Goal: Task Accomplishment & Management: Manage account settings

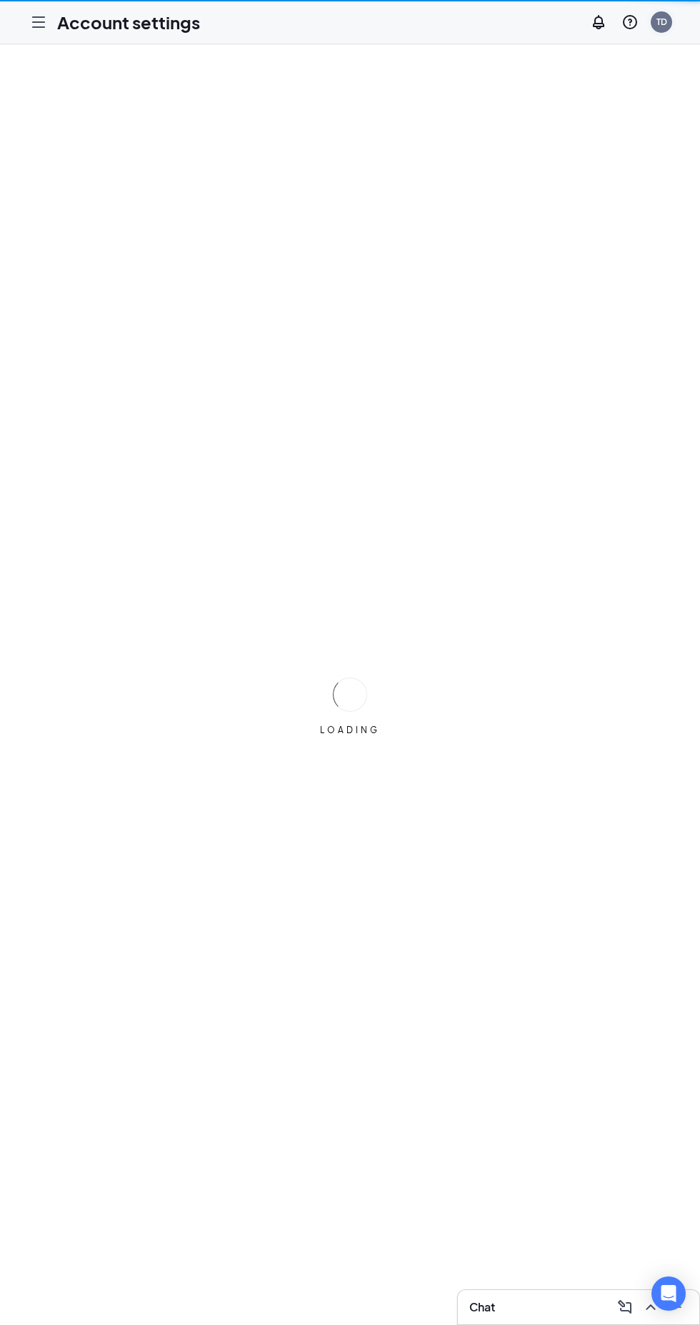
click at [664, 14] on div "TD" at bounding box center [661, 21] width 21 height 21
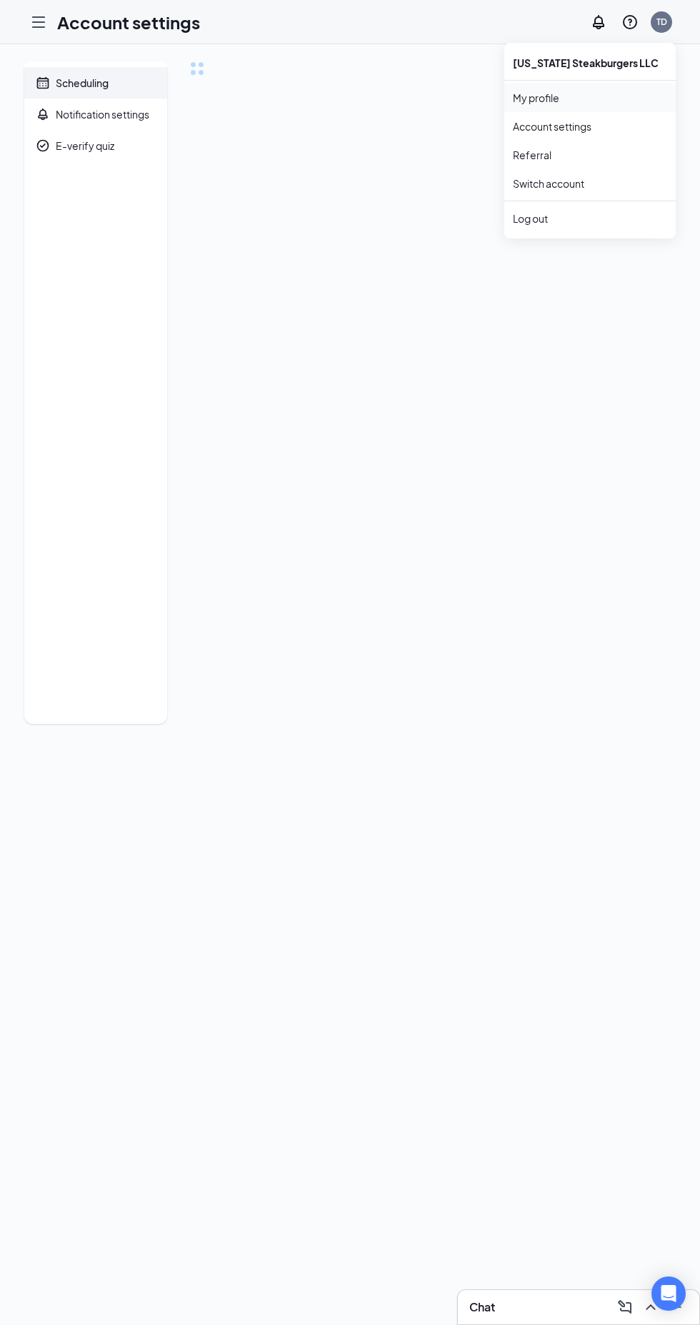
click at [554, 98] on link "My profile" at bounding box center [590, 98] width 154 height 14
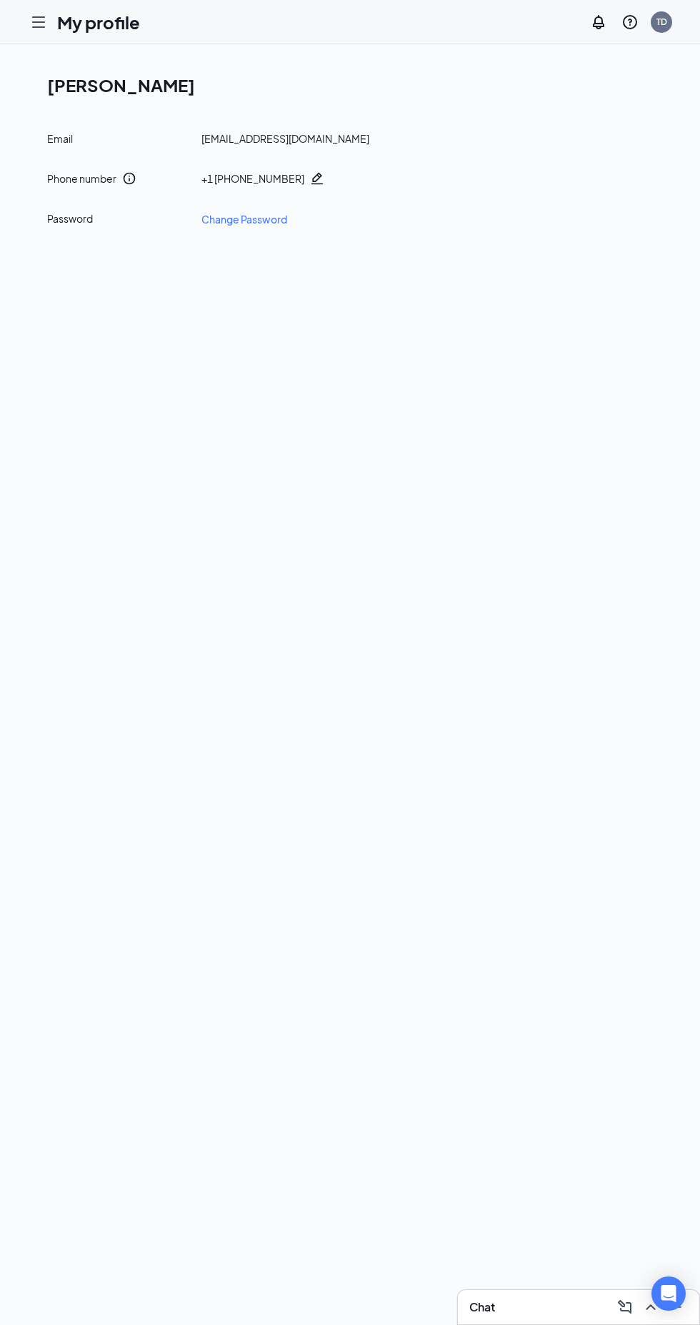
click at [41, 17] on icon "Hamburger" at bounding box center [38, 22] width 11 height 10
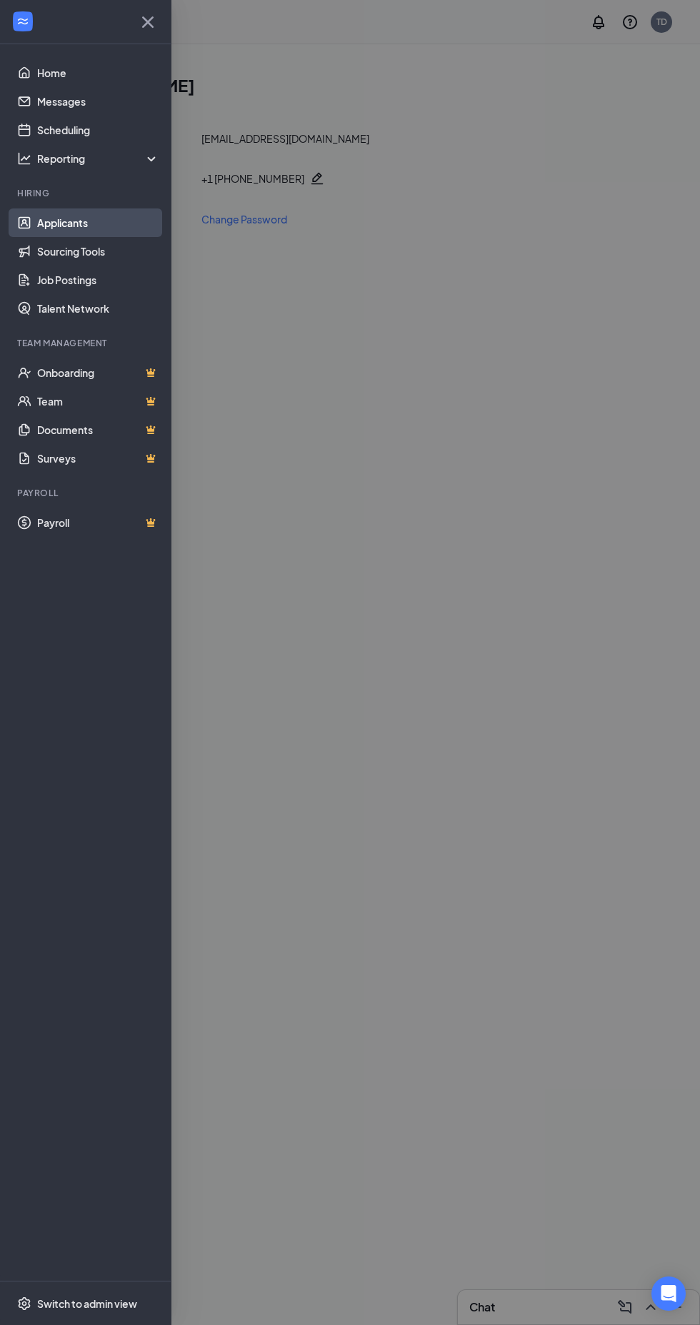
click at [90, 224] on link "Applicants" at bounding box center [98, 223] width 122 height 29
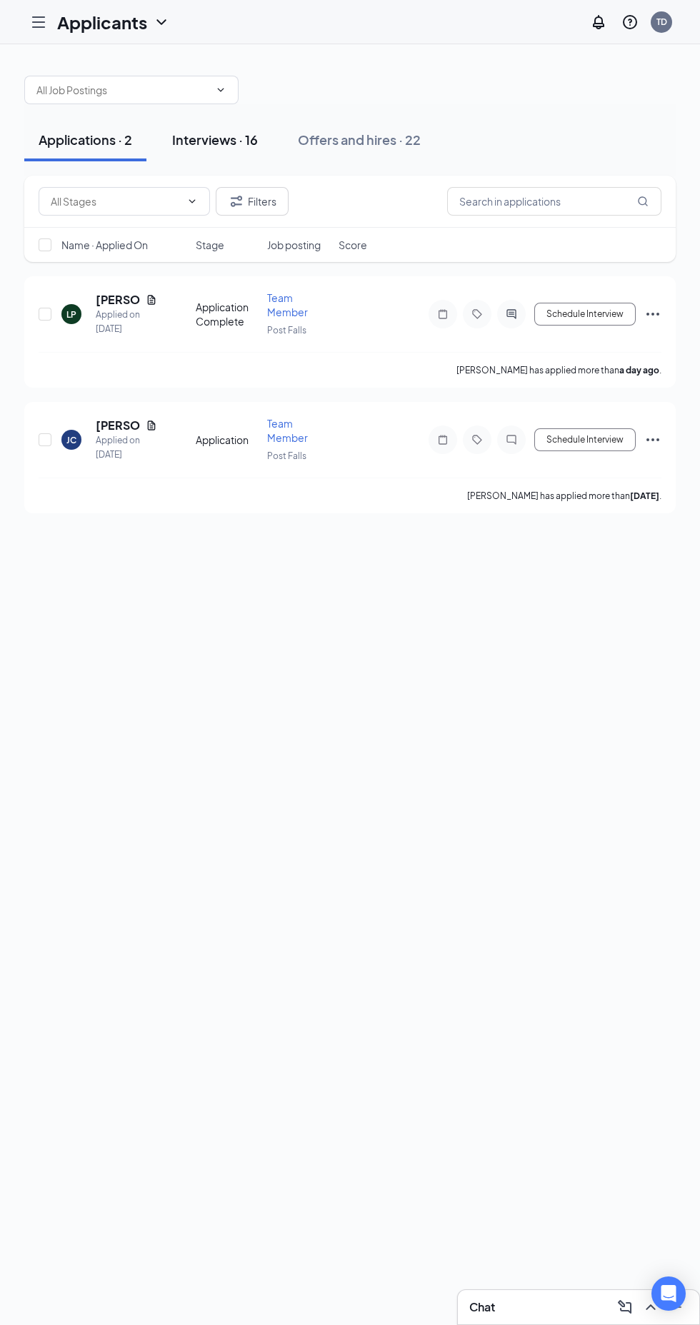
click at [233, 145] on div "Interviews · 16" at bounding box center [215, 140] width 86 height 18
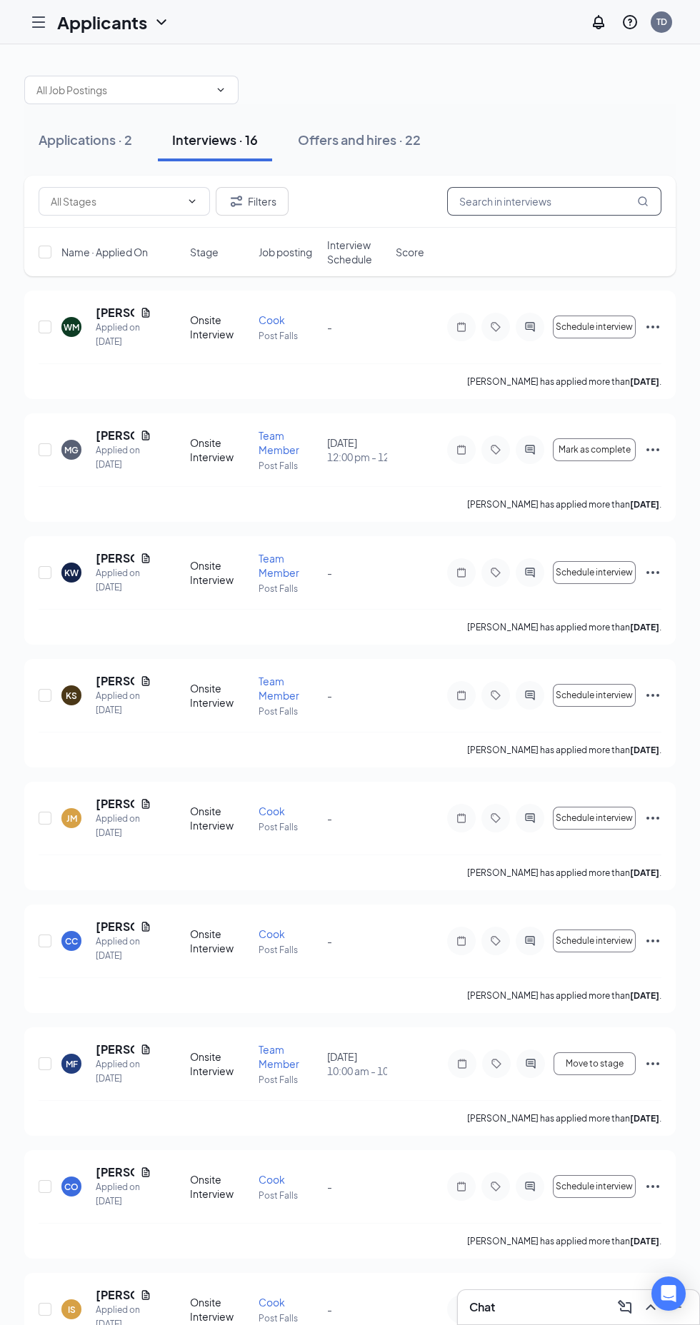
click at [551, 205] on input "text" at bounding box center [554, 201] width 214 height 29
type input "[PERSON_NAME]"
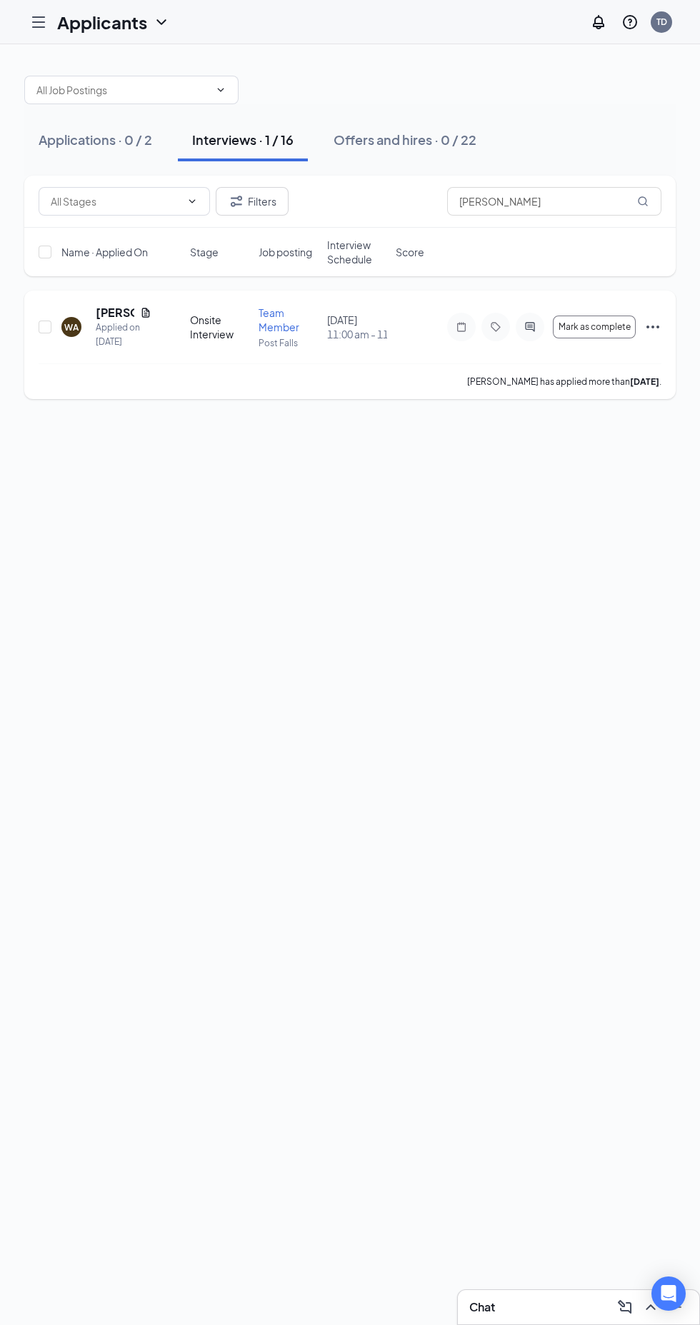
click at [530, 321] on div at bounding box center [530, 327] width 29 height 29
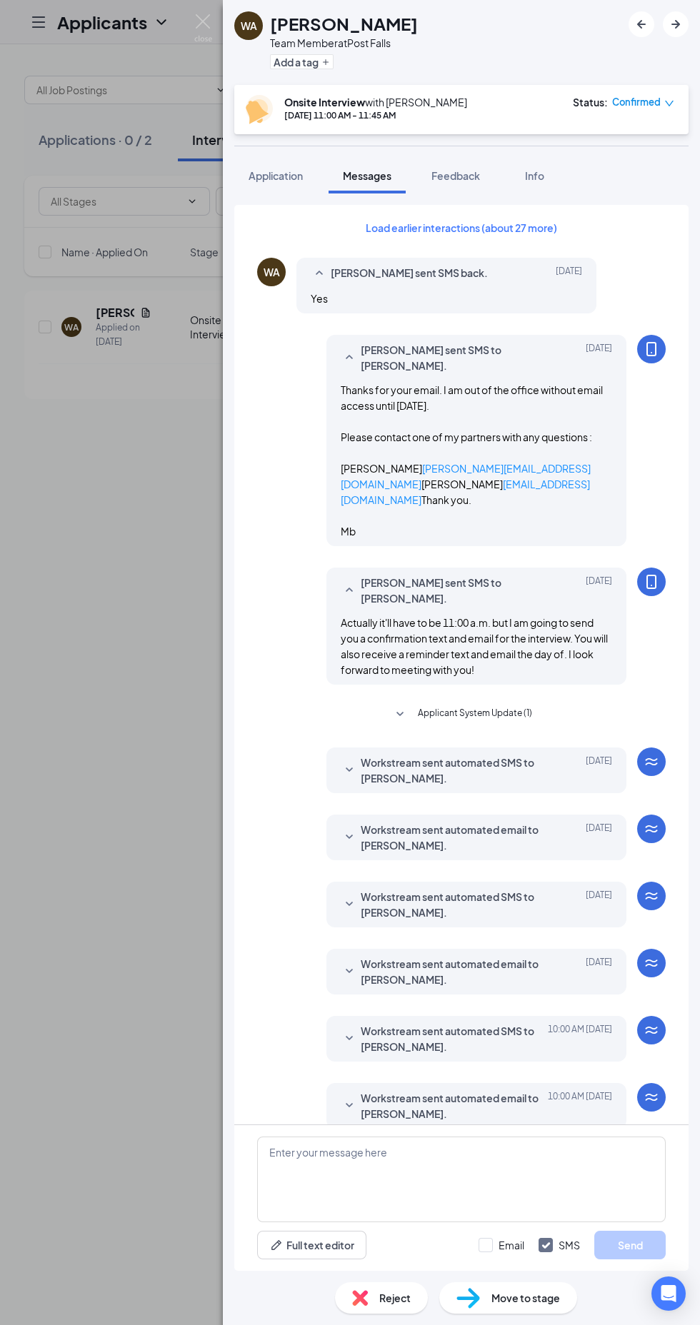
click at [669, 103] on icon "down" at bounding box center [669, 104] width 10 height 10
click at [648, 189] on div "Mark as no-show" at bounding box center [603, 192] width 120 height 16
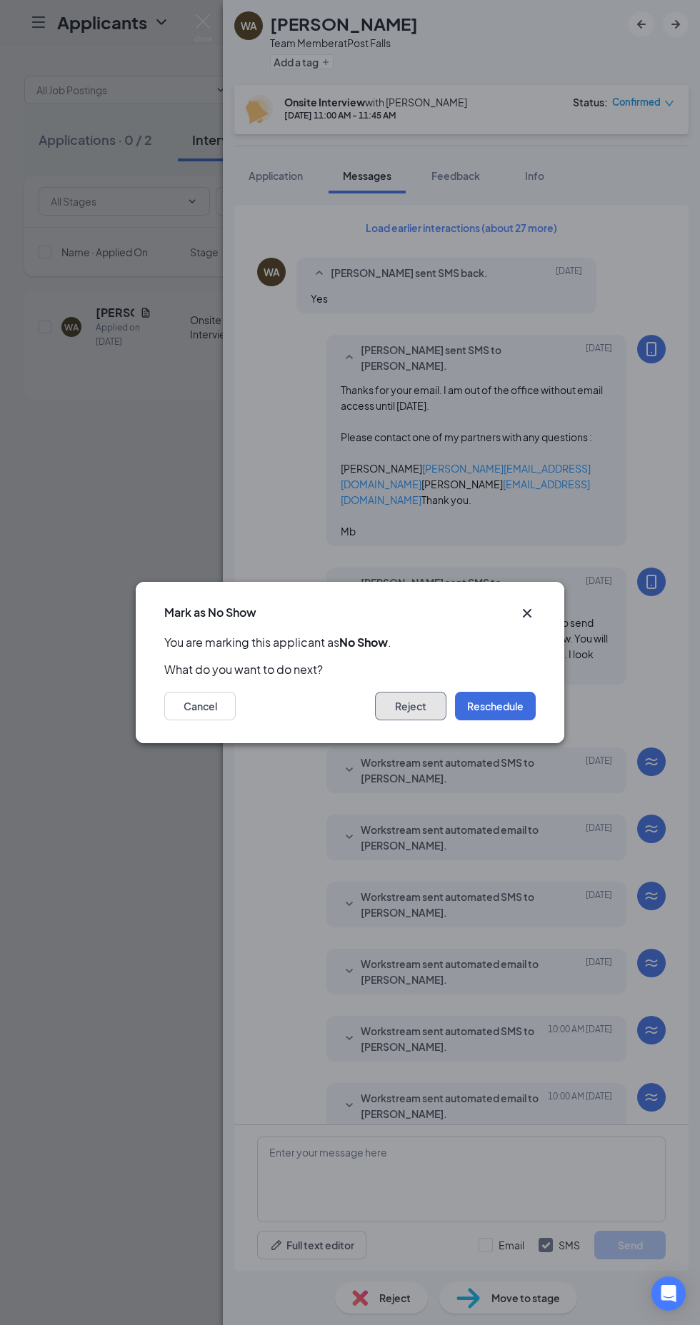
click at [412, 708] on button "Reject" at bounding box center [410, 706] width 71 height 29
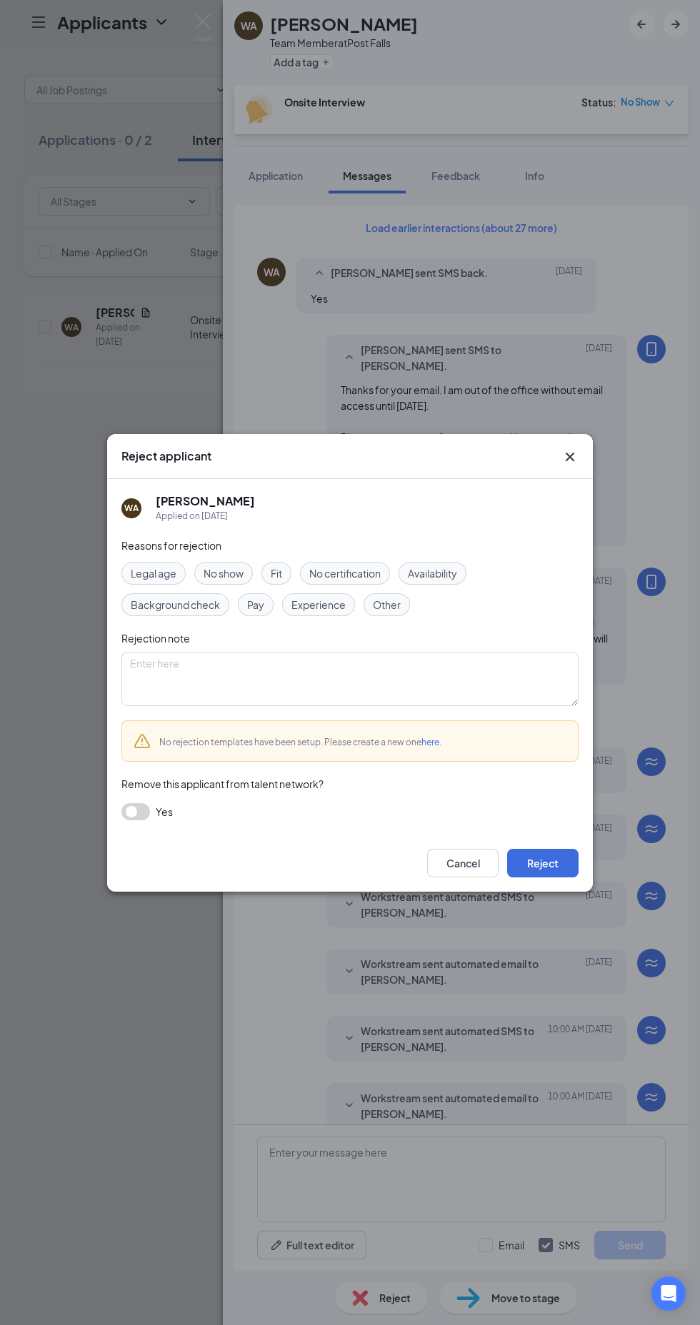
click at [399, 609] on span "Other" at bounding box center [387, 605] width 28 height 16
click at [546, 863] on button "Reject" at bounding box center [542, 863] width 71 height 29
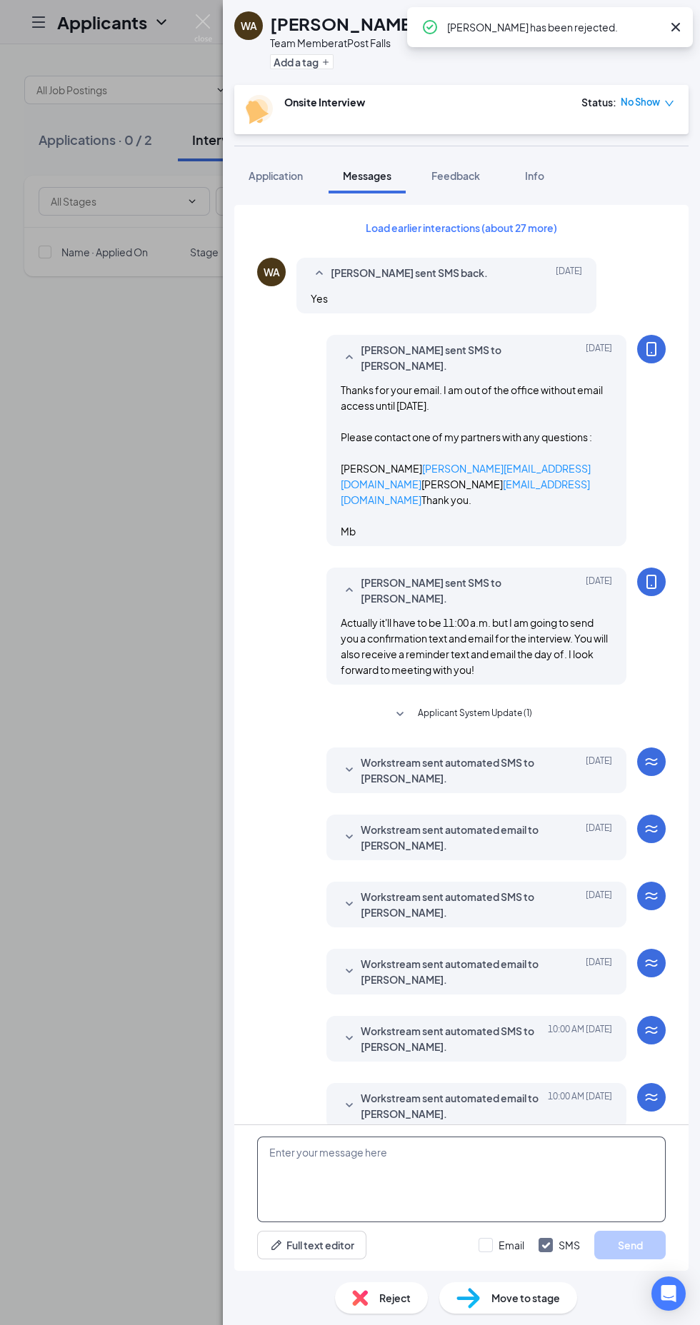
click at [383, 1223] on textarea at bounding box center [461, 1180] width 408 height 86
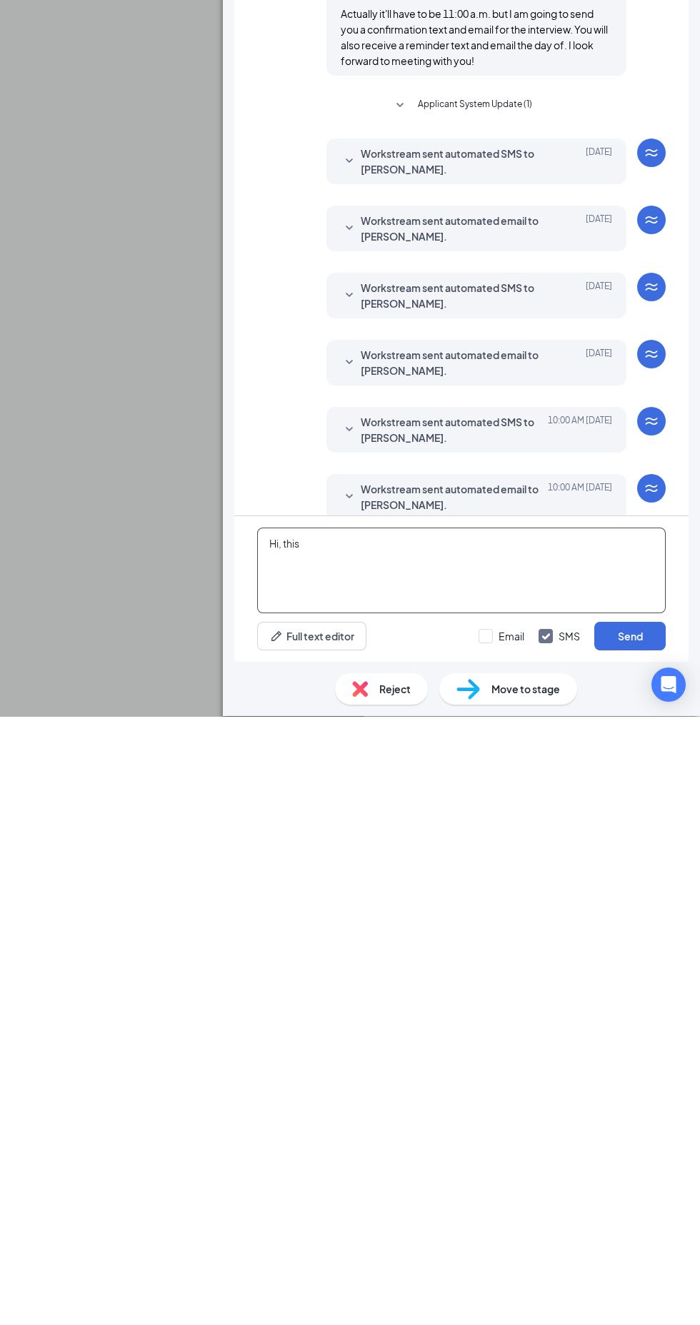
type textarea "Hi,"
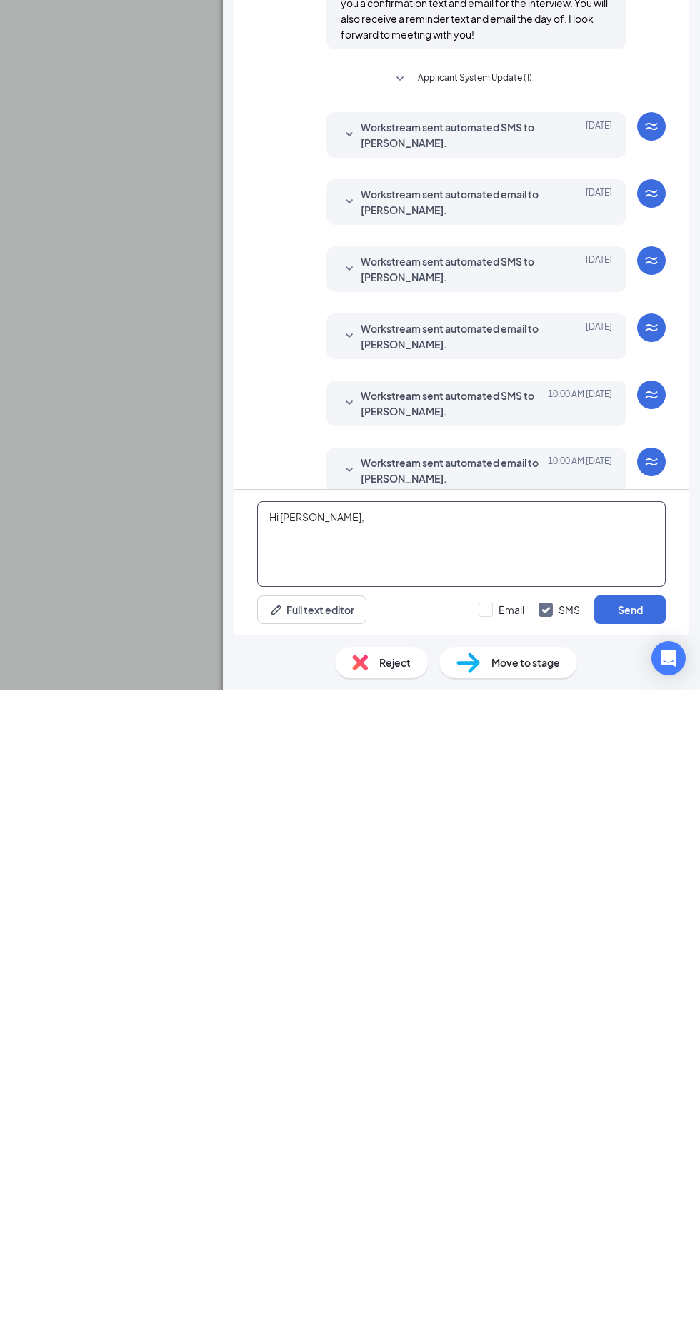
type textarea "Hi"
click at [357, 1171] on textarea "Interview Status – [PERSON_NAME]’s Frozen Custard & Steakburgers ([GEOGRAPHIC_D…" at bounding box center [461, 1180] width 408 height 86
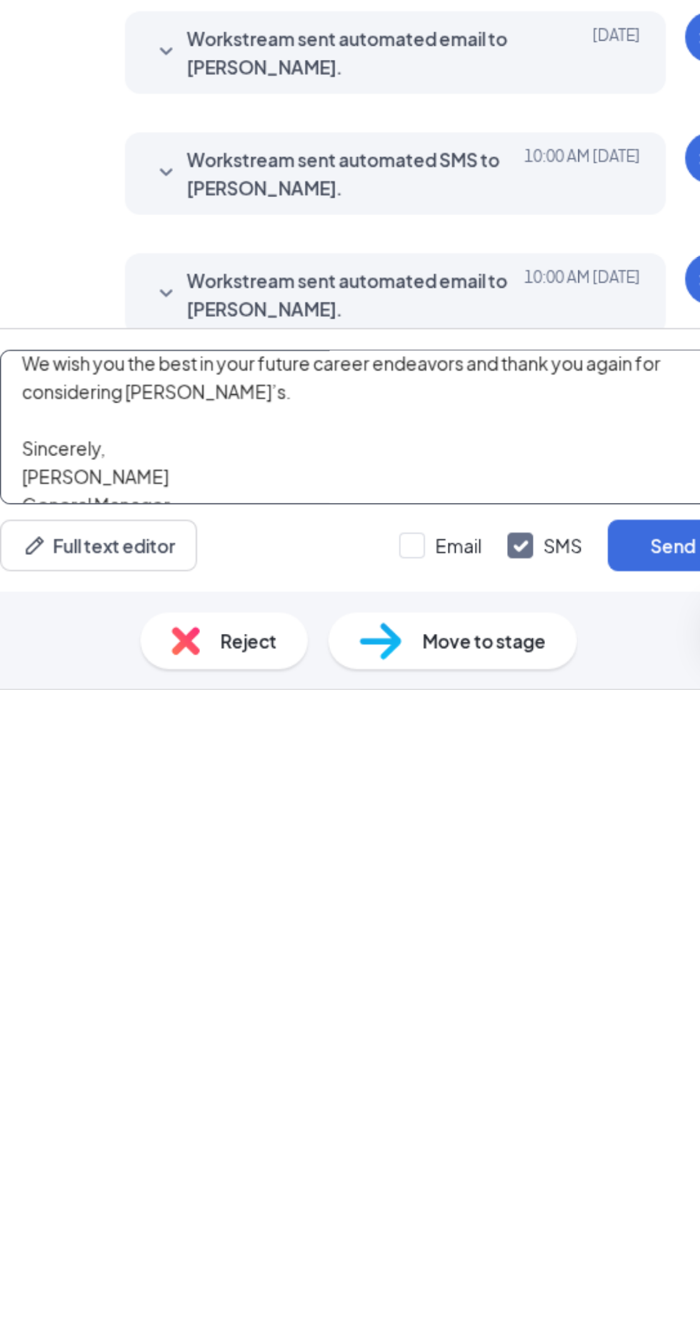
scroll to position [9, 0]
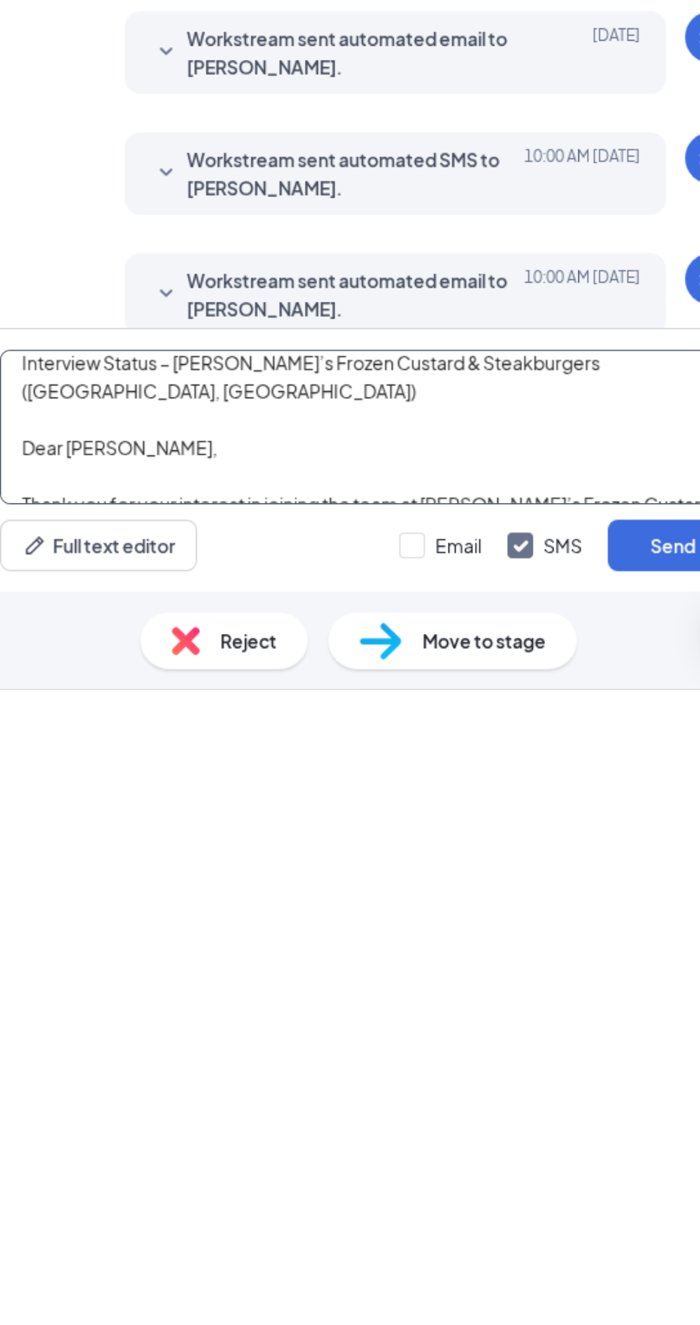
click at [319, 1209] on textarea "Interview Status – [PERSON_NAME]’s Frozen Custard & Steakburgers ([GEOGRAPHIC_D…" at bounding box center [461, 1180] width 408 height 86
click at [478, 1180] on textarea "Interview Status – [PERSON_NAME]’s Frozen Custard & Steakburgers ([GEOGRAPHIC_D…" at bounding box center [461, 1180] width 408 height 86
type textarea "Interview Status – [PERSON_NAME]’s Frozen Custard & Steakburgers ([GEOGRAPHIC_D…"
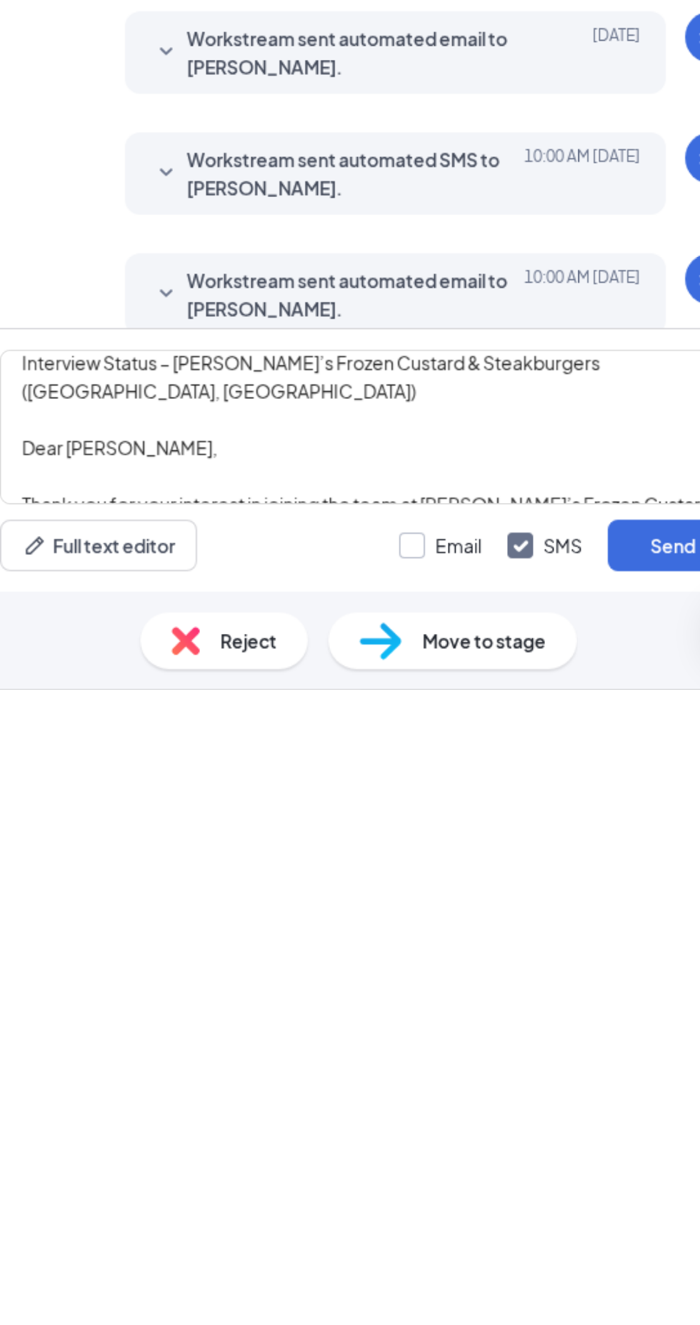
click at [486, 1241] on input "Email" at bounding box center [501, 1245] width 46 height 14
checkbox input "true"
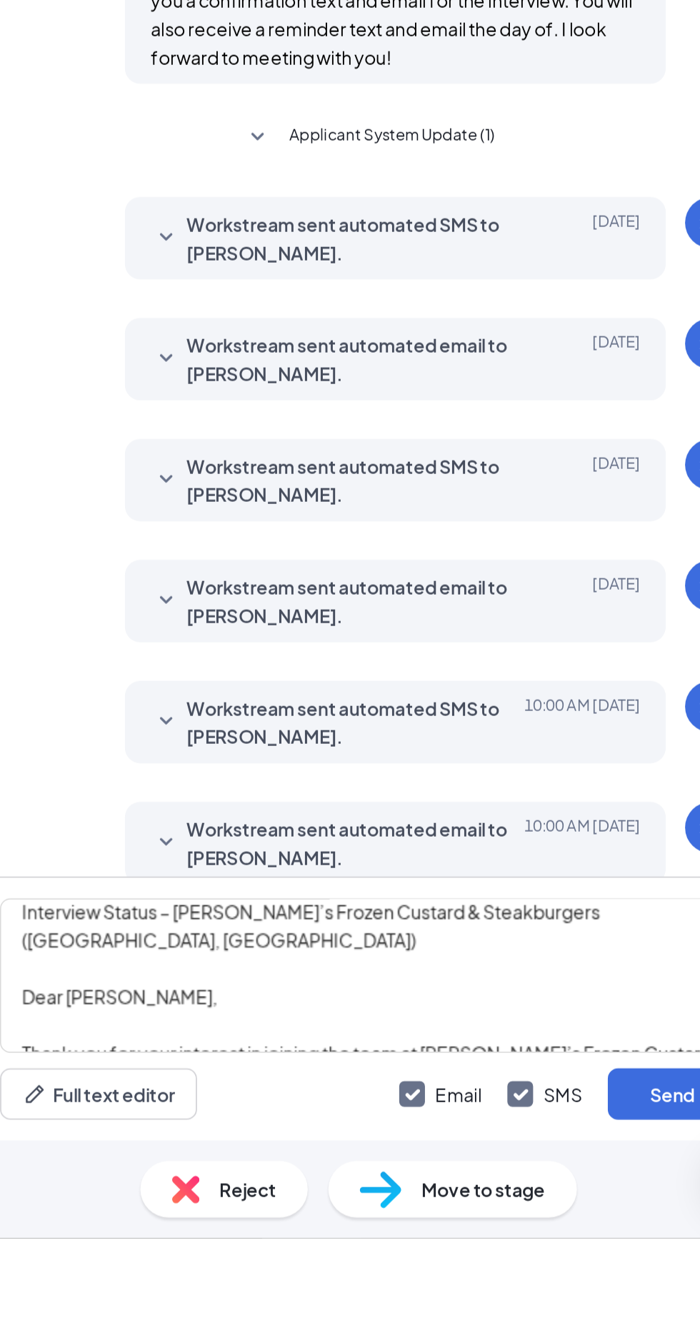
scroll to position [0, 0]
click at [529, 1223] on textarea "Interview Status – [PERSON_NAME]’s Frozen Custard & Steakburgers ([GEOGRAPHIC_D…" at bounding box center [461, 1180] width 408 height 86
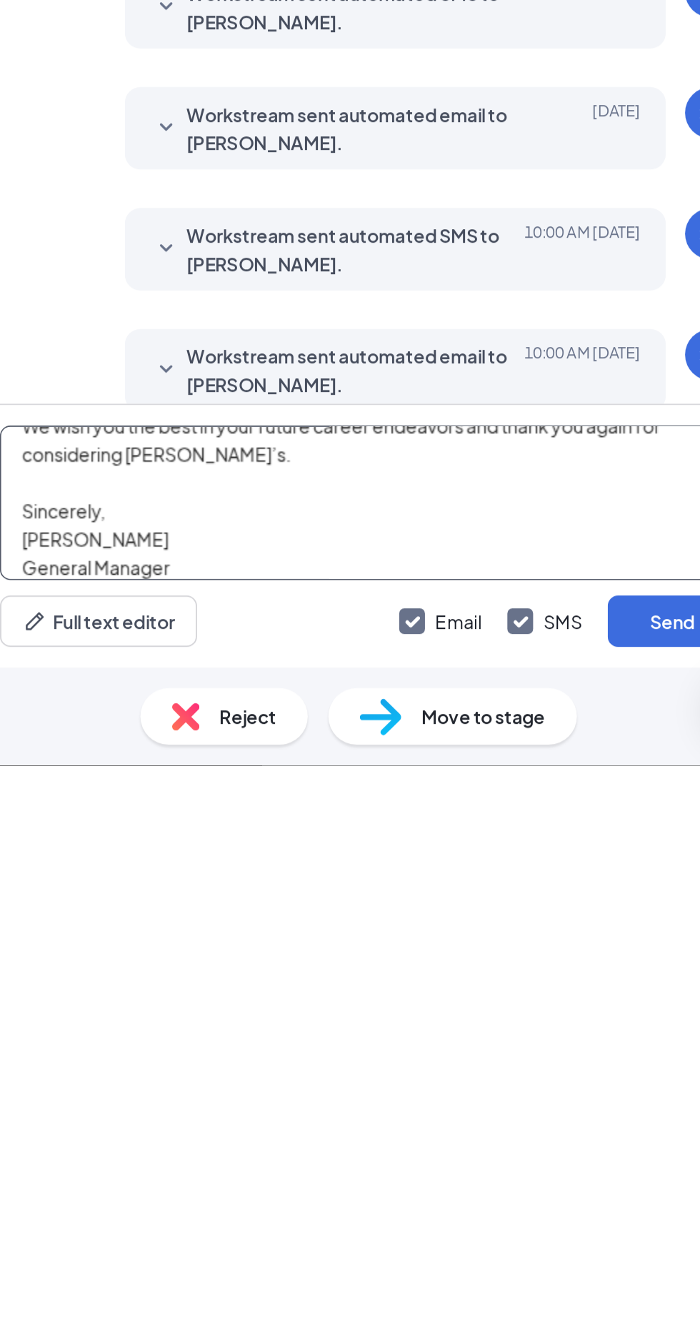
scroll to position [3, 0]
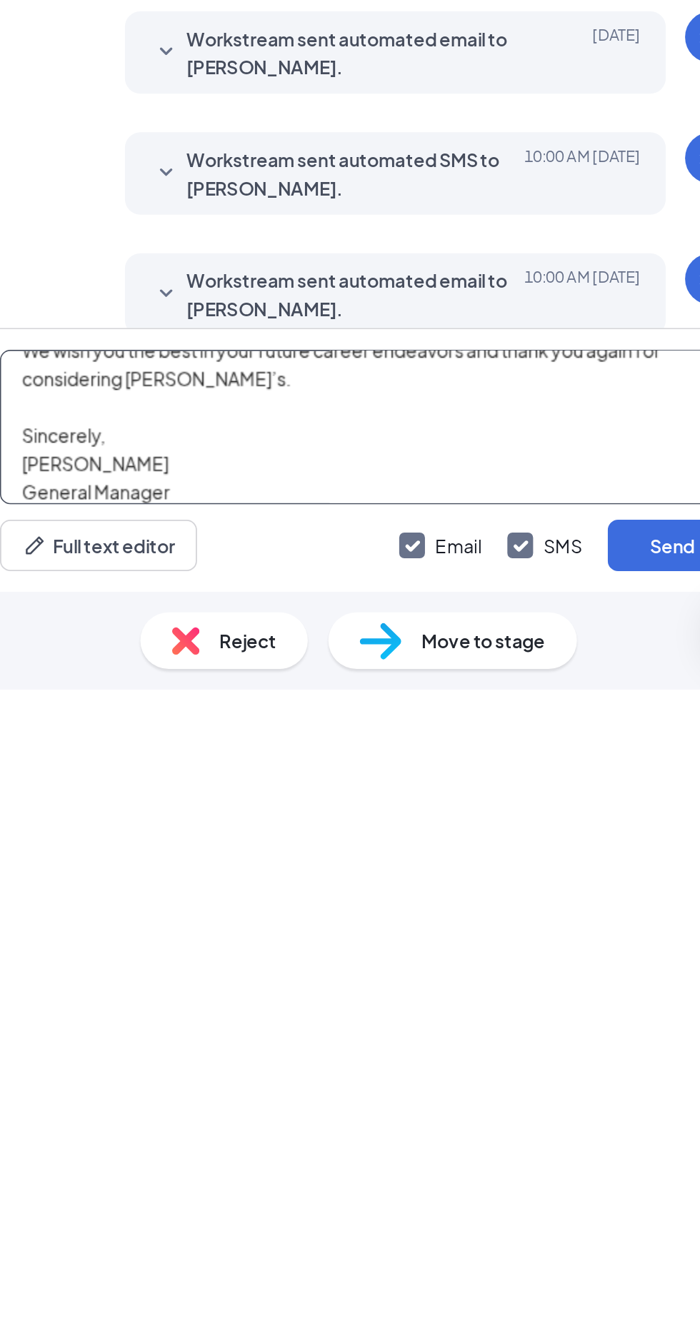
click at [361, 1223] on textarea "Interview Status – [PERSON_NAME]’s Frozen Custard & Steakburgers ([GEOGRAPHIC_D…" at bounding box center [461, 1180] width 408 height 86
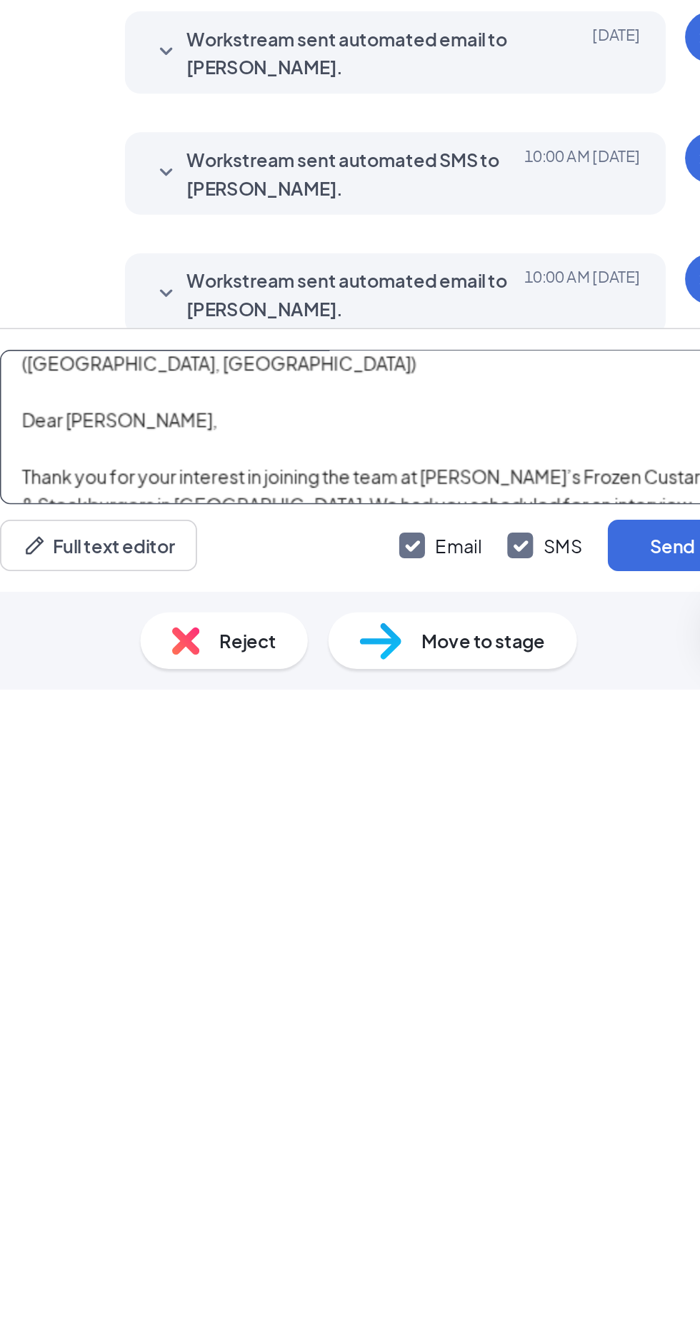
scroll to position [109, 0]
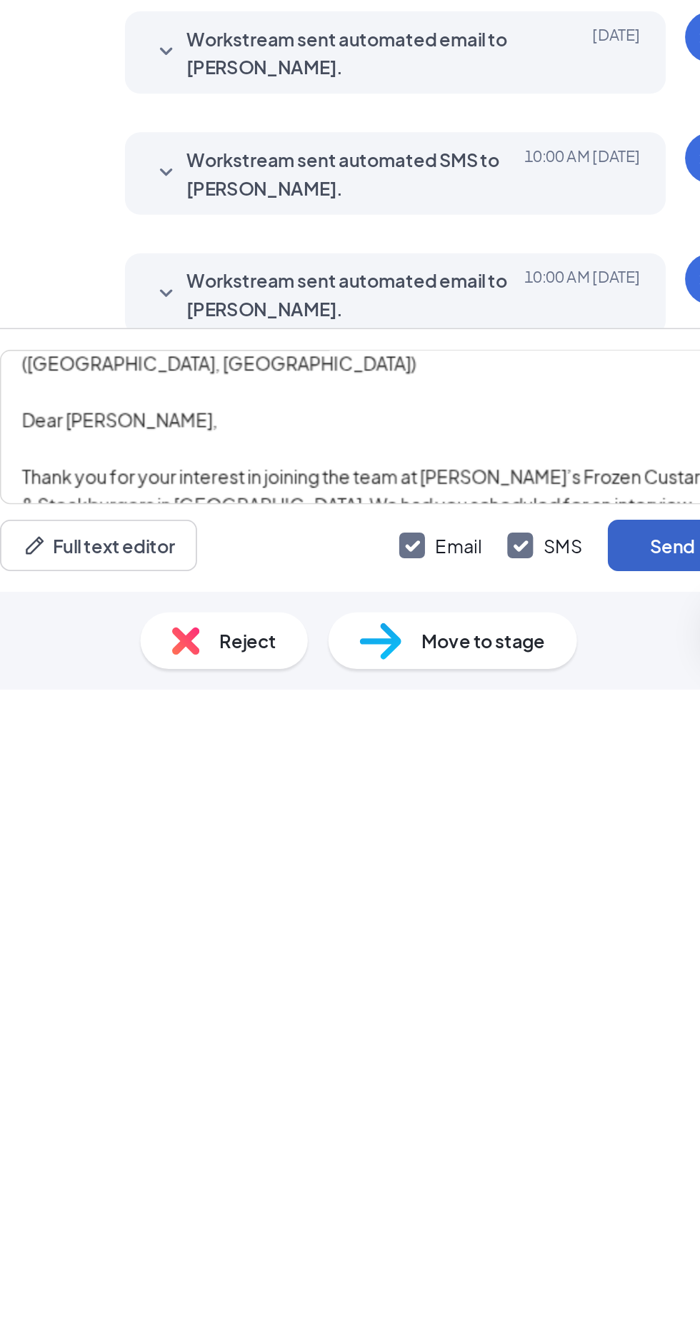
click at [630, 1239] on button "Send" at bounding box center [629, 1245] width 71 height 29
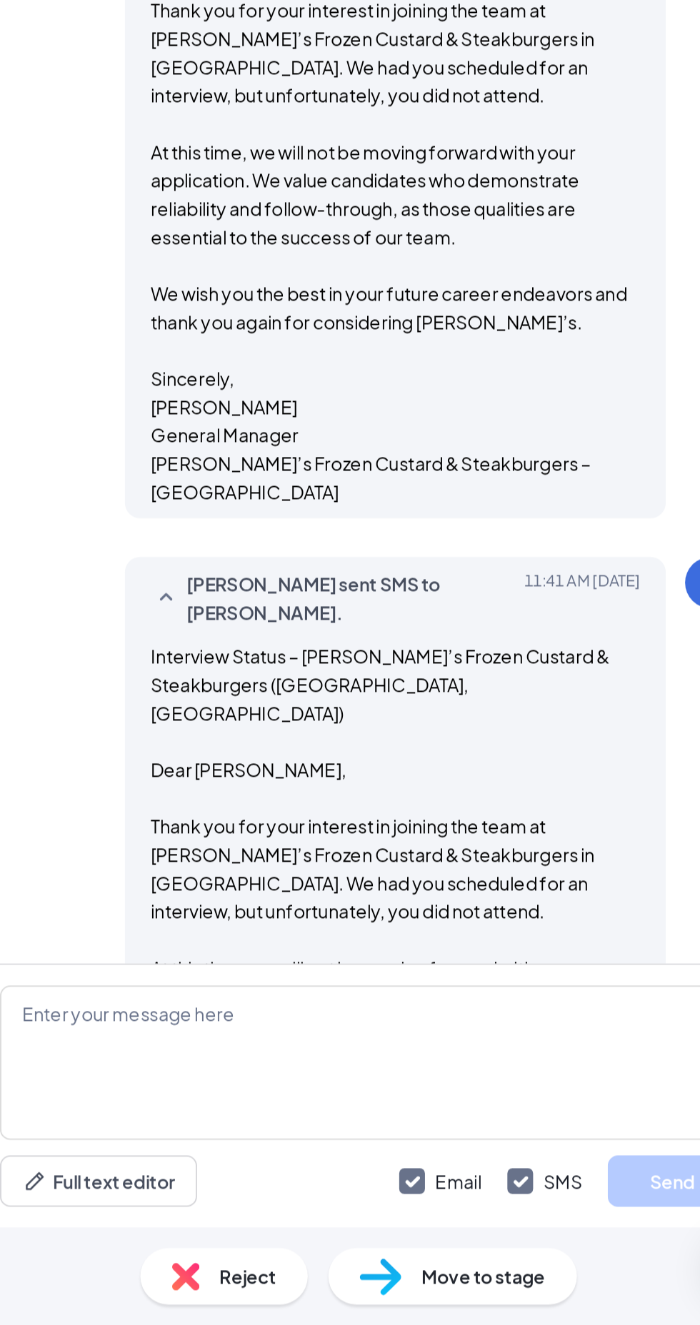
scroll to position [796, 0]
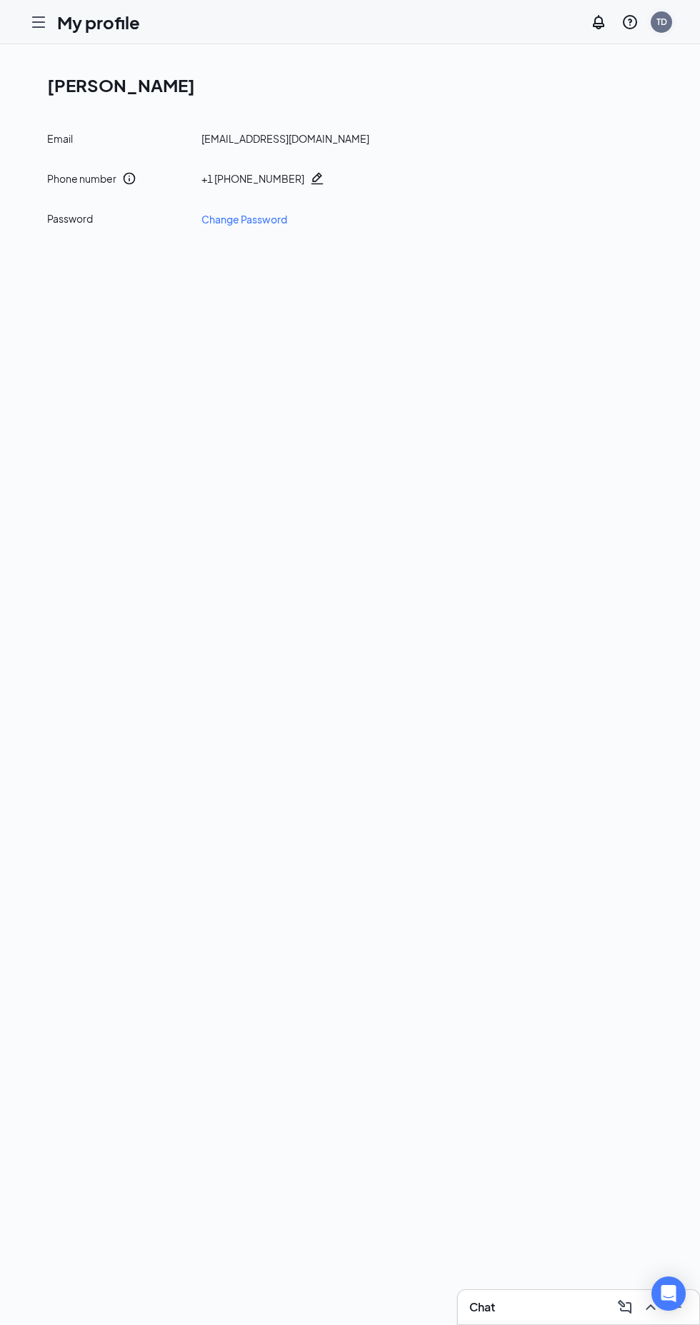
click at [664, 18] on div "TD" at bounding box center [661, 22] width 11 height 12
click at [45, 17] on icon "Hamburger" at bounding box center [38, 22] width 17 height 17
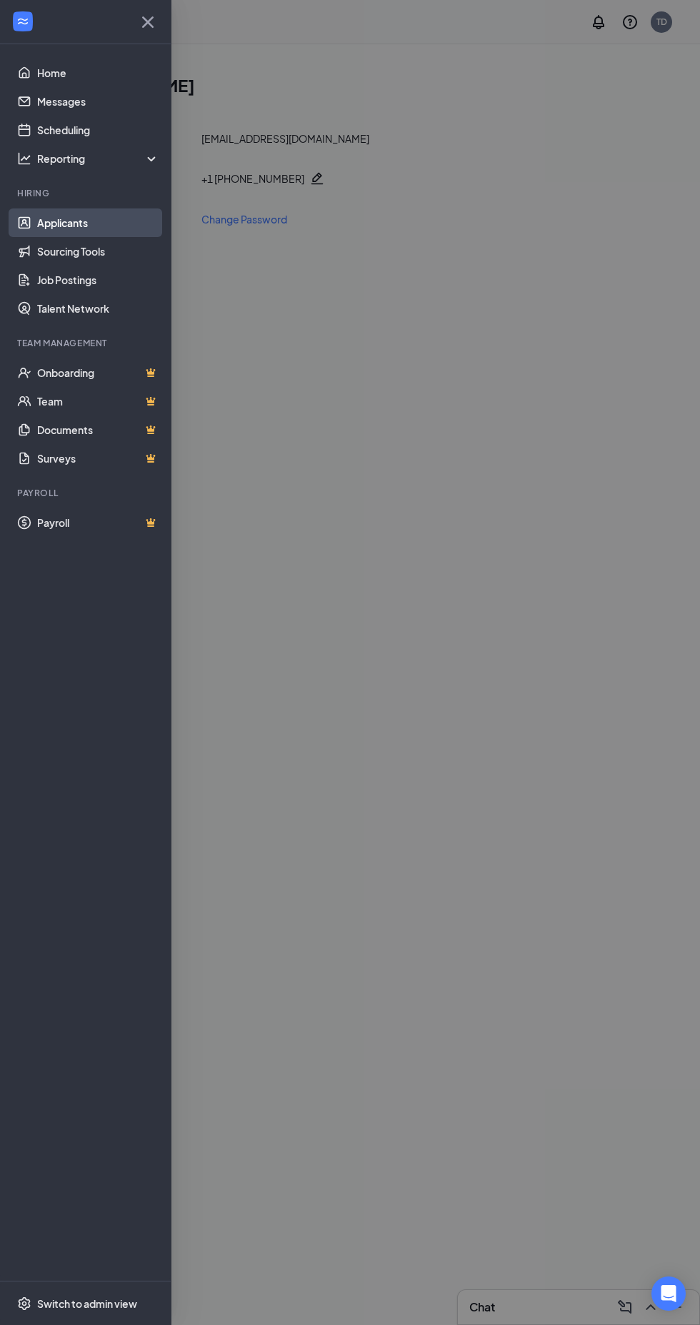
click at [91, 229] on link "Applicants" at bounding box center [98, 223] width 122 height 29
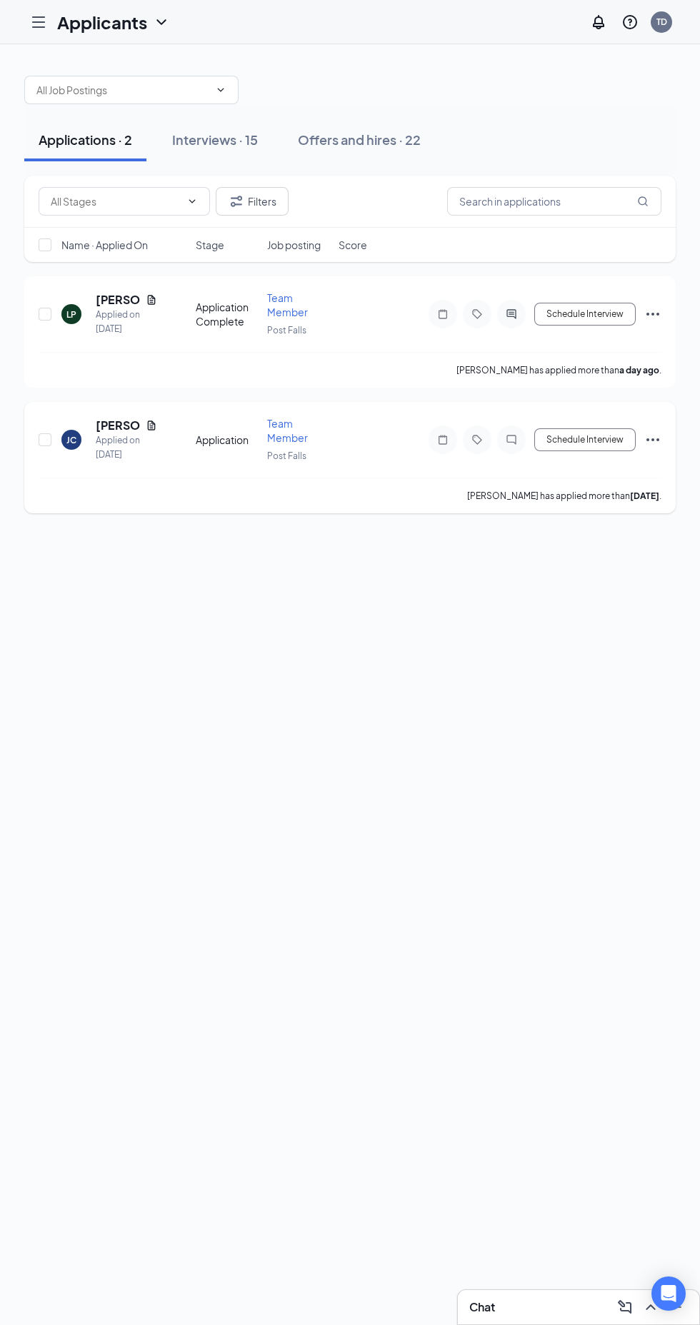
click at [518, 435] on icon "ChatInactive" at bounding box center [511, 439] width 17 height 11
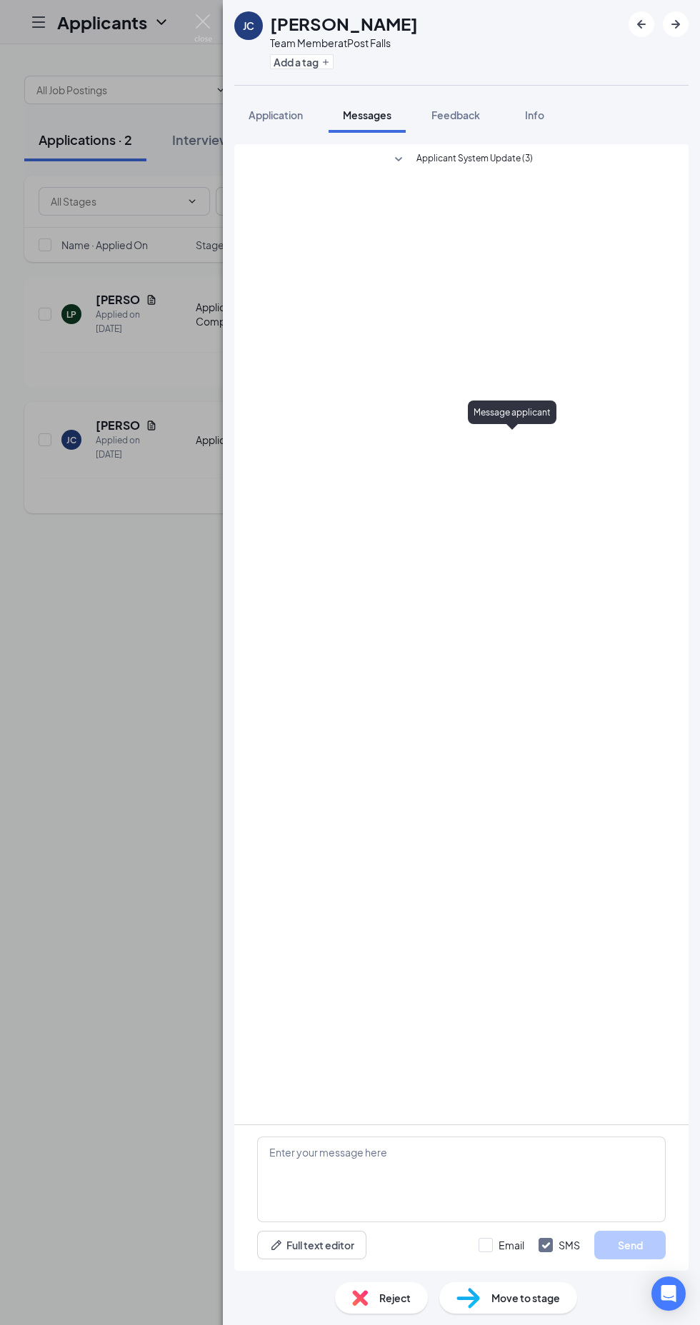
scroll to position [138, 0]
click at [136, 920] on div "JC Jaidan Carpenter Team Member at Post Falls Add a tag Application Messages Fe…" at bounding box center [350, 662] width 700 height 1325
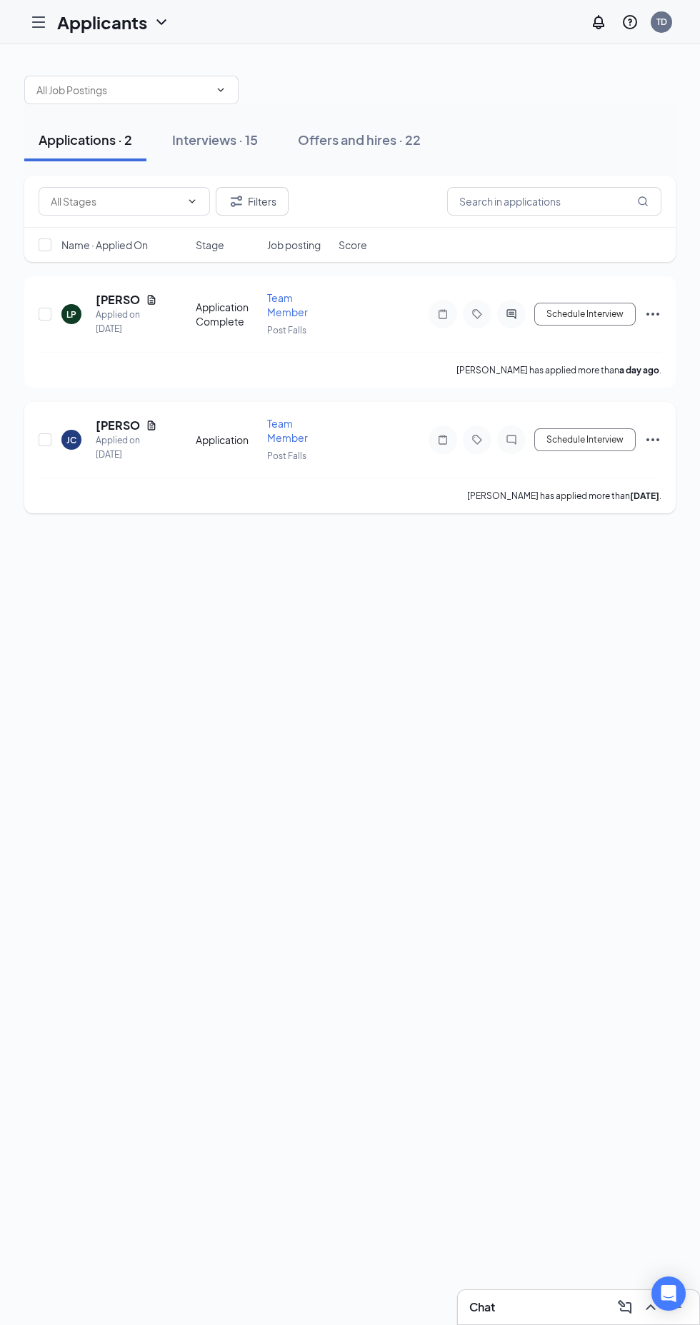
click at [653, 438] on icon "Ellipses" at bounding box center [652, 439] width 13 height 3
click at [396, 894] on div "Applications · 2 Interviews · 15 Offers and hires · 22 Filters Name · Applied O…" at bounding box center [350, 684] width 700 height 1281
click at [510, 434] on icon "ChatInactive" at bounding box center [511, 439] width 17 height 11
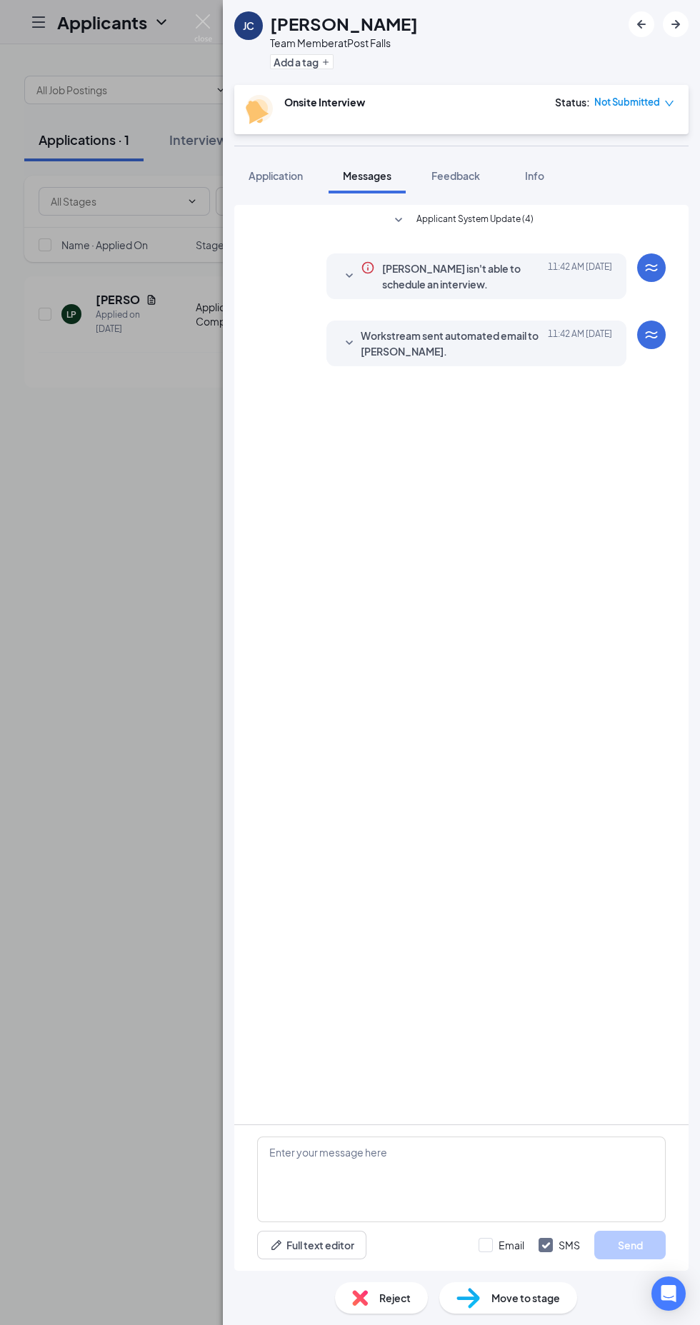
scroll to position [138, 0]
click at [400, 1159] on textarea at bounding box center [461, 1180] width 408 height 86
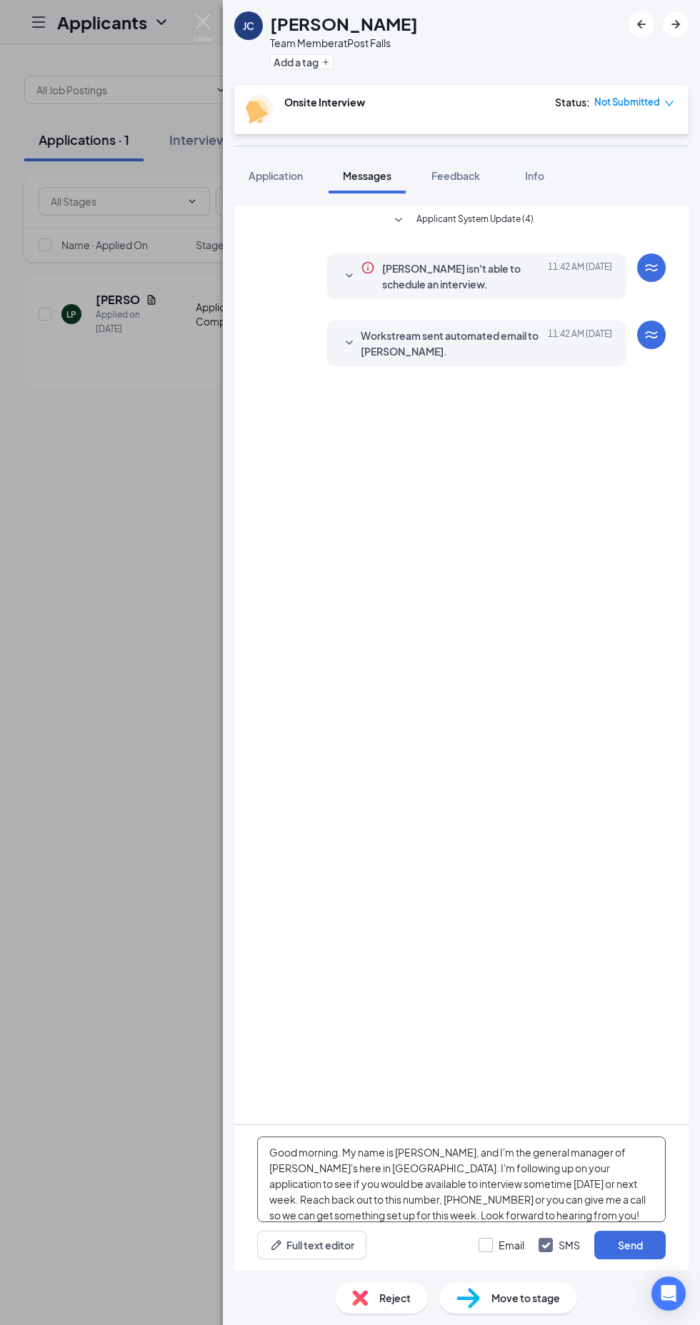
type textarea "Good morning. My name is Tanya, and I'm the general manager of Freddy's here in…"
click at [486, 1245] on input "Email" at bounding box center [501, 1245] width 46 height 14
checkbox input "true"
click at [630, 1250] on button "Send" at bounding box center [629, 1245] width 71 height 29
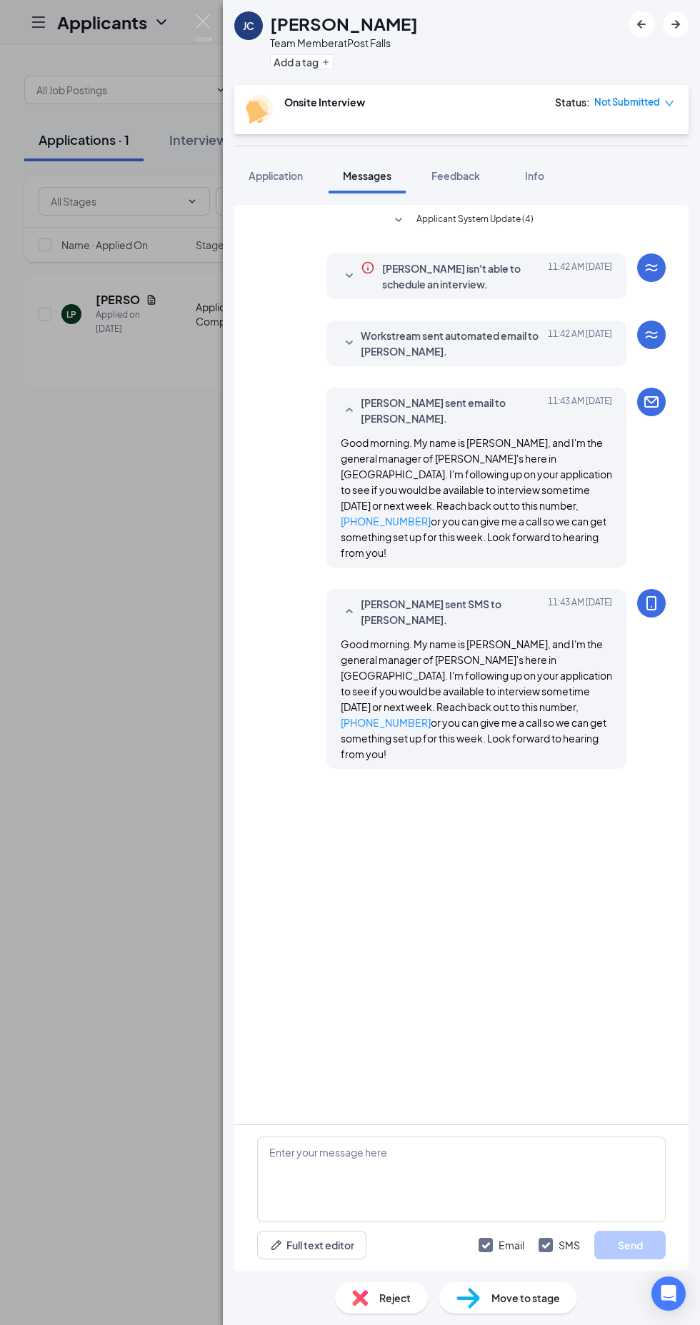
click at [131, 1028] on div "JC Jaidan Carpenter Team Member at Post Falls Add a tag Onsite Interview Status…" at bounding box center [350, 662] width 700 height 1325
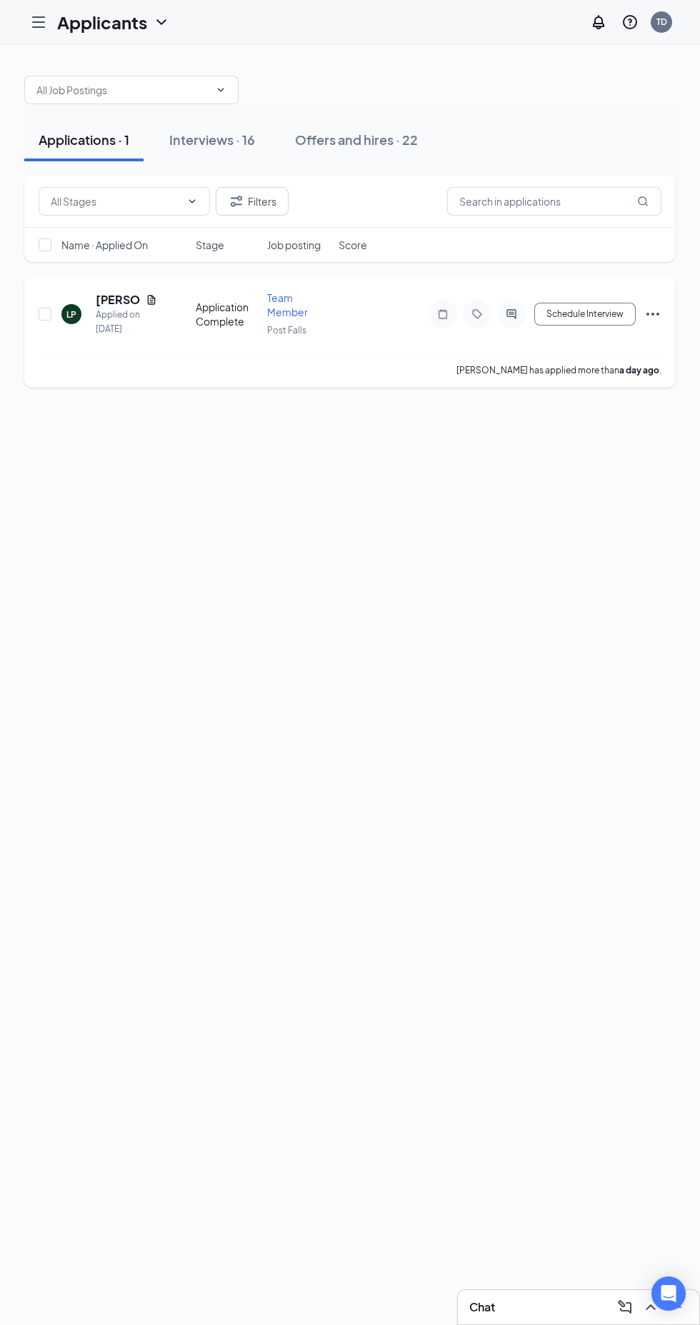
click at [507, 309] on icon "ActiveChat" at bounding box center [510, 313] width 9 height 9
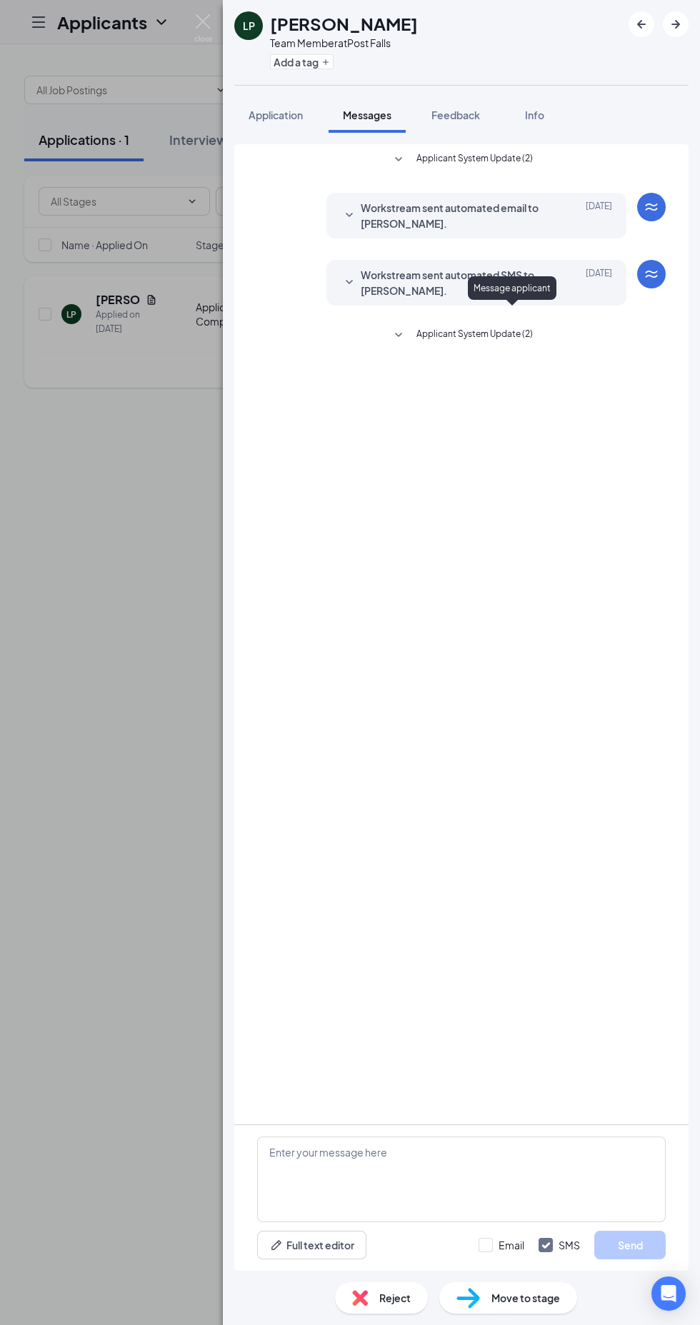
scroll to position [138, 0]
click at [357, 1157] on textarea at bounding box center [461, 1180] width 408 height 86
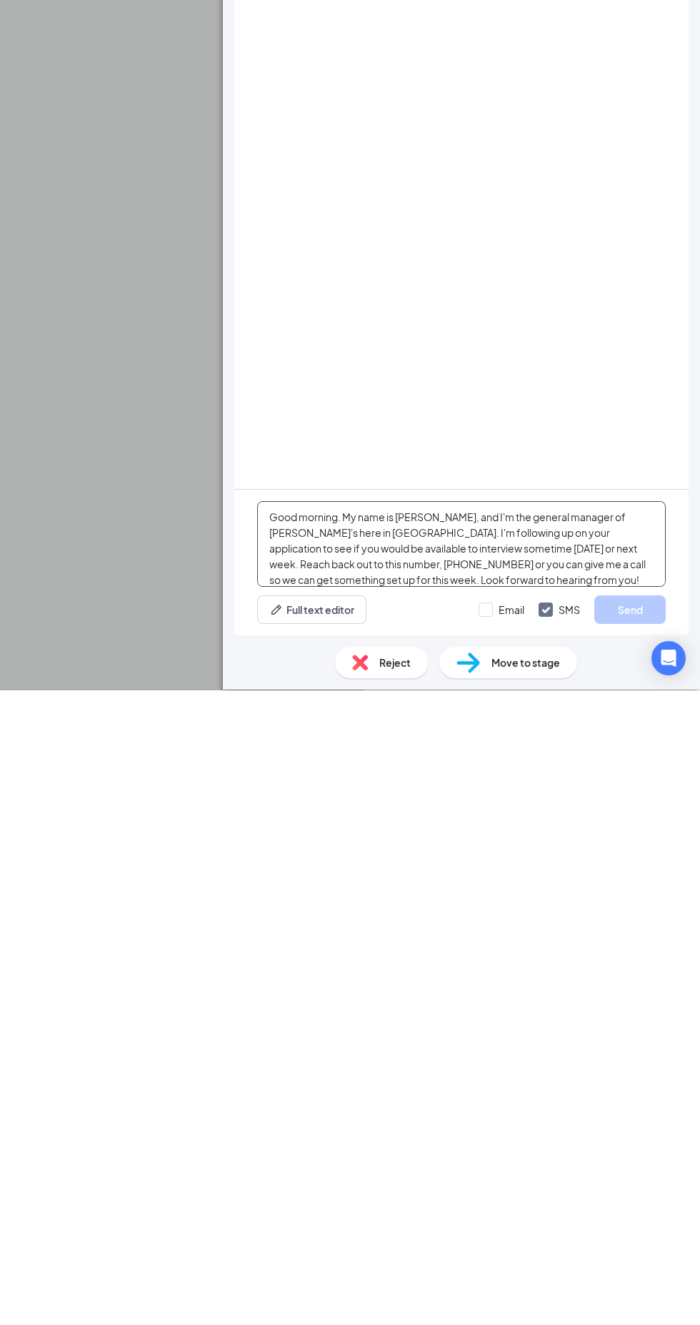
scroll to position [5, 0]
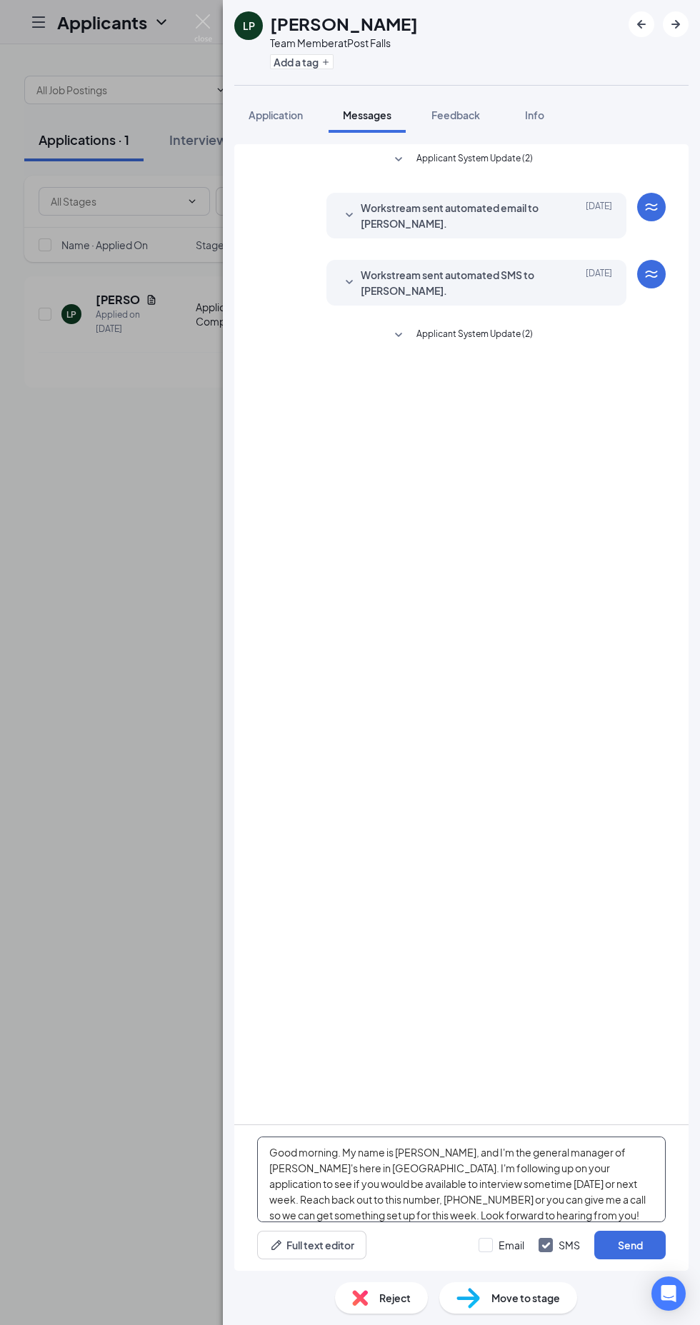
scroll to position [138, 0]
type textarea "Good morning. My name is Tanya, and I'm the general manager of Freddy's here in…"
click at [494, 1245] on input "Email" at bounding box center [501, 1245] width 46 height 14
checkbox input "true"
click at [627, 1242] on button "Send" at bounding box center [629, 1245] width 71 height 29
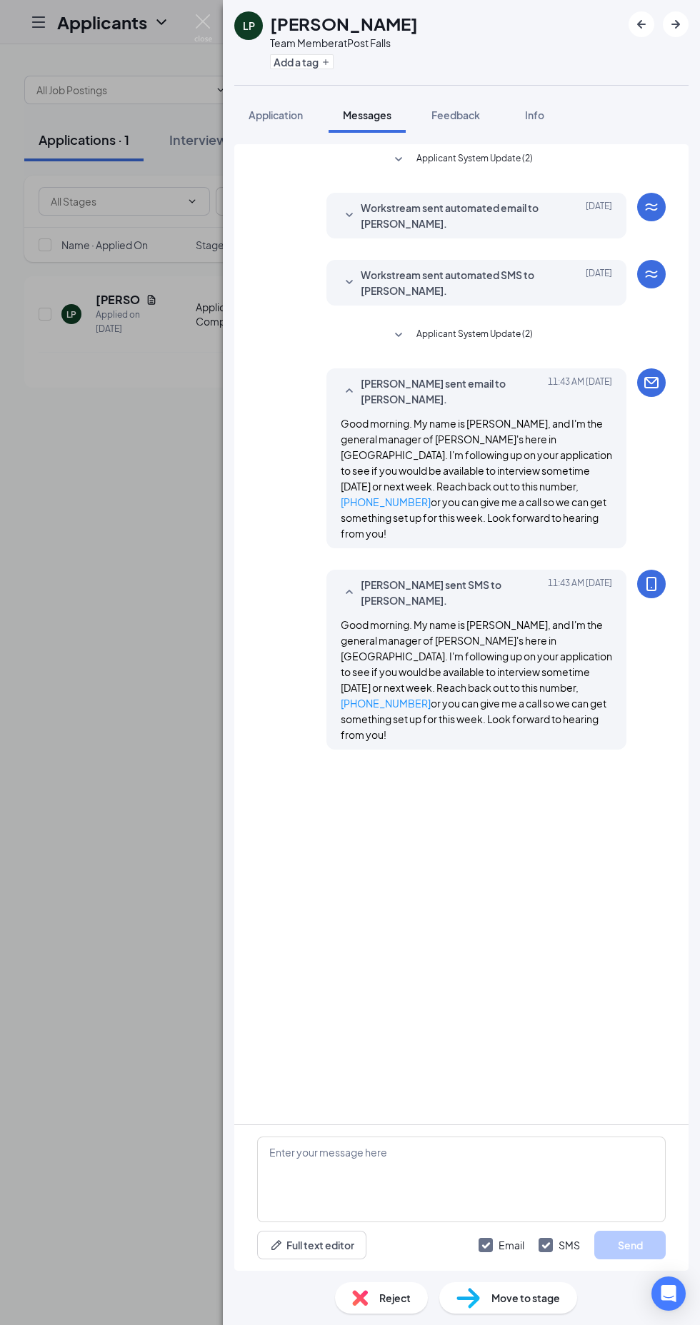
click at [136, 663] on div "LP Laura Pierce Team Member at Post Falls Add a tag Application Messages Feedba…" at bounding box center [350, 662] width 700 height 1325
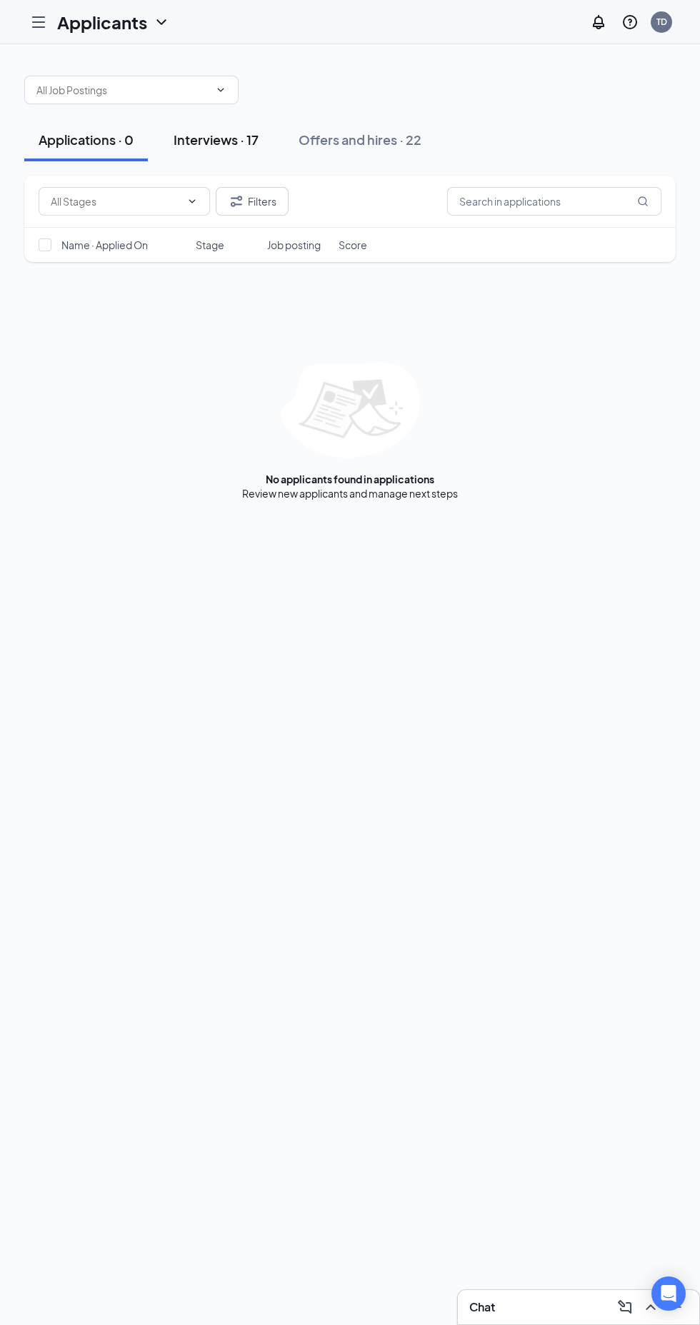
click at [230, 131] on div "Interviews · 17" at bounding box center [216, 140] width 85 height 18
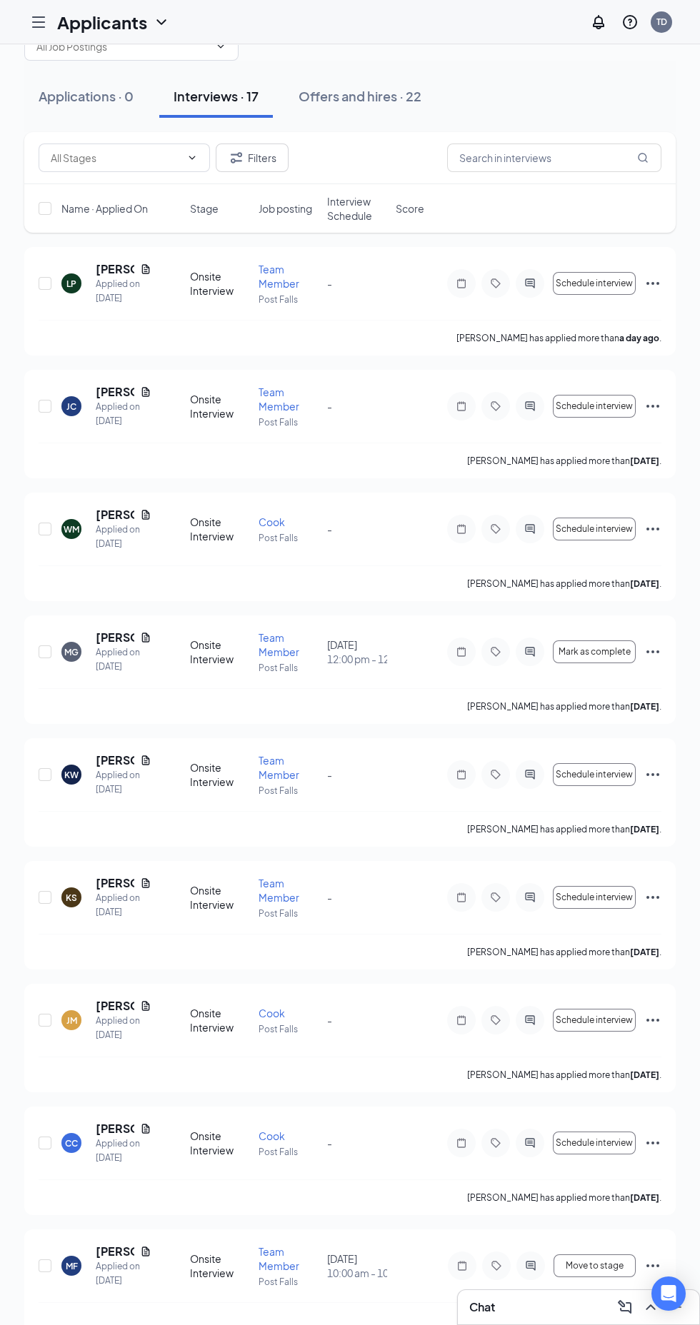
scroll to position [58, 0]
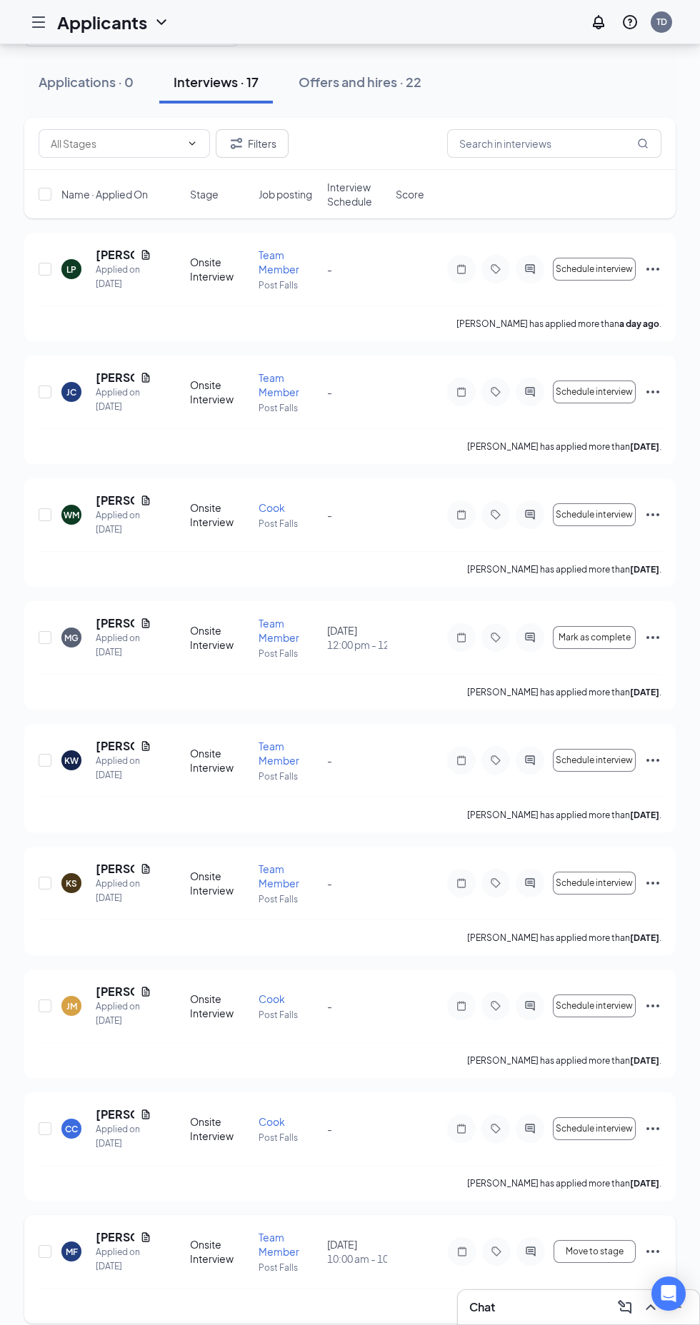
click at [531, 1252] on icon "ActiveChat" at bounding box center [530, 1251] width 9 height 9
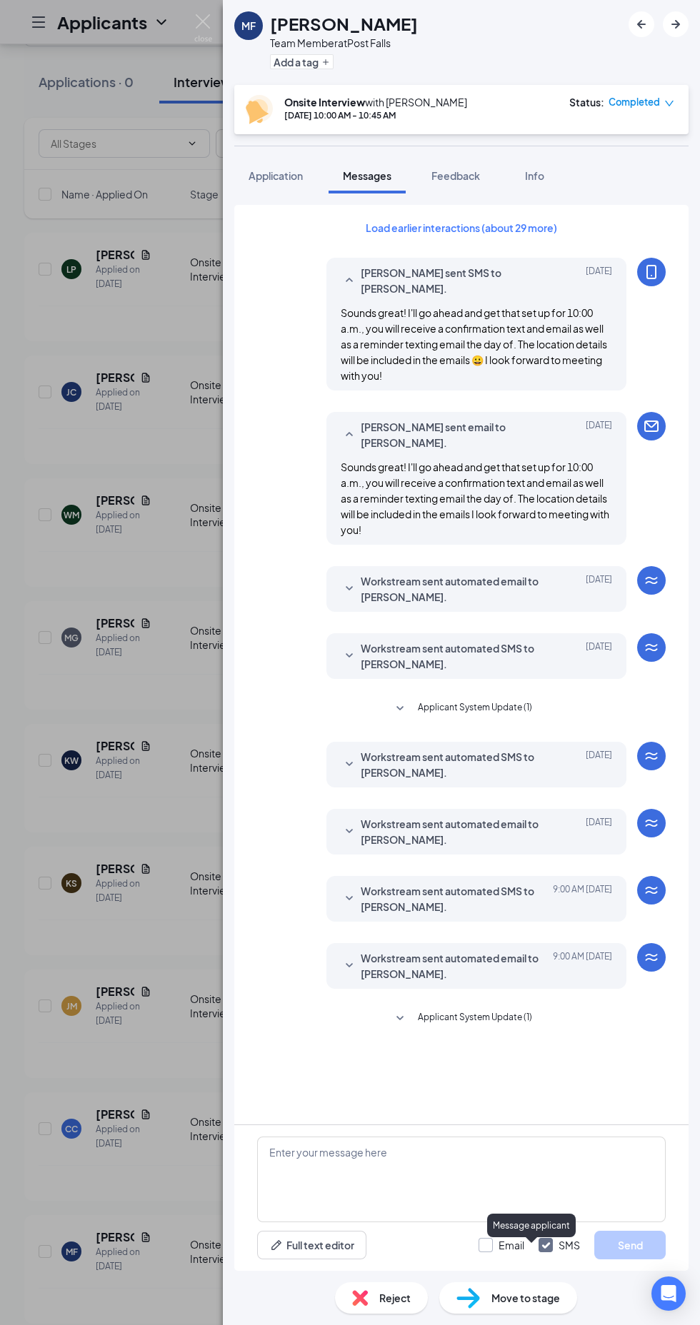
click at [497, 1253] on input "Email" at bounding box center [501, 1245] width 46 height 14
checkbox input "true"
click at [497, 1223] on textarea at bounding box center [461, 1180] width 408 height 86
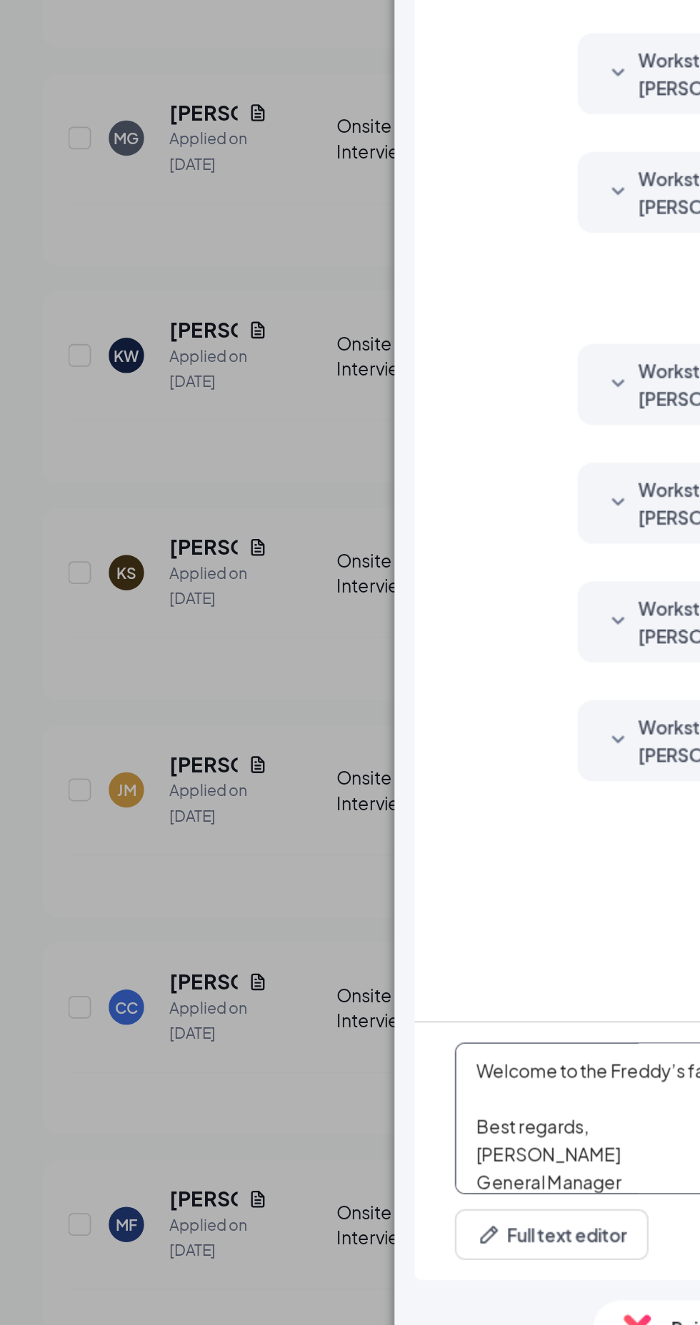
scroll to position [138, 0]
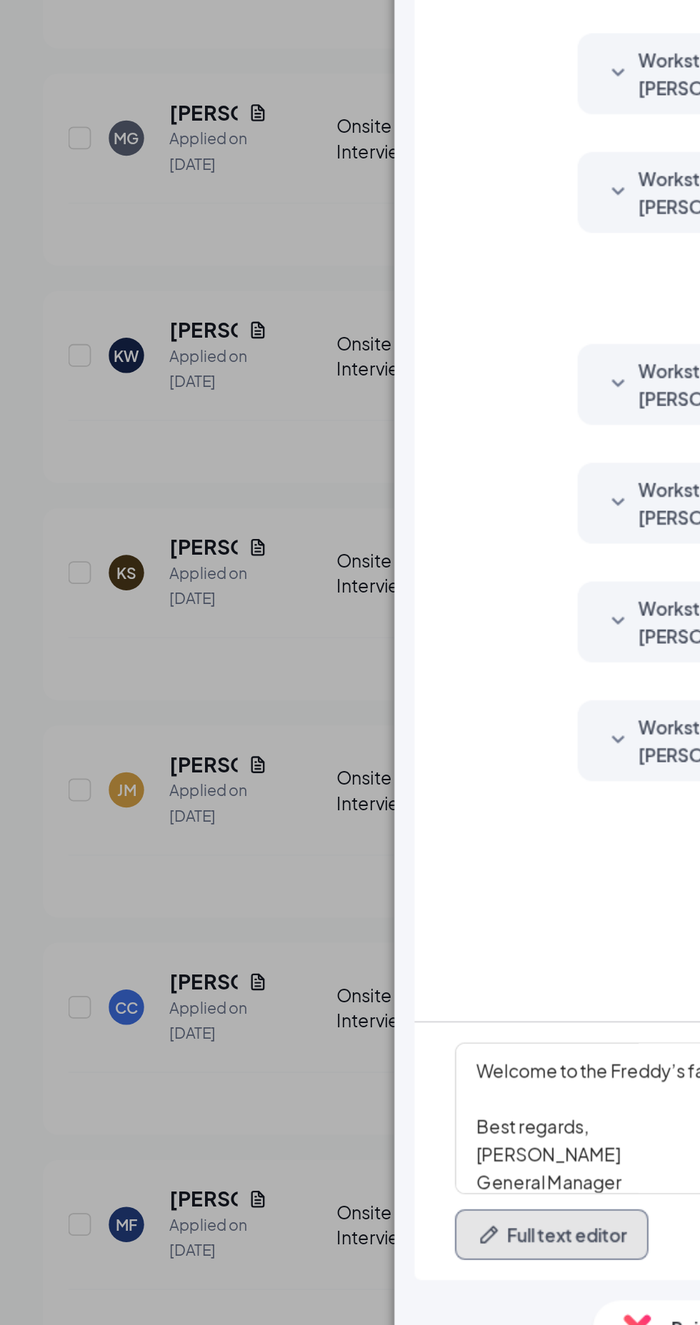
click at [325, 1252] on button "Full text editor" at bounding box center [311, 1245] width 109 height 29
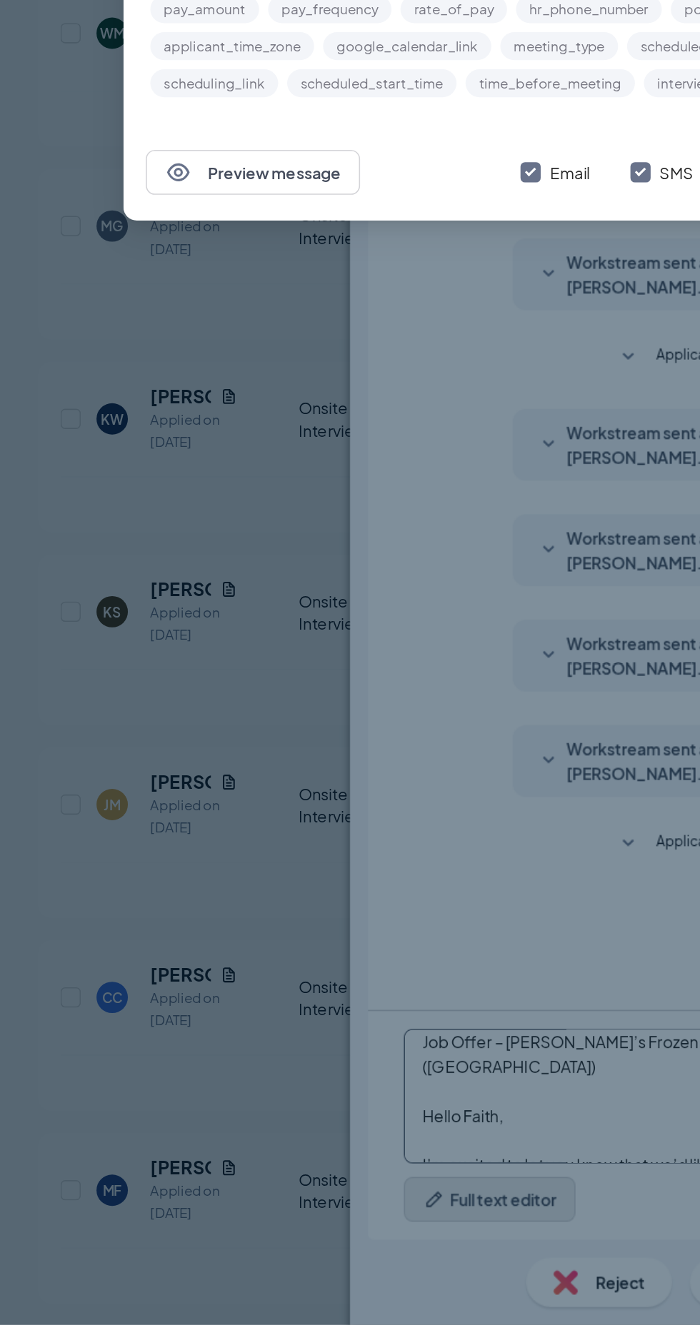
scroll to position [70, 0]
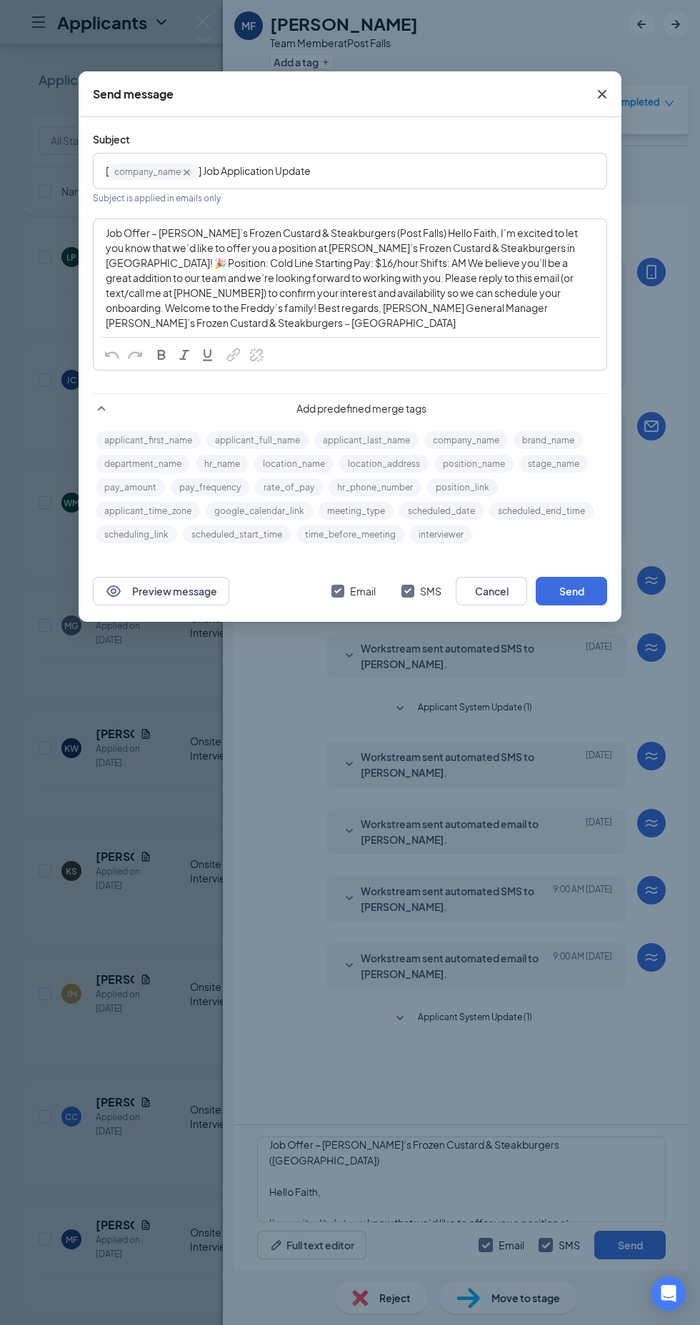
click at [446, 256] on div "Job Offer – Freddy’s Frozen Custard & Steakburgers (Post Falls) Hello Faith, I’…" at bounding box center [350, 278] width 488 height 105
click at [498, 582] on button "Cancel" at bounding box center [491, 591] width 71 height 29
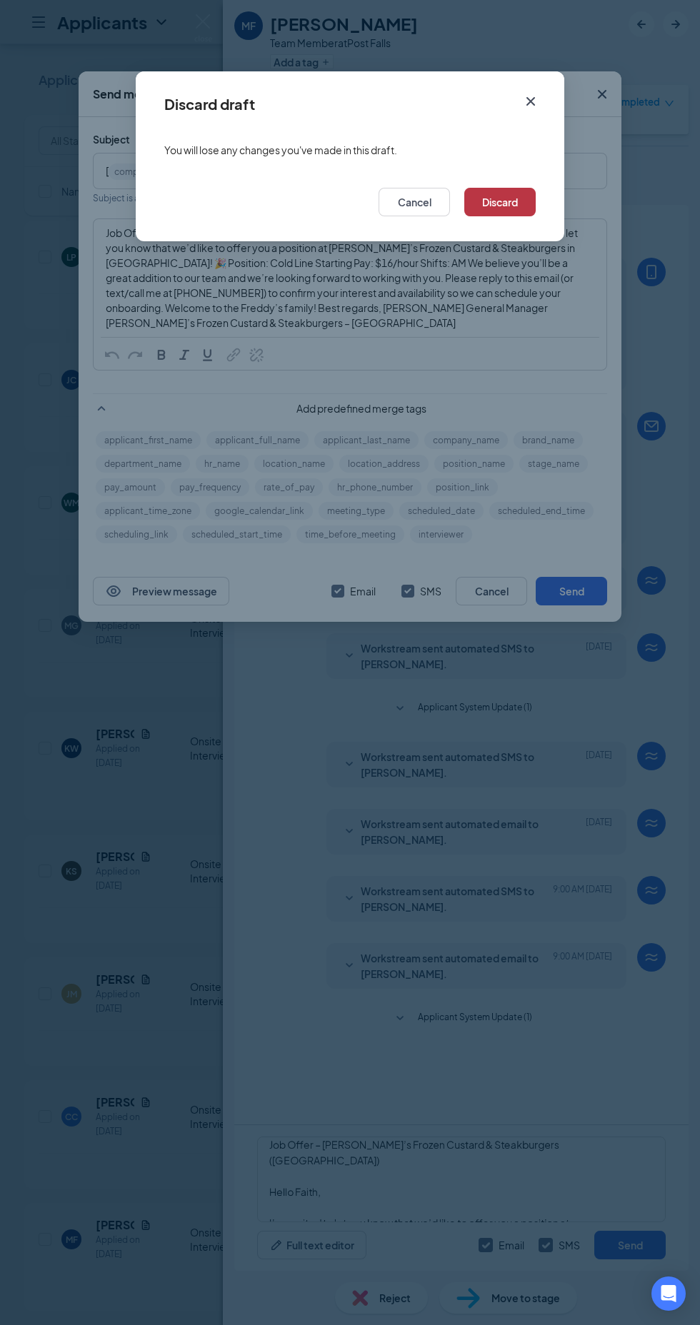
click at [514, 196] on button "Discard" at bounding box center [499, 202] width 71 height 29
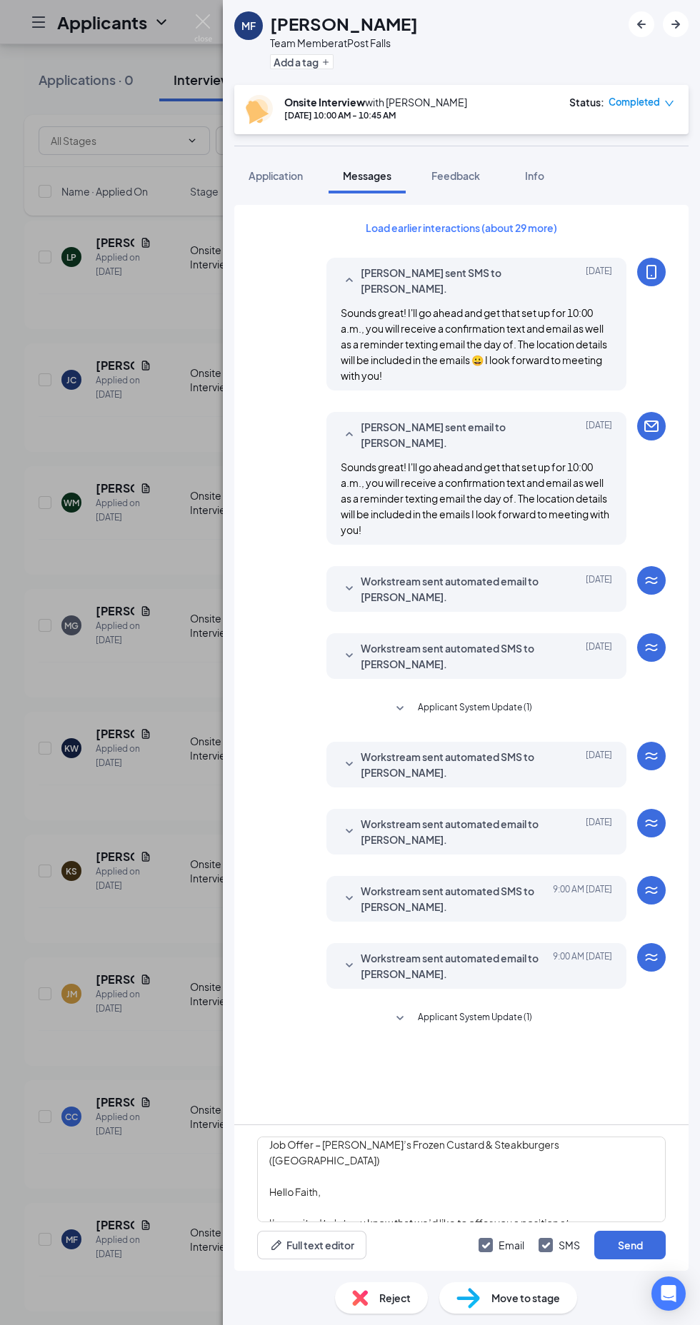
scroll to position [138, 0]
click at [311, 1183] on textarea "Job Offer – Freddy’s Frozen Custard & Steakburgers (Post Falls) Hello Faith, I’…" at bounding box center [461, 1180] width 408 height 86
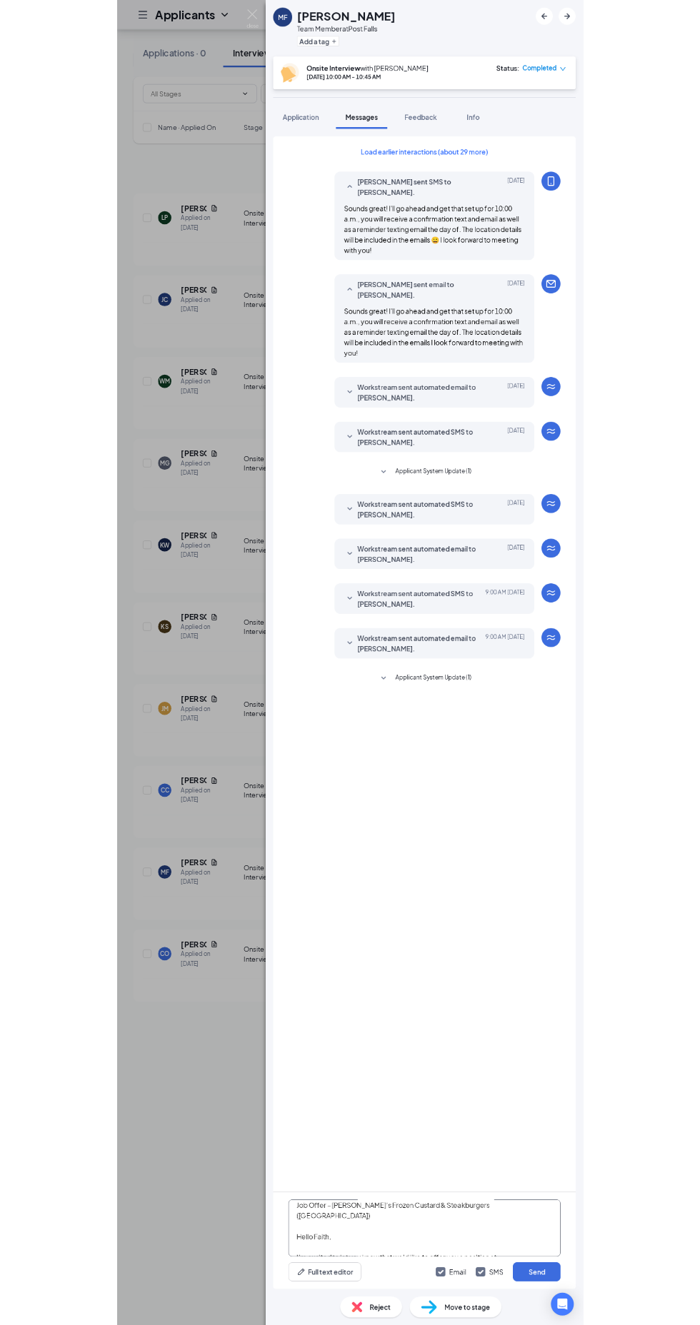
scroll to position [0, 0]
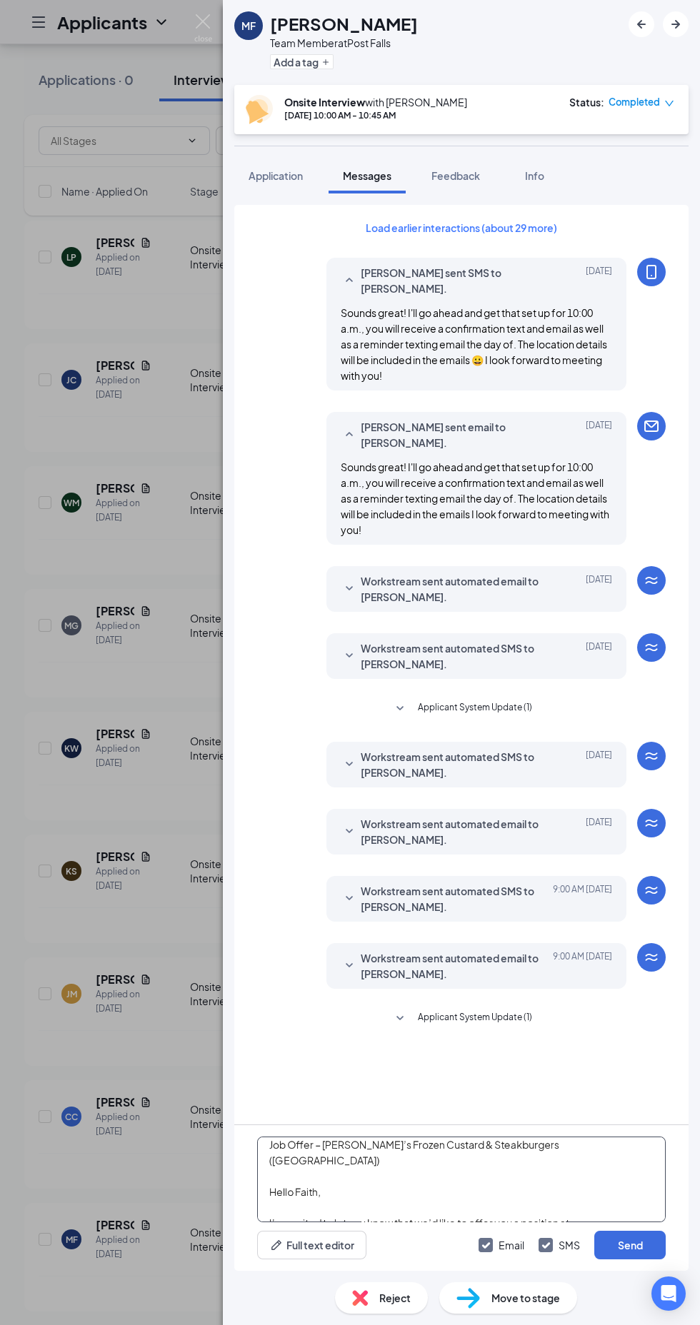
click at [322, 1223] on textarea "Job Offer – Freddy’s Frozen Custard & Steakburgers (Post Falls) Hello Faith, I’…" at bounding box center [461, 1180] width 408 height 86
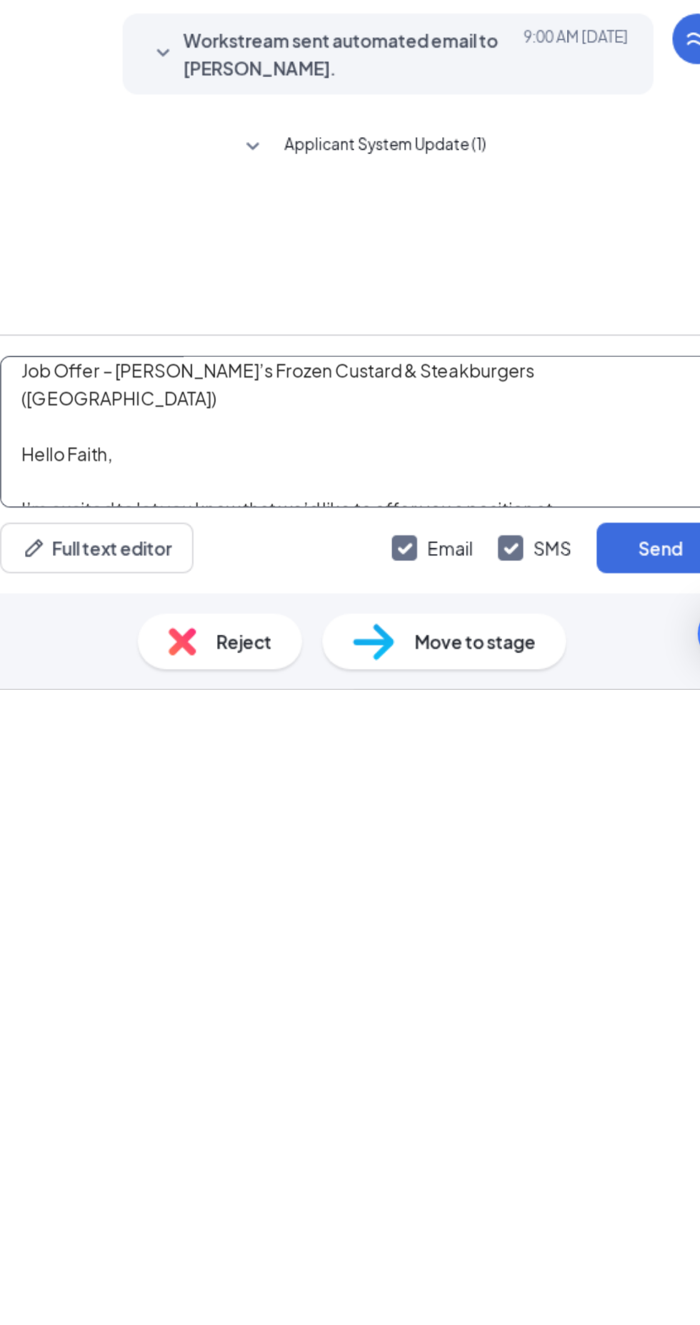
scroll to position [106, 0]
click at [436, 1193] on textarea "Job Offer – Freddy’s Frozen Custard & Steakburgers (Post Falls) Hello Marcia, I…" at bounding box center [461, 1180] width 408 height 86
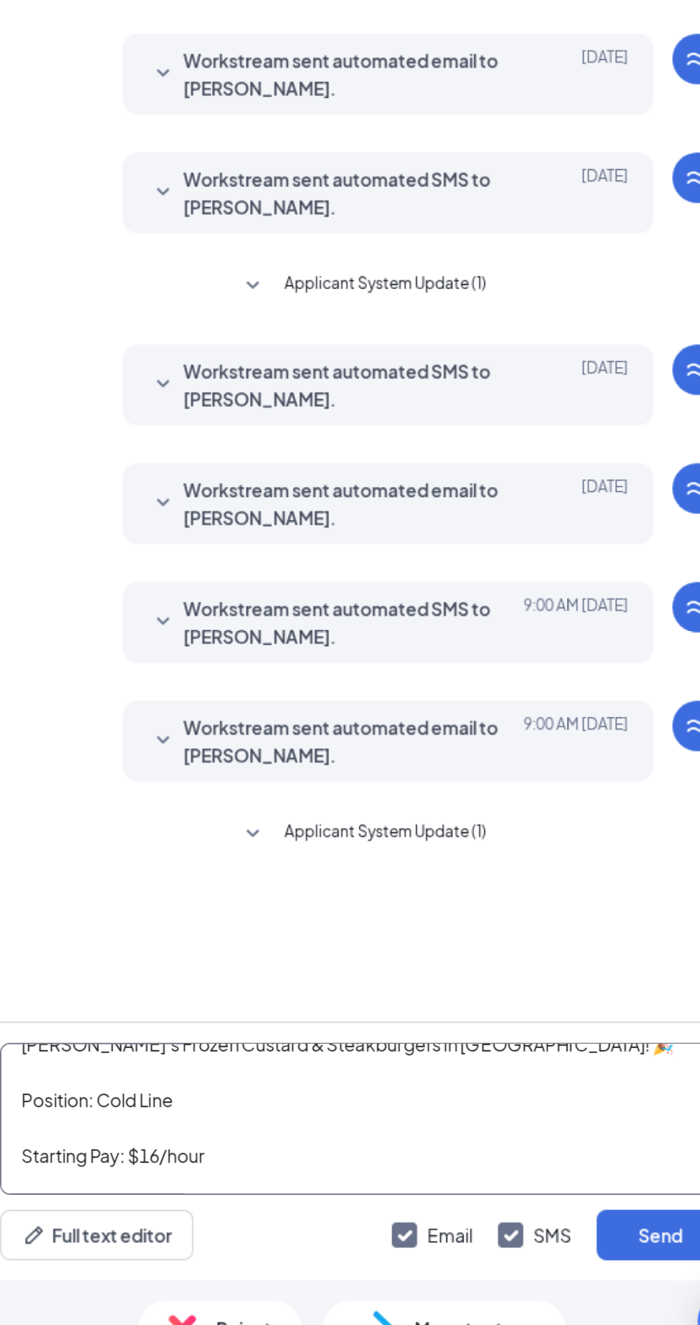
scroll to position [282, 0]
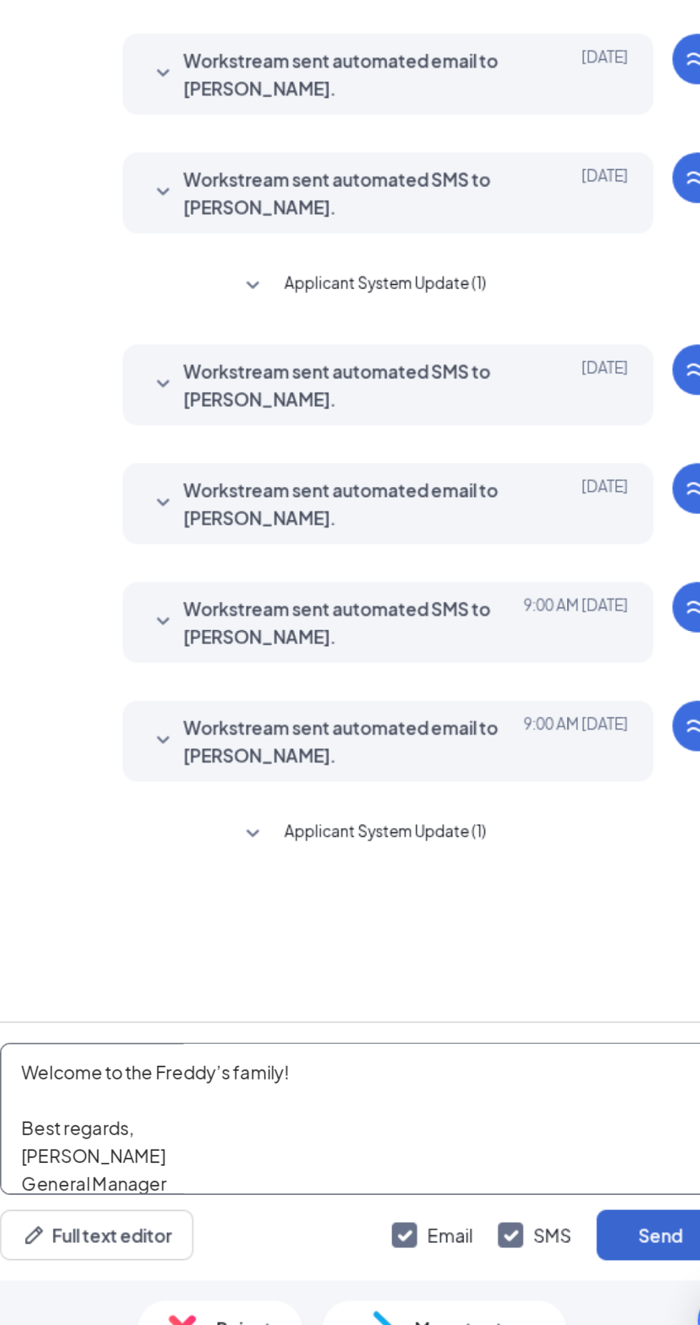
type textarea "Job Offer – Freddy’s Frozen Custard & Steakburgers (Post Falls) Hello Marcia, I…"
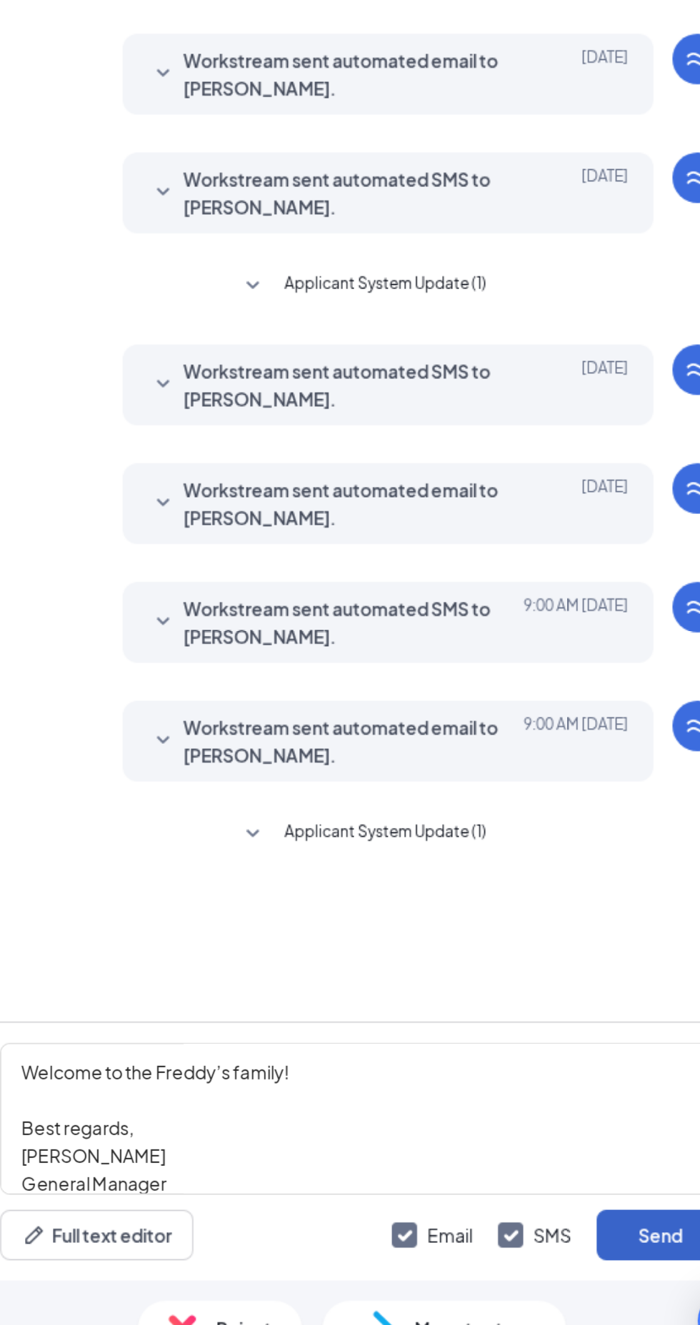
click at [633, 1253] on button "Send" at bounding box center [629, 1245] width 71 height 29
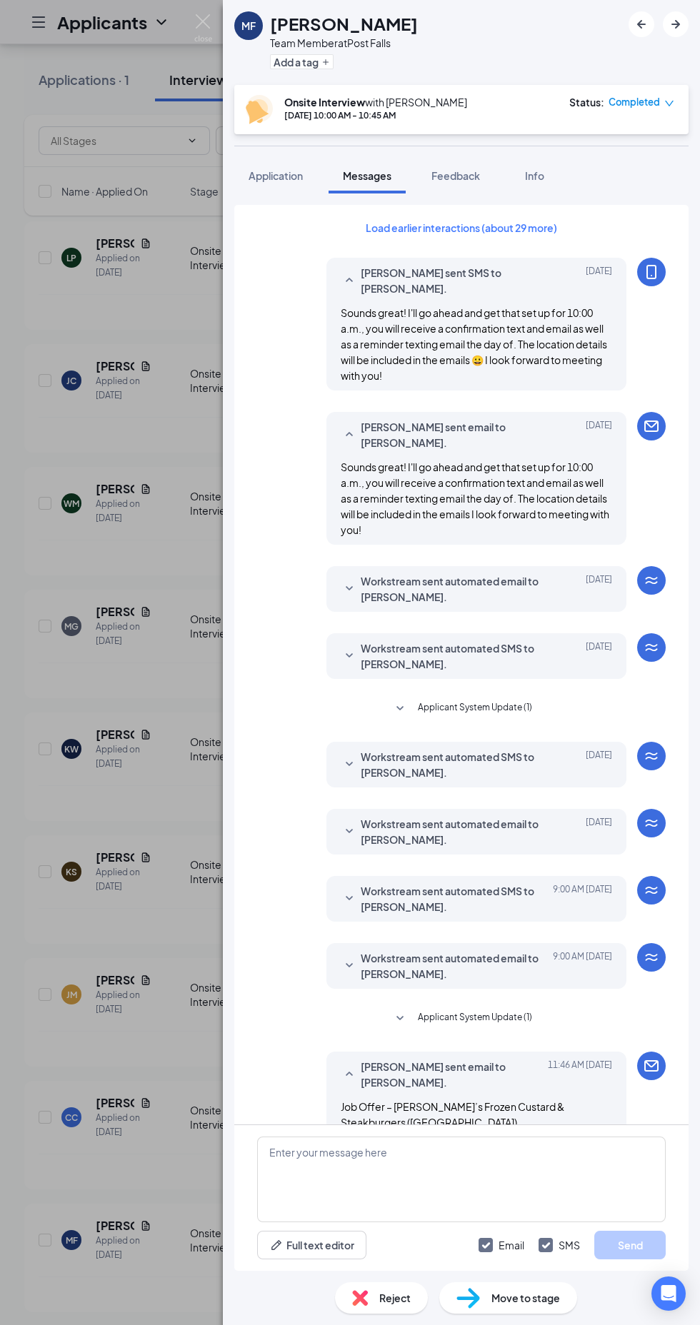
scroll to position [134, 0]
click at [131, 665] on div "MF Marcia Foote Team Member at Post Falls Add a tag Onsite Interview with Tanya…" at bounding box center [350, 662] width 700 height 1325
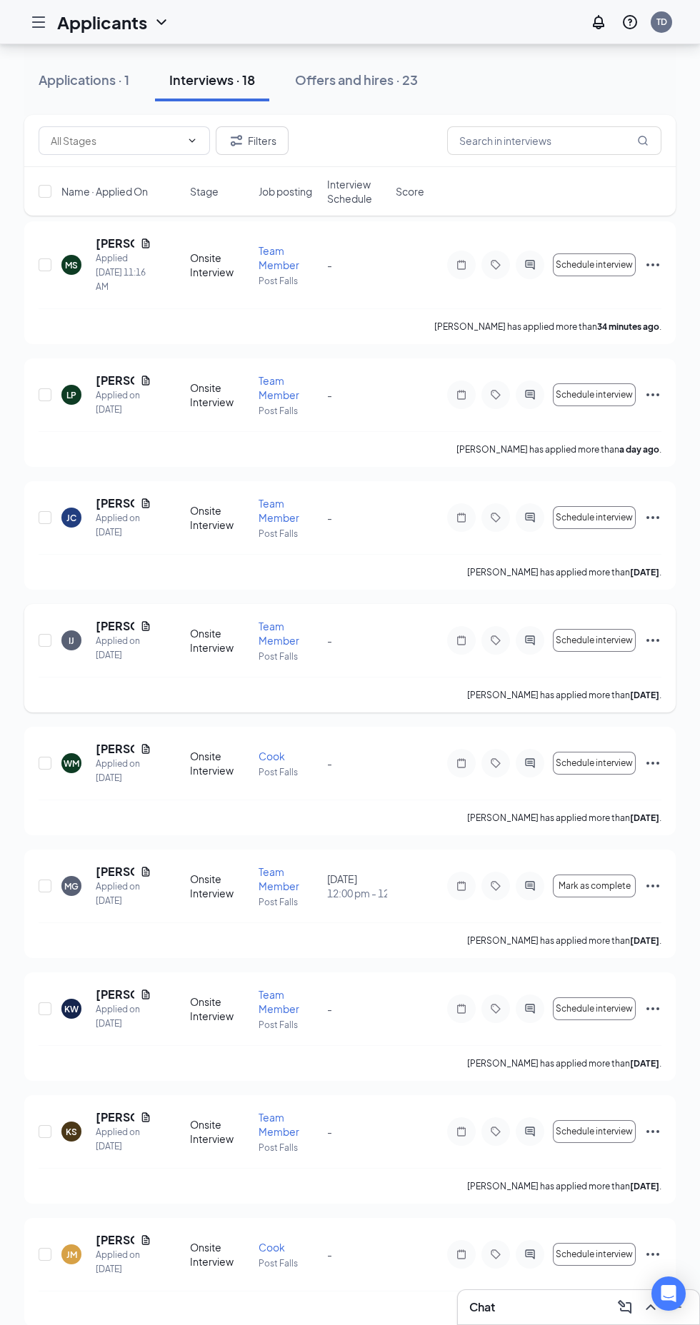
click at [528, 636] on icon "ActiveChat" at bounding box center [529, 640] width 17 height 11
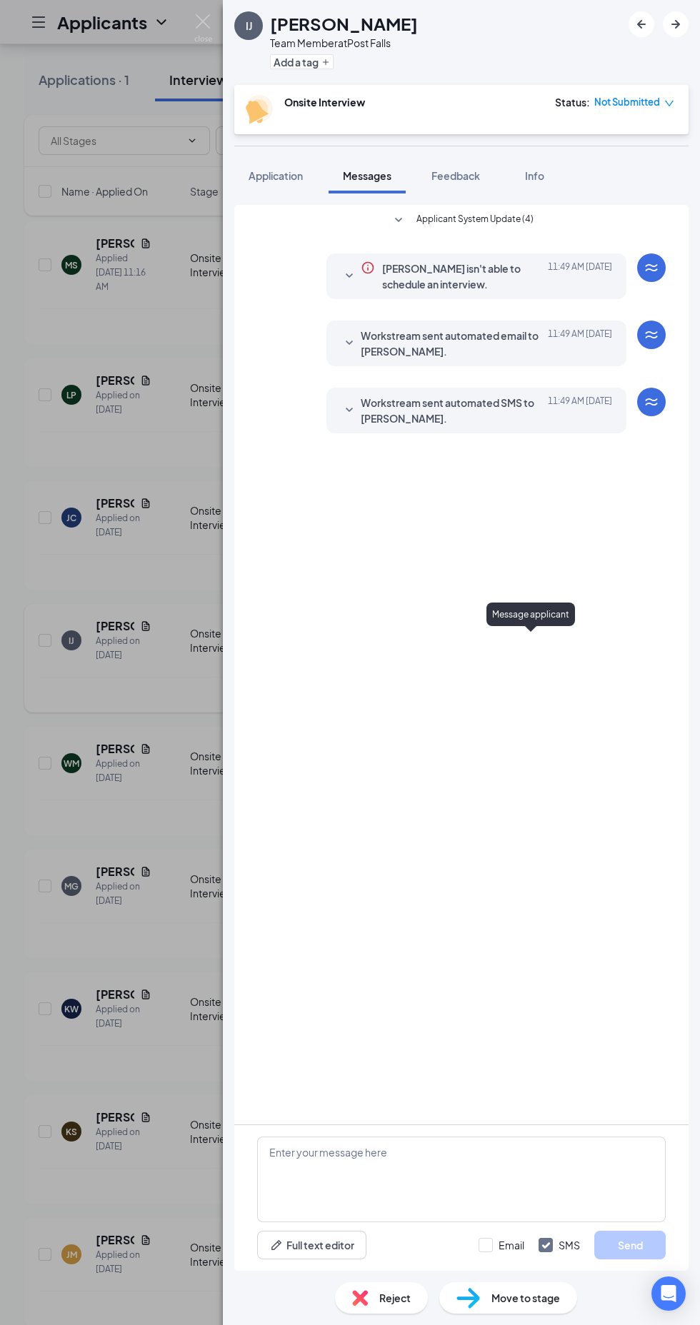
scroll to position [138, 0]
click at [395, 1153] on textarea at bounding box center [461, 1180] width 408 height 86
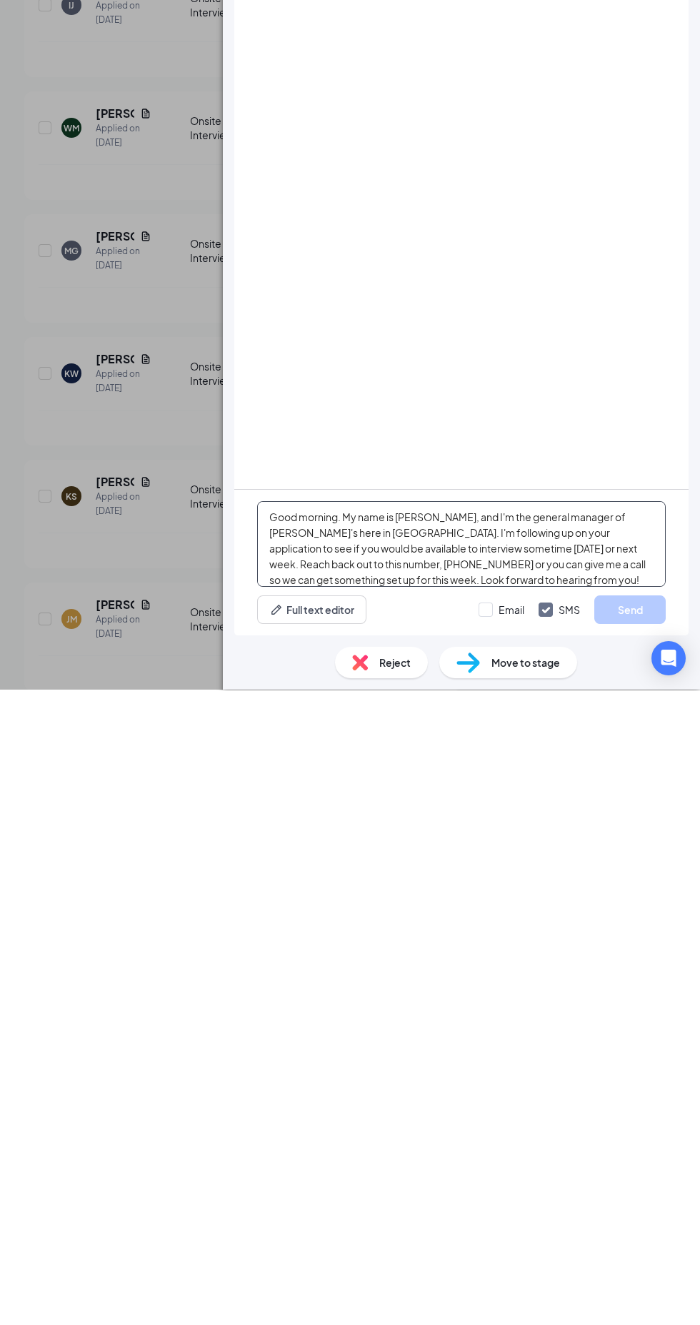
scroll to position [5, 0]
type textarea "Good morning. My name is Tanya, and I'm the general manager of Freddy's here in…"
click at [488, 1246] on input "Email" at bounding box center [501, 1245] width 46 height 14
checkbox input "true"
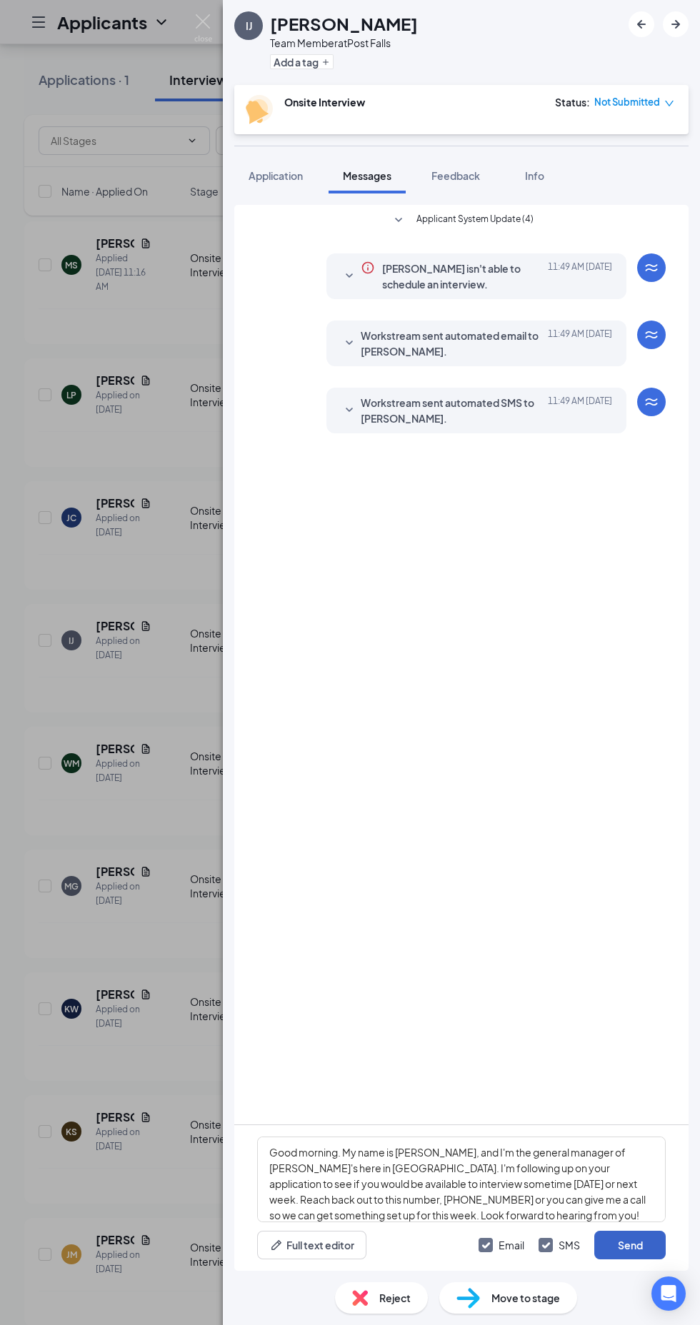
click at [628, 1260] on button "Send" at bounding box center [629, 1245] width 71 height 29
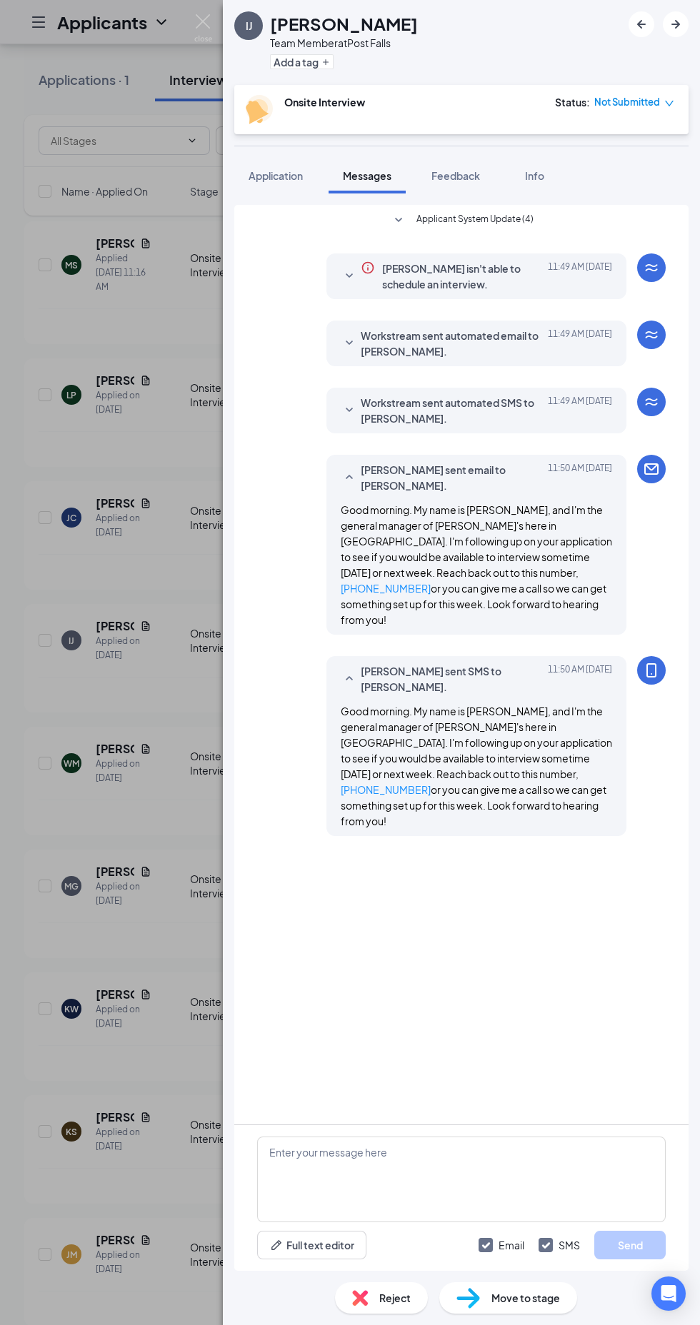
scroll to position [138, 0]
click at [116, 1085] on div "IJ Isaiah Johnson Team Member at Post Falls Add a tag Onsite Interview Status :…" at bounding box center [350, 662] width 700 height 1325
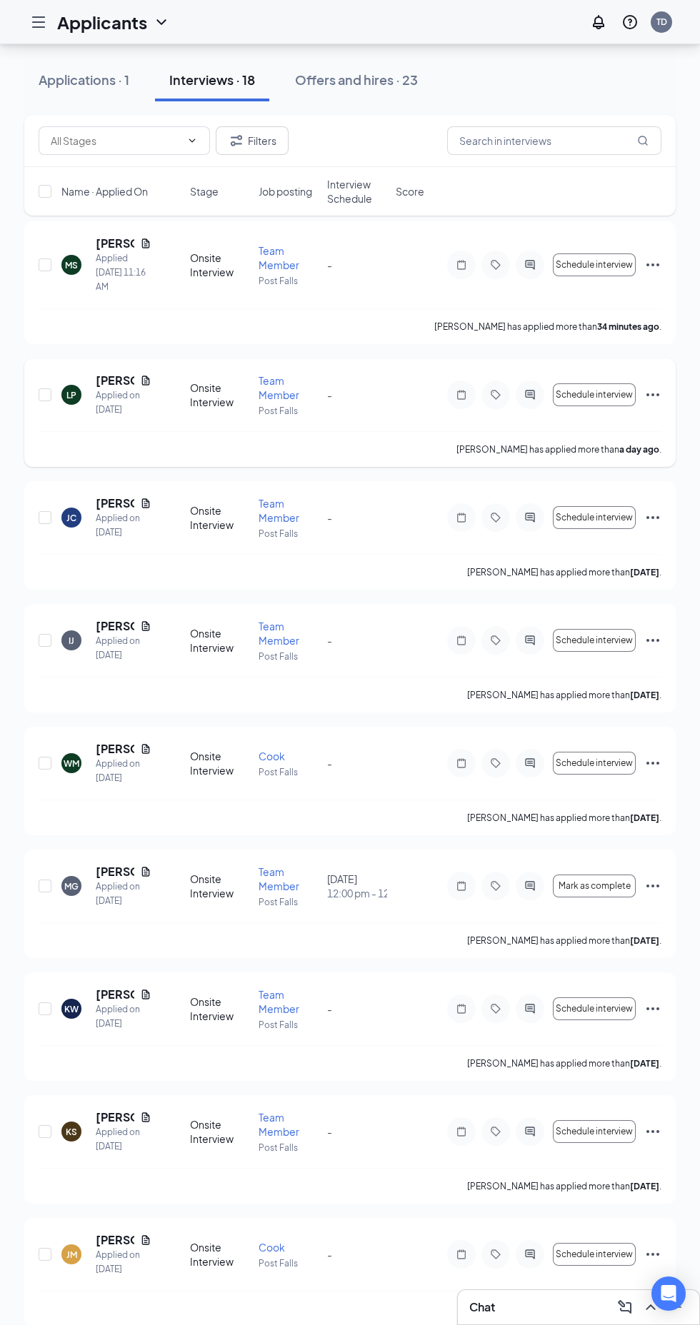
click at [526, 394] on icon "ActiveChat" at bounding box center [529, 394] width 9 height 9
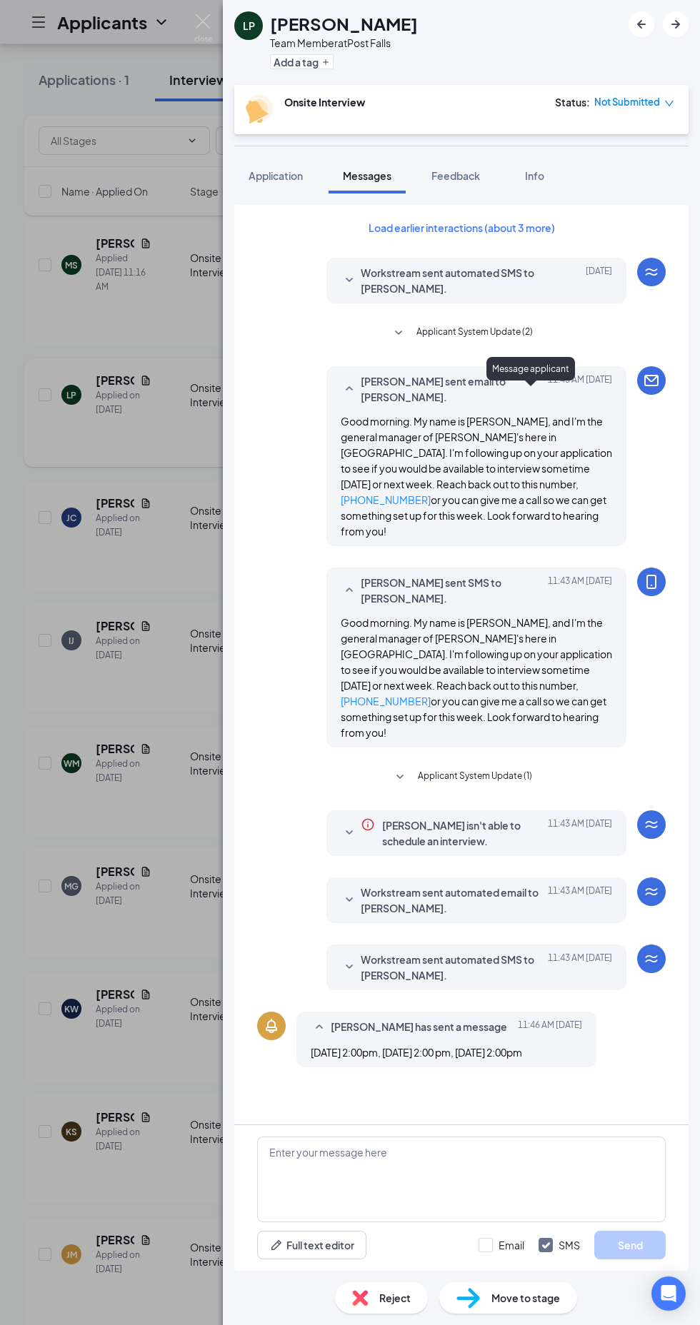
scroll to position [138, 0]
click at [411, 1155] on textarea at bounding box center [461, 1180] width 408 height 86
type textarea "Can we schedule for 2pm tomorrow?"
click at [630, 1245] on button "Send" at bounding box center [629, 1245] width 71 height 29
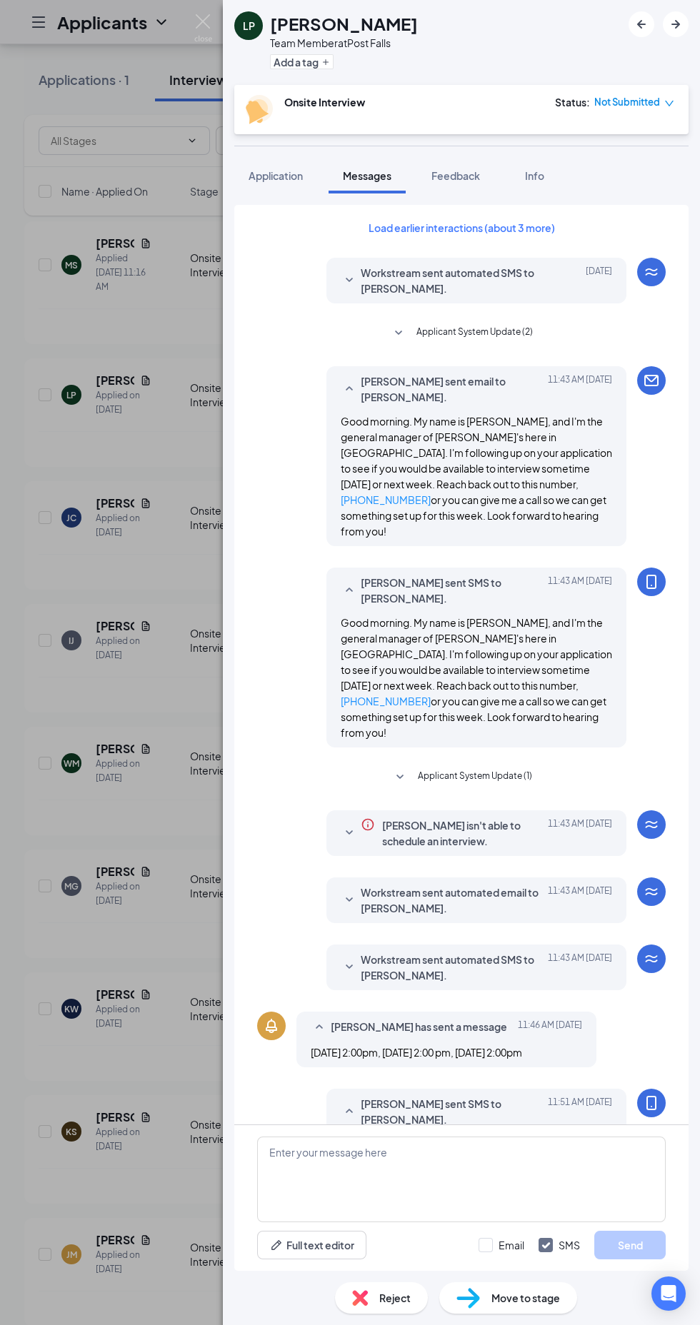
click at [127, 1099] on div "LP Laura Pierce Team Member at Post Falls Add a tag Onsite Interview Status : N…" at bounding box center [350, 662] width 700 height 1325
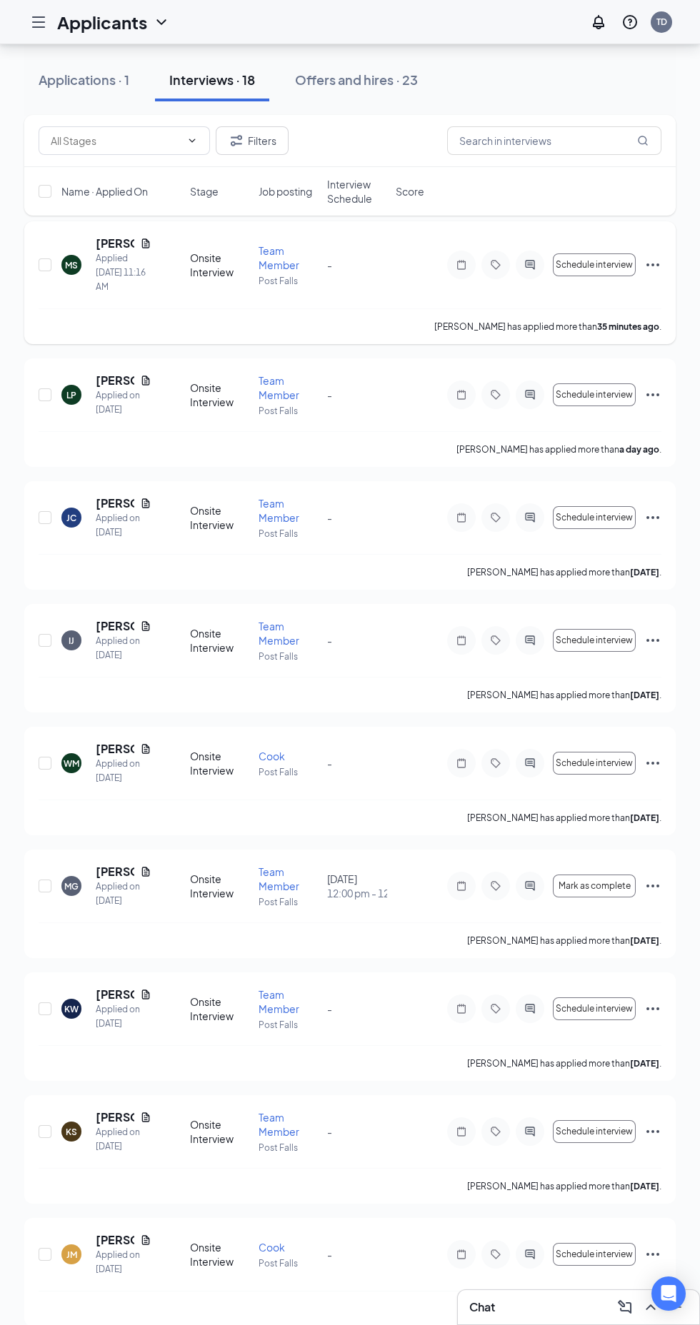
click at [531, 265] on icon "ActiveChat" at bounding box center [529, 264] width 9 height 9
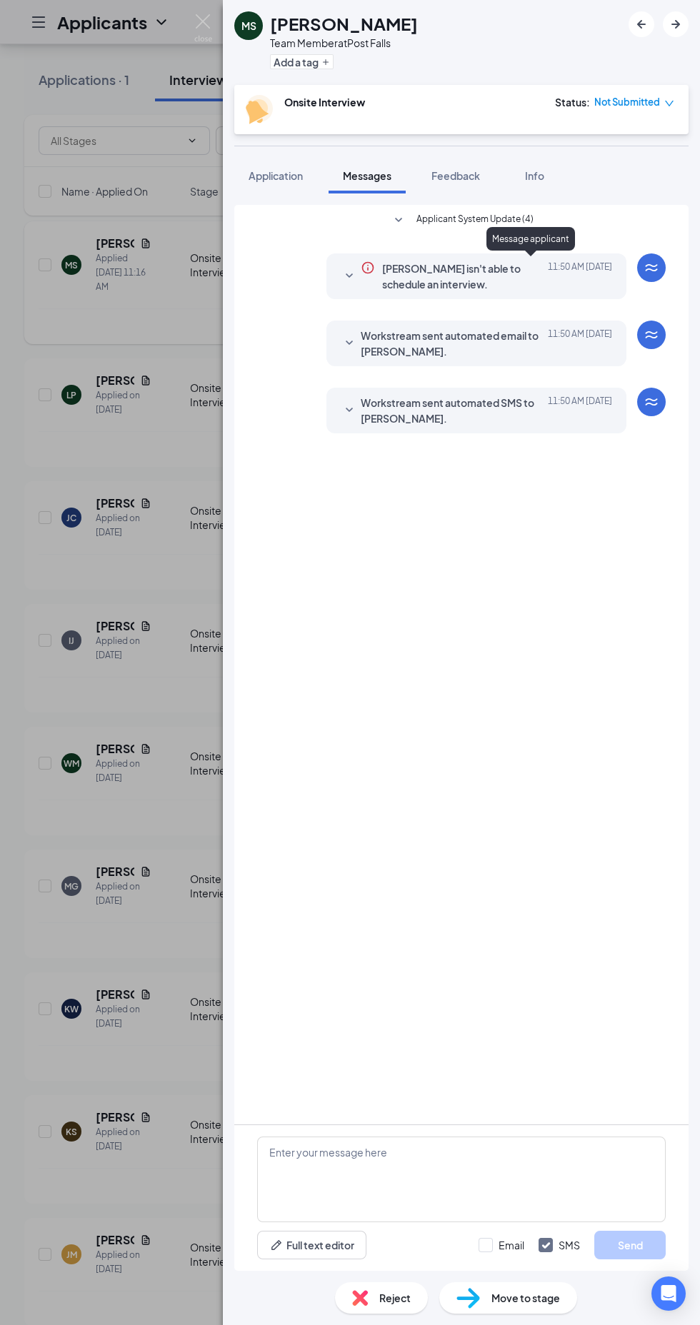
scroll to position [138, 0]
click at [424, 1154] on textarea at bounding box center [461, 1180] width 408 height 86
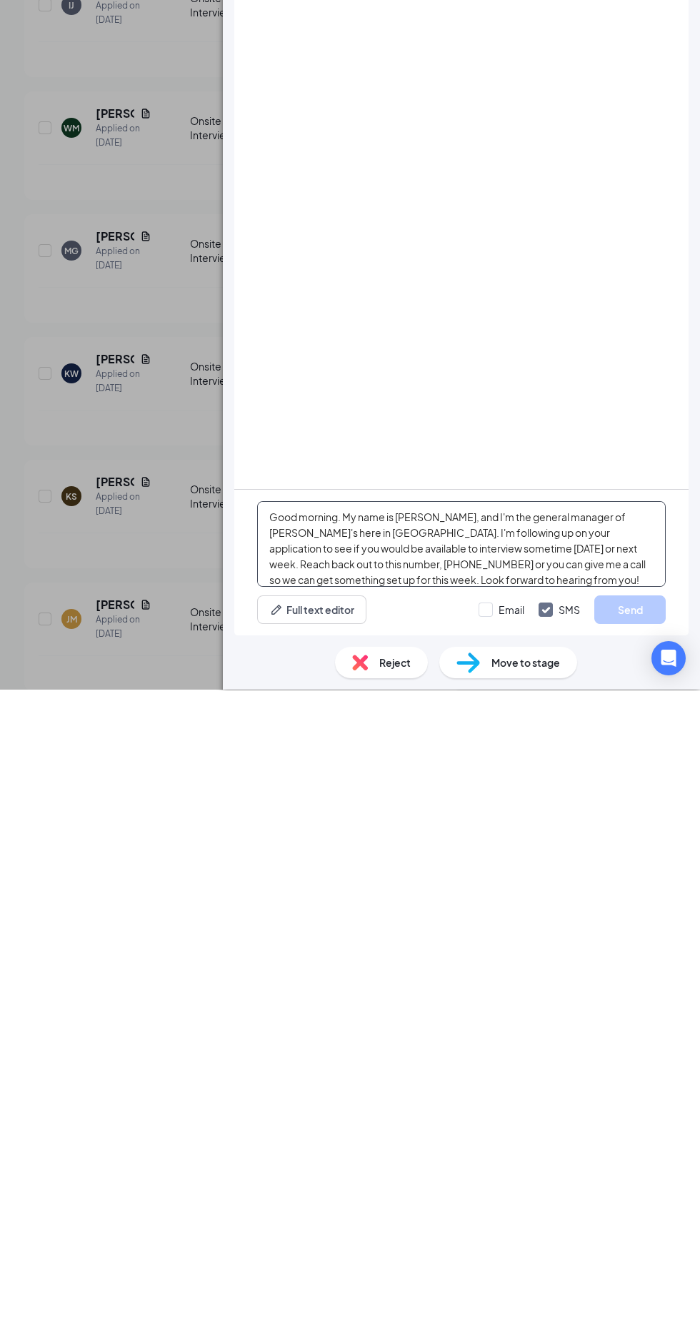
scroll to position [5, 0]
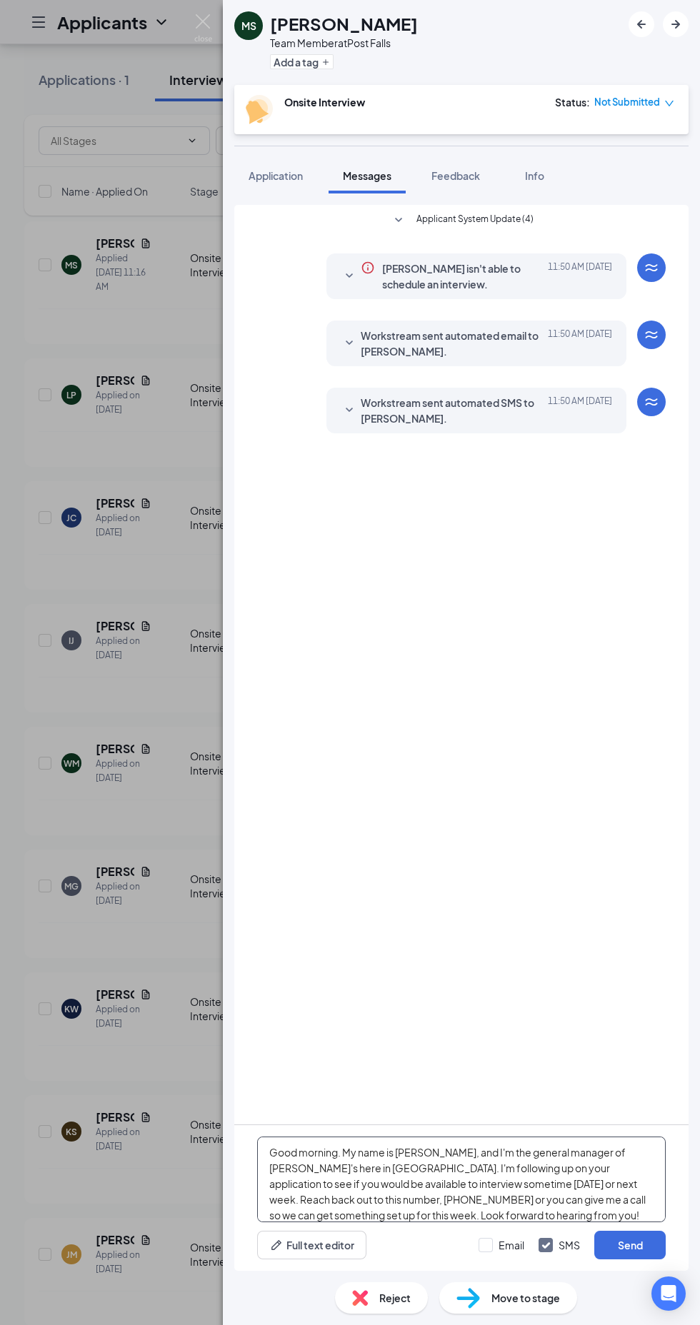
scroll to position [138, 0]
type textarea "Good morning. My name is Tanya, and I'm the general manager of Freddy's here in…"
click at [639, 1240] on button "Send" at bounding box center [629, 1245] width 71 height 29
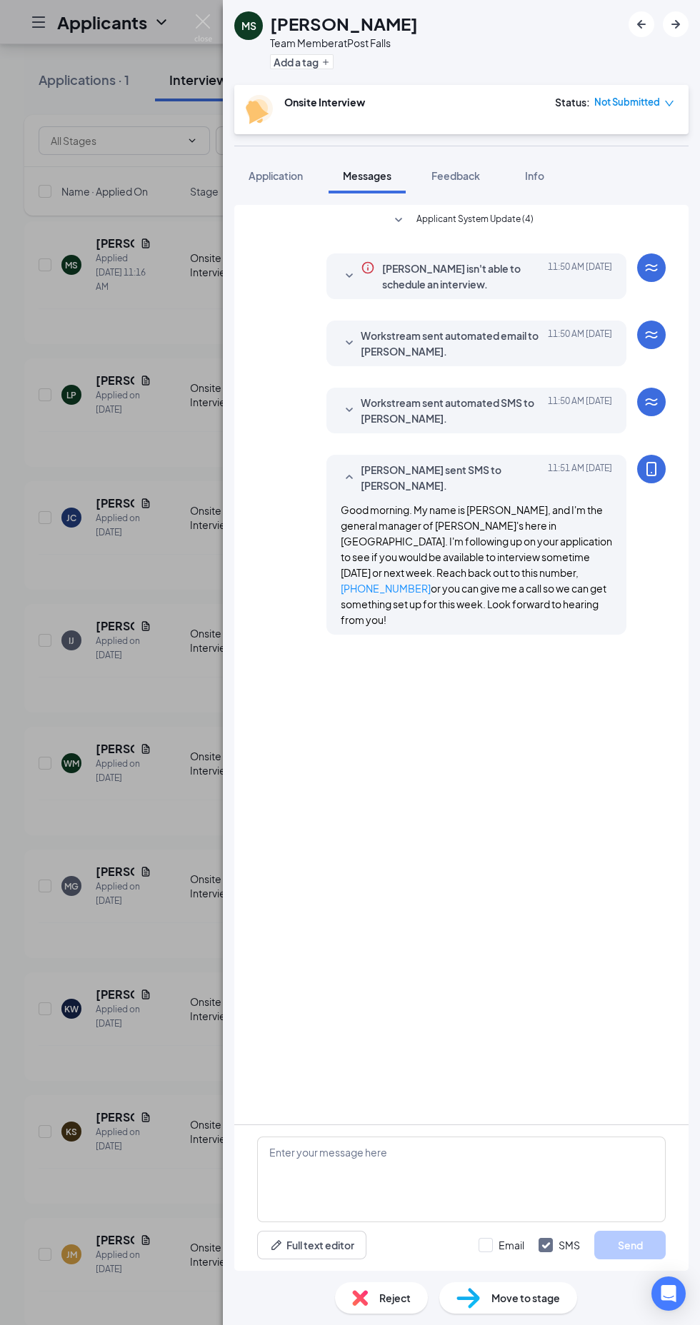
click at [114, 1130] on div "MS Madeline Spruill Team Member at Post Falls Add a tag Onsite Interview Status…" at bounding box center [350, 662] width 700 height 1325
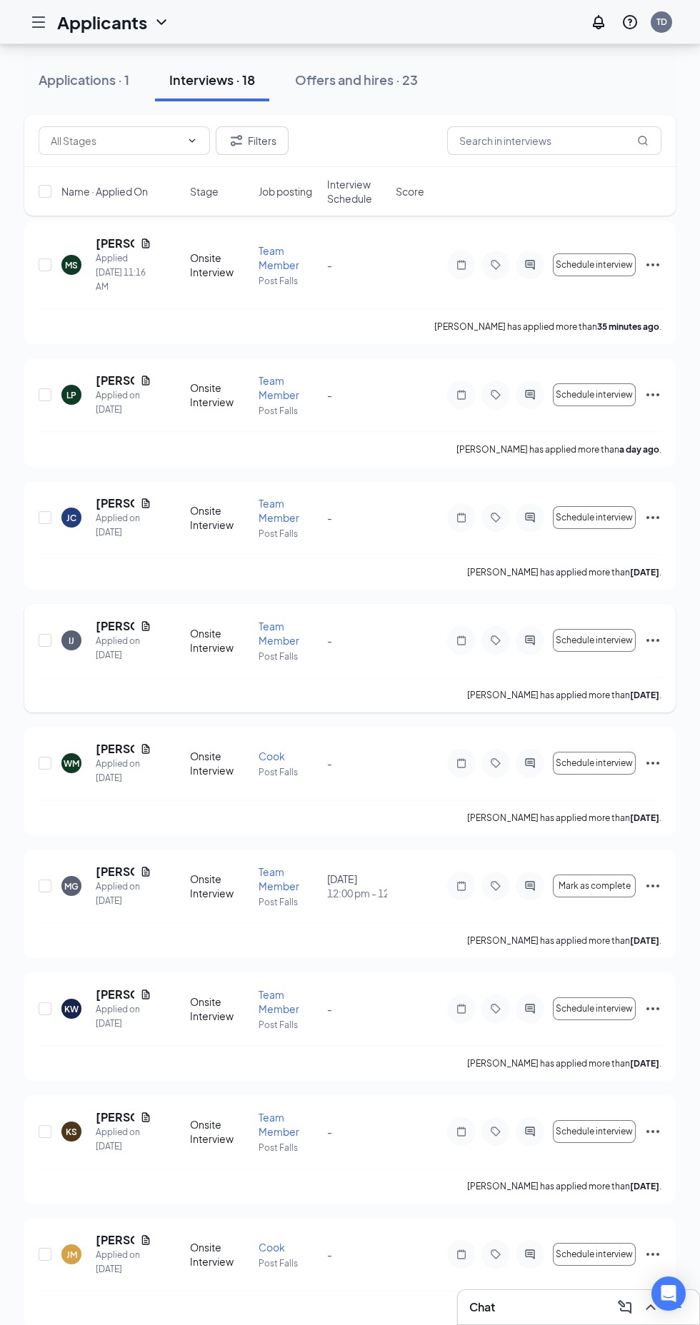
click at [529, 643] on icon "ActiveChat" at bounding box center [529, 640] width 9 height 9
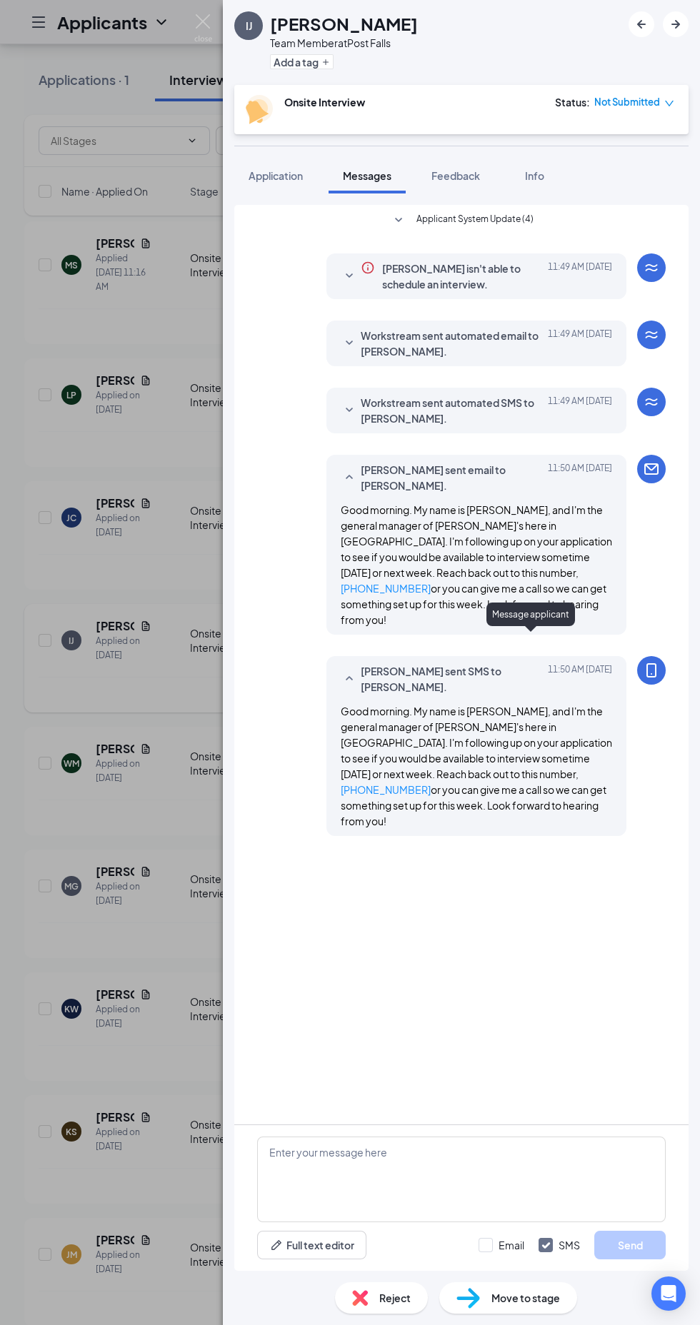
scroll to position [138, 0]
click at [91, 1021] on div "IJ Isaiah Johnson Team Member at Post Falls Add a tag Onsite Interview Status :…" at bounding box center [350, 662] width 700 height 1325
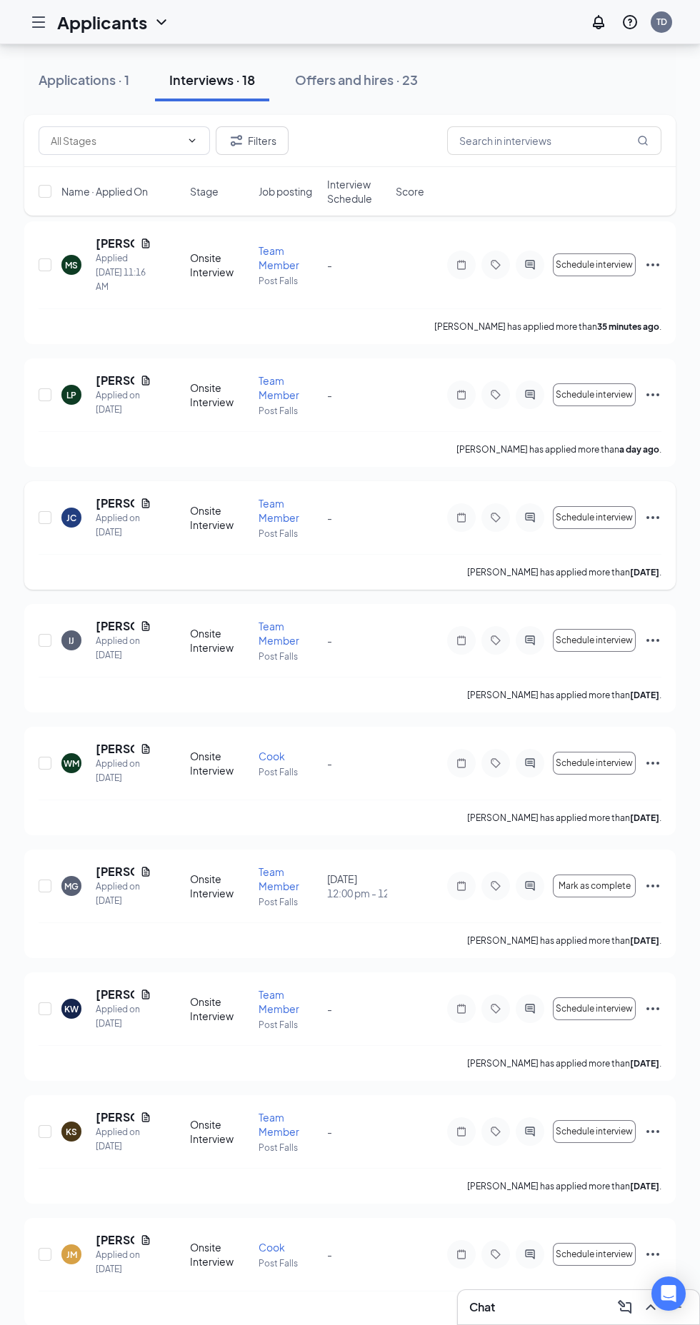
click at [530, 518] on icon "ActiveChat" at bounding box center [529, 517] width 9 height 9
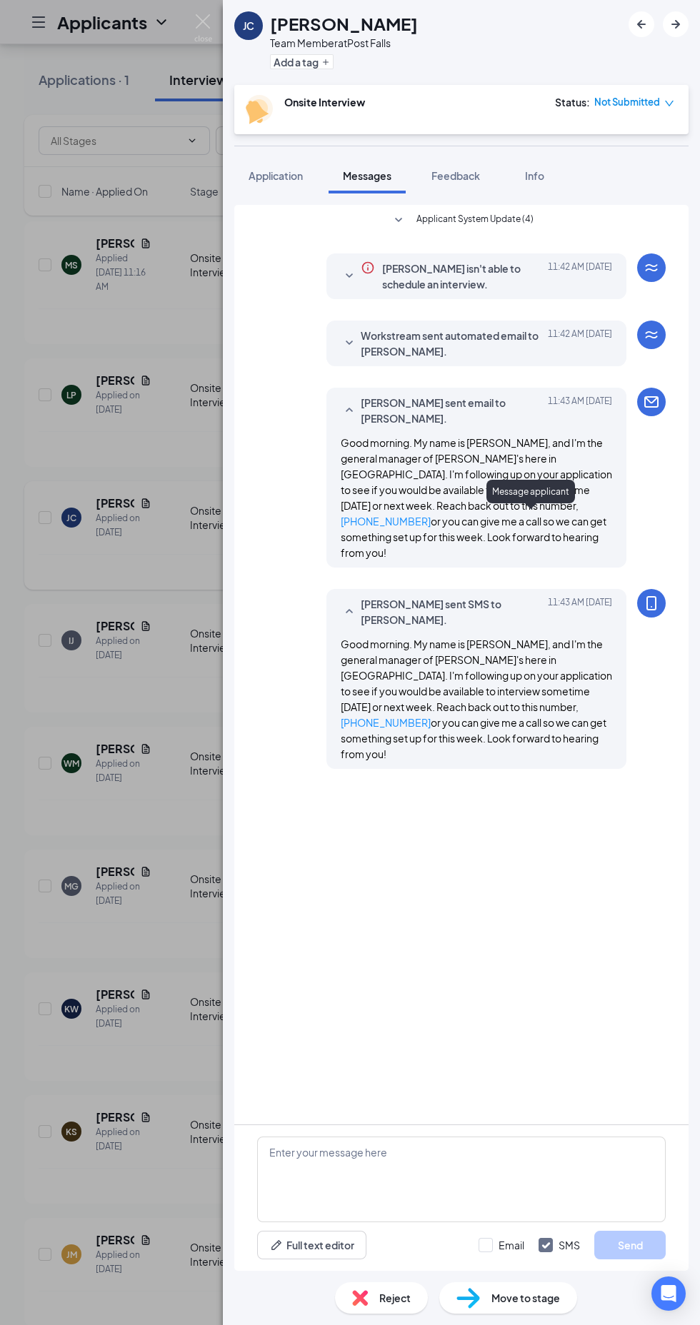
scroll to position [138, 0]
click at [103, 1035] on div "JC Jaidan Carpenter Team Member at Post Falls Add a tag Onsite Interview Status…" at bounding box center [350, 662] width 700 height 1325
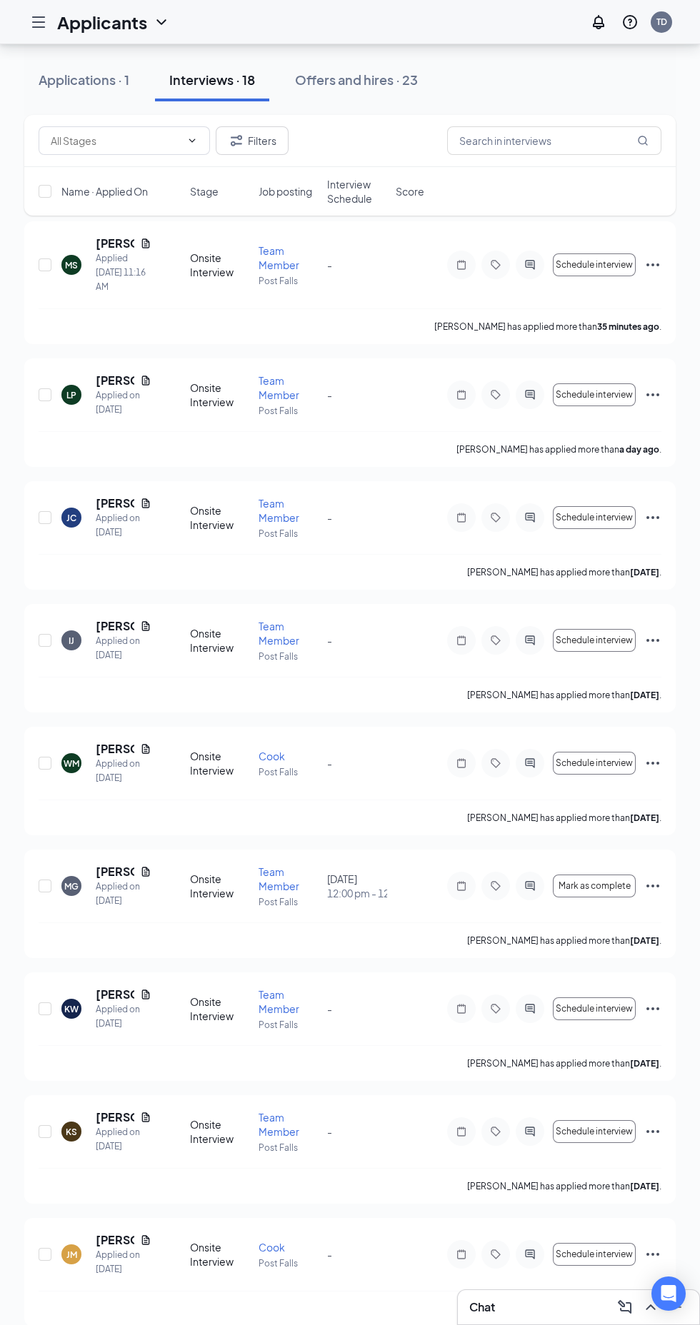
scroll to position [72, 0]
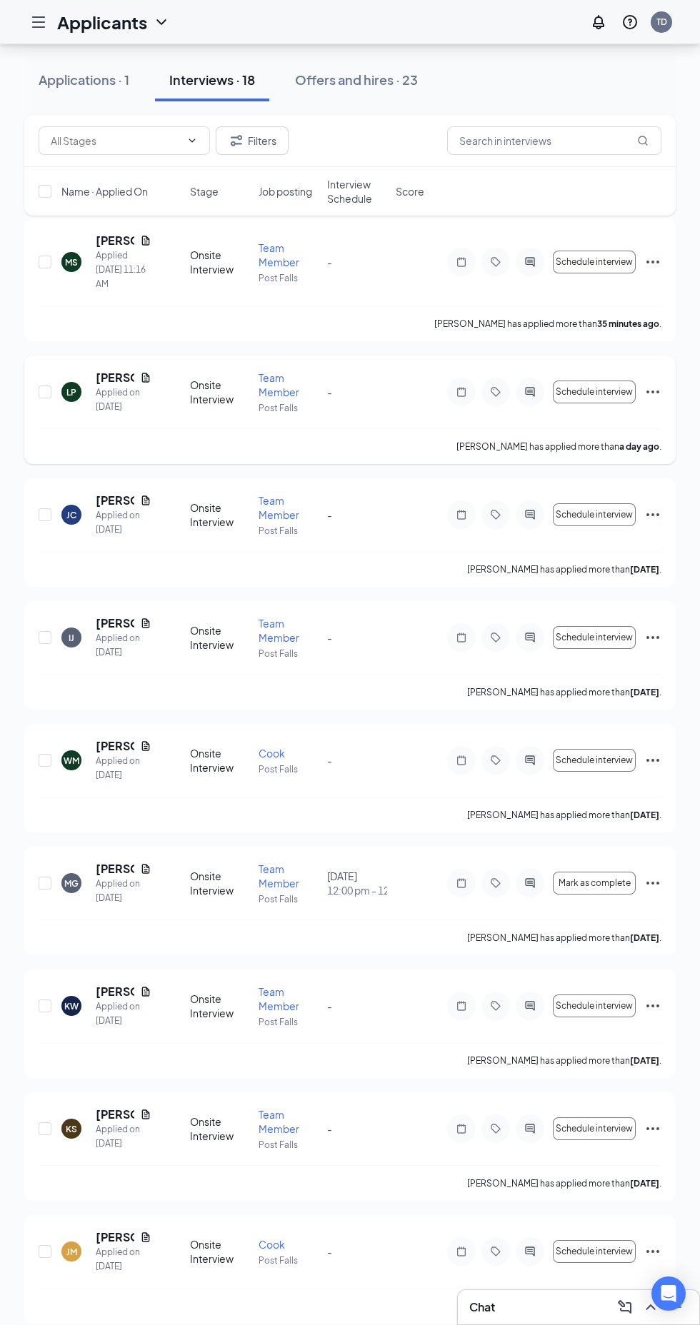
click at [530, 392] on icon "ActiveChat" at bounding box center [529, 391] width 9 height 9
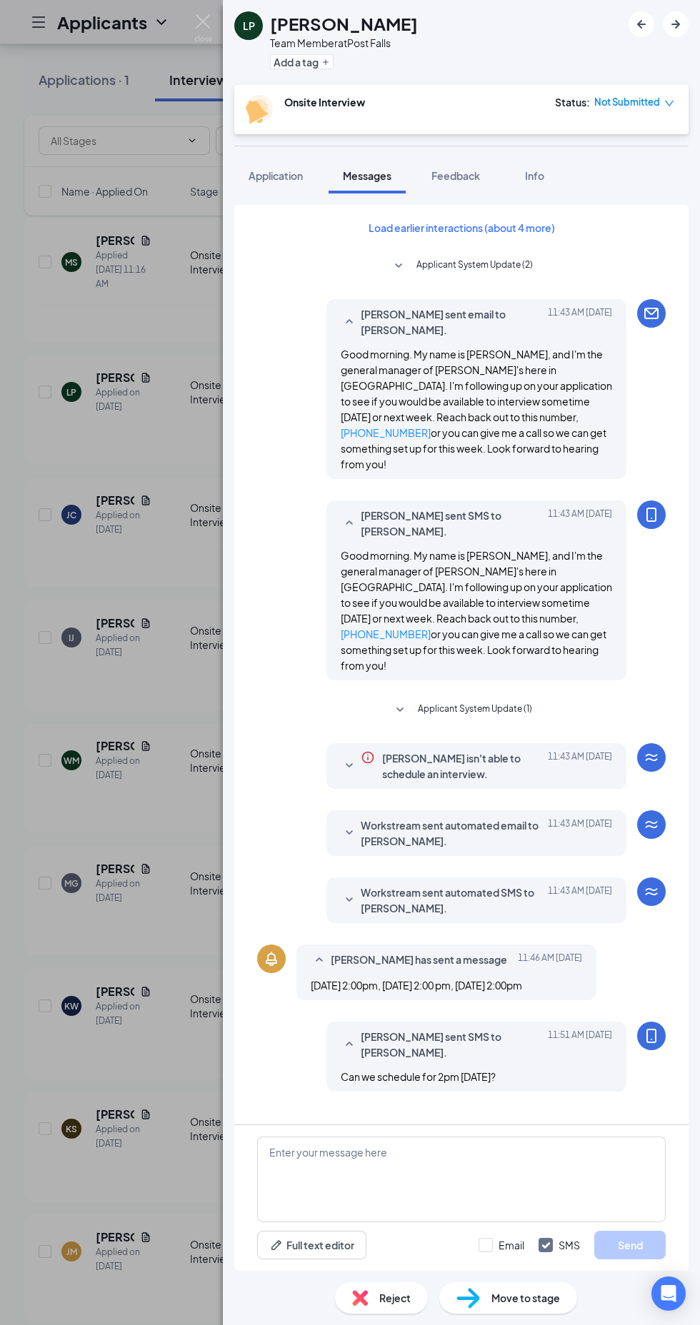
click at [130, 1198] on div "LP Laura Pierce Team Member at Post Falls Add a tag Onsite Interview Status : N…" at bounding box center [350, 662] width 700 height 1325
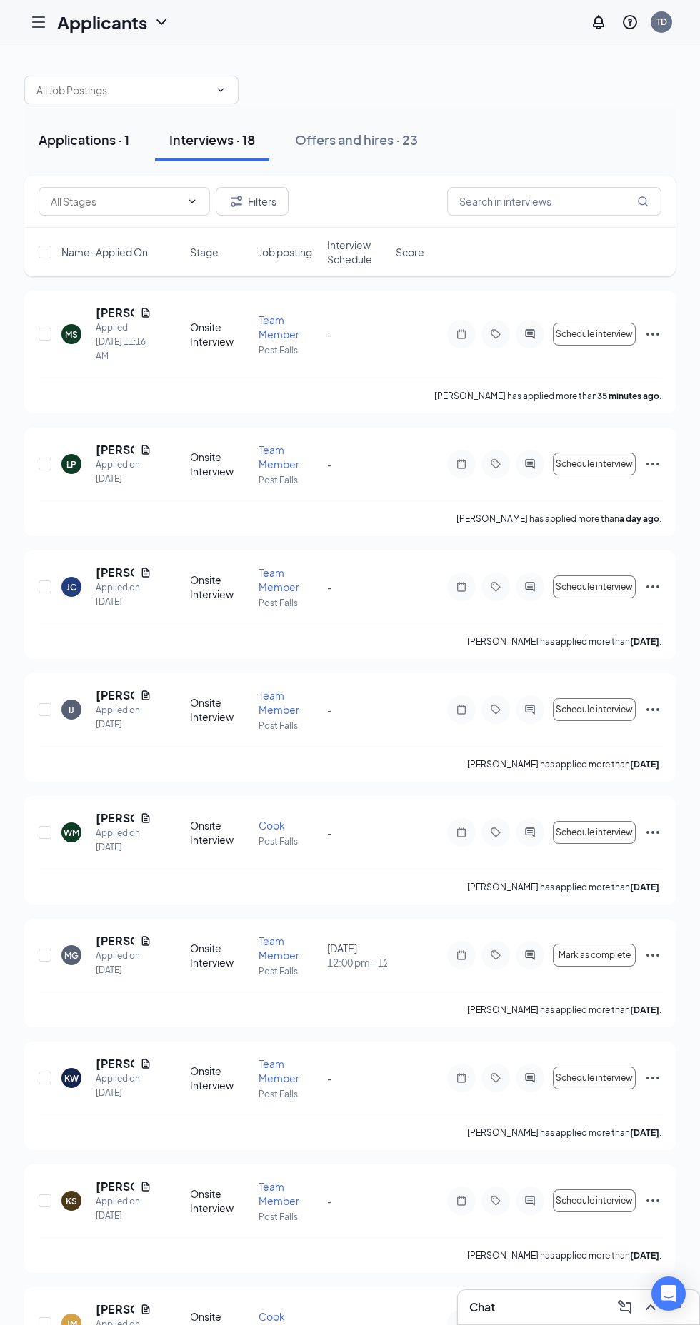
click at [107, 144] on div "Applications · 1" at bounding box center [84, 140] width 91 height 18
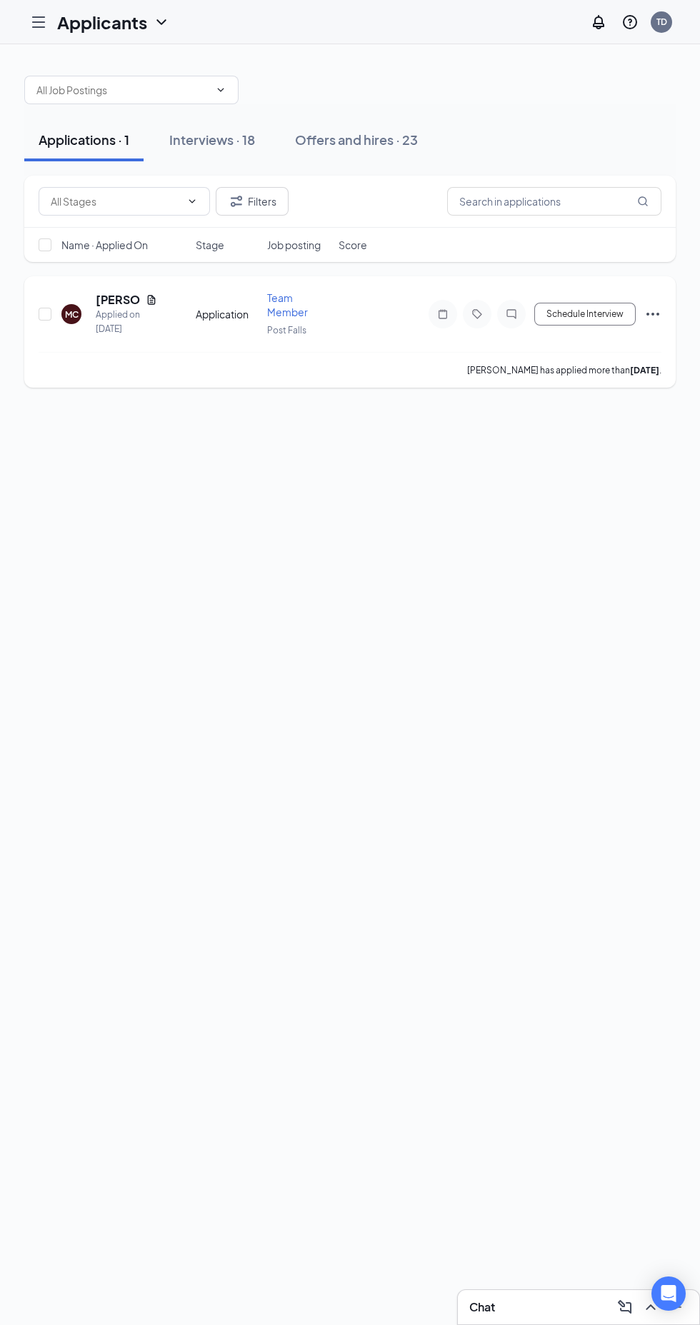
click at [513, 313] on icon "ChatInactive" at bounding box center [511, 314] width 17 height 11
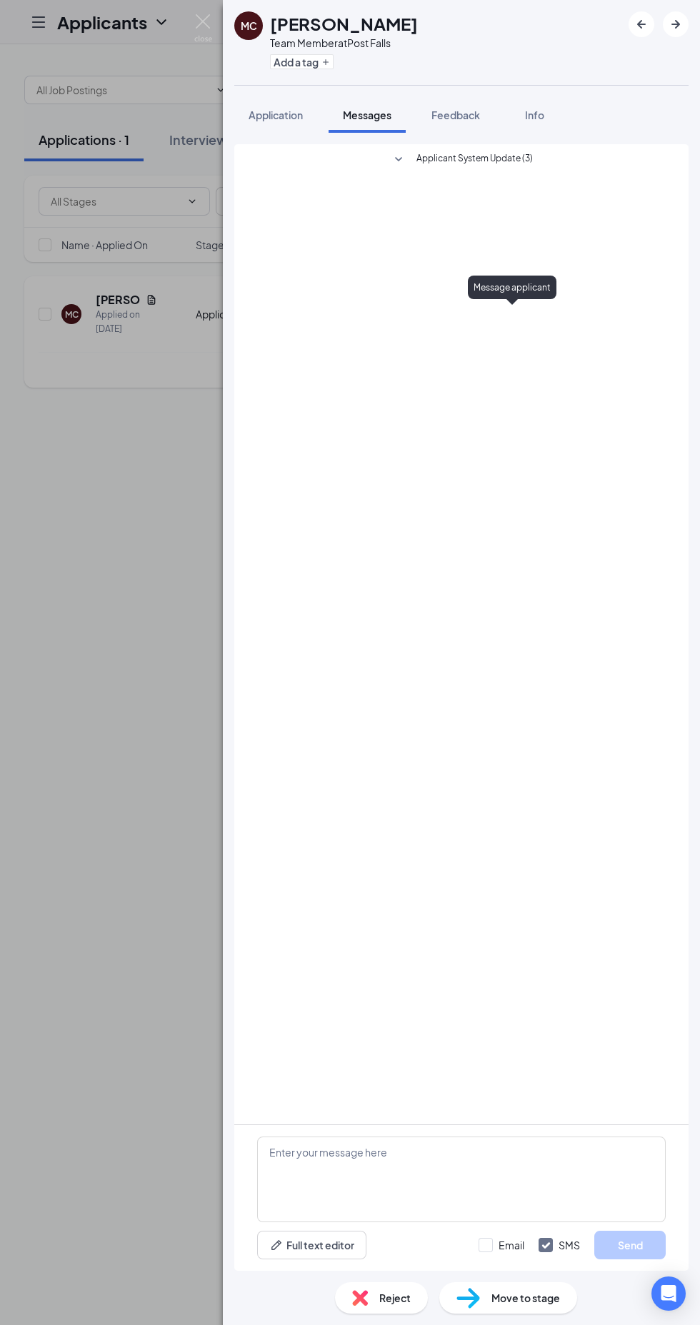
scroll to position [138, 0]
click at [126, 885] on div "MC Madison Cornett Team Member at Post Falls Add a tag Application Messages Fee…" at bounding box center [350, 662] width 700 height 1325
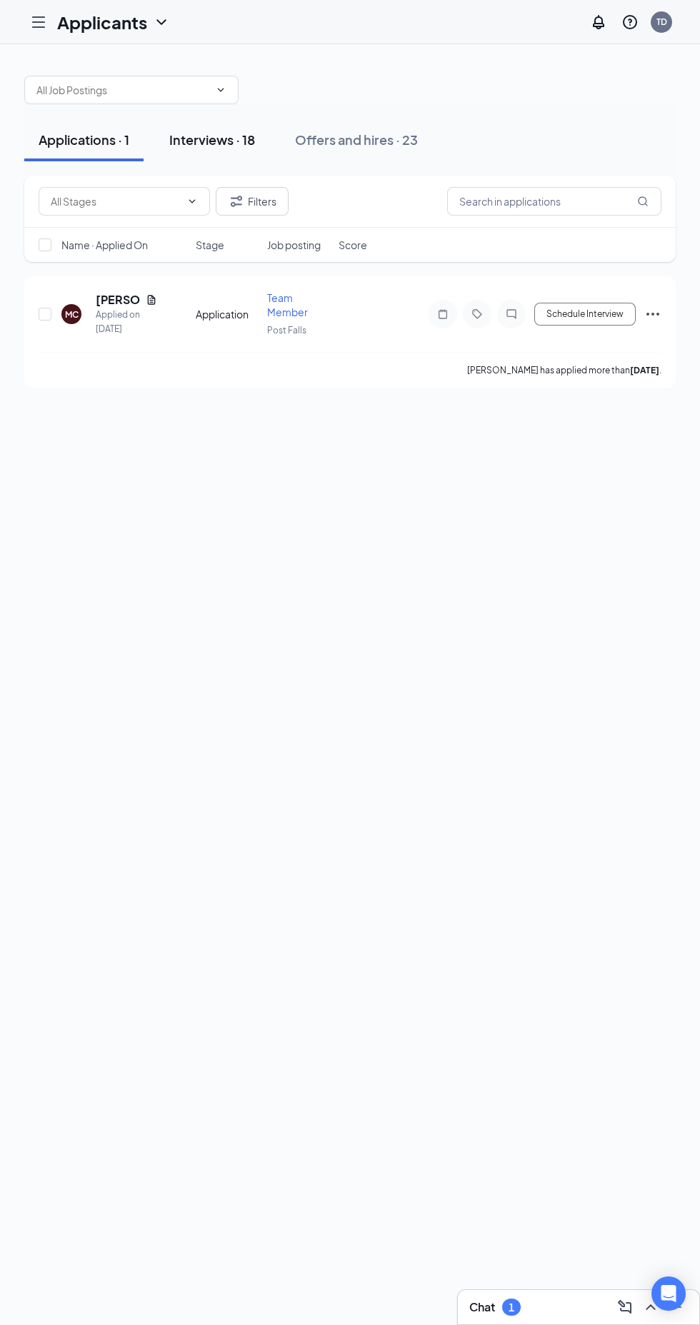
click at [234, 144] on div "Interviews · 18" at bounding box center [212, 140] width 86 height 18
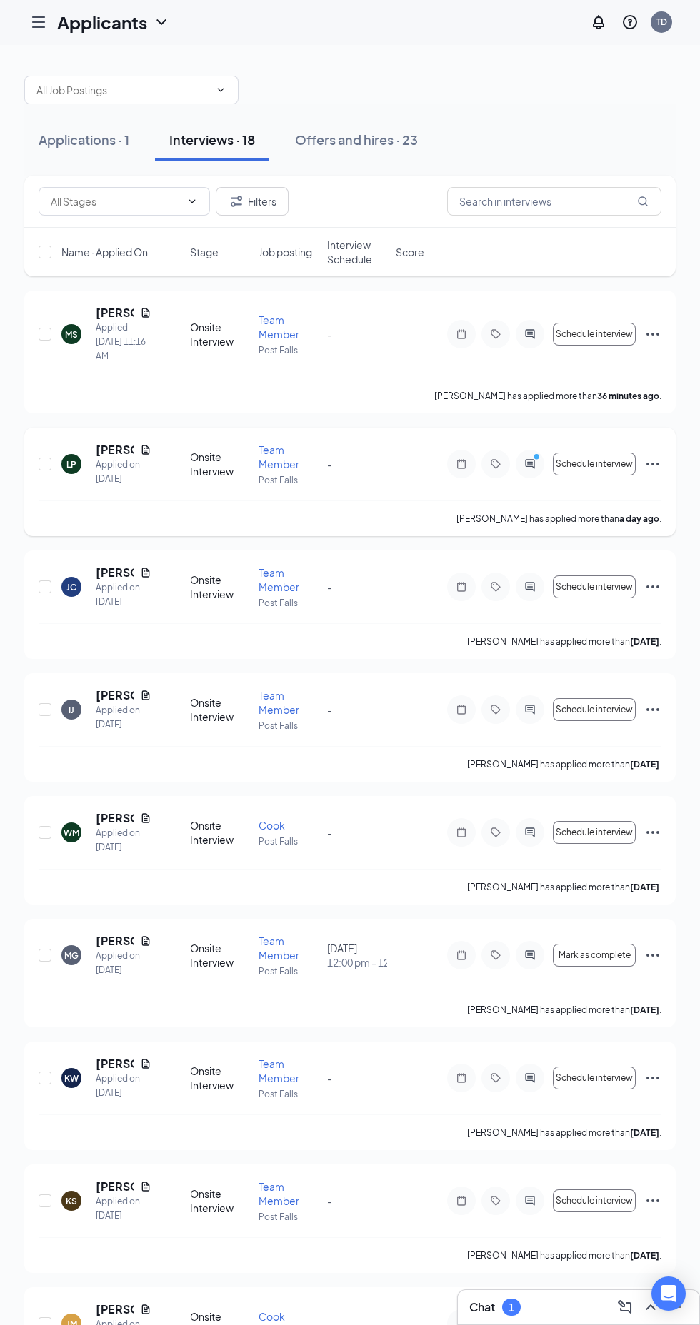
click at [541, 458] on icon "PrimaryDot" at bounding box center [538, 458] width 17 height 11
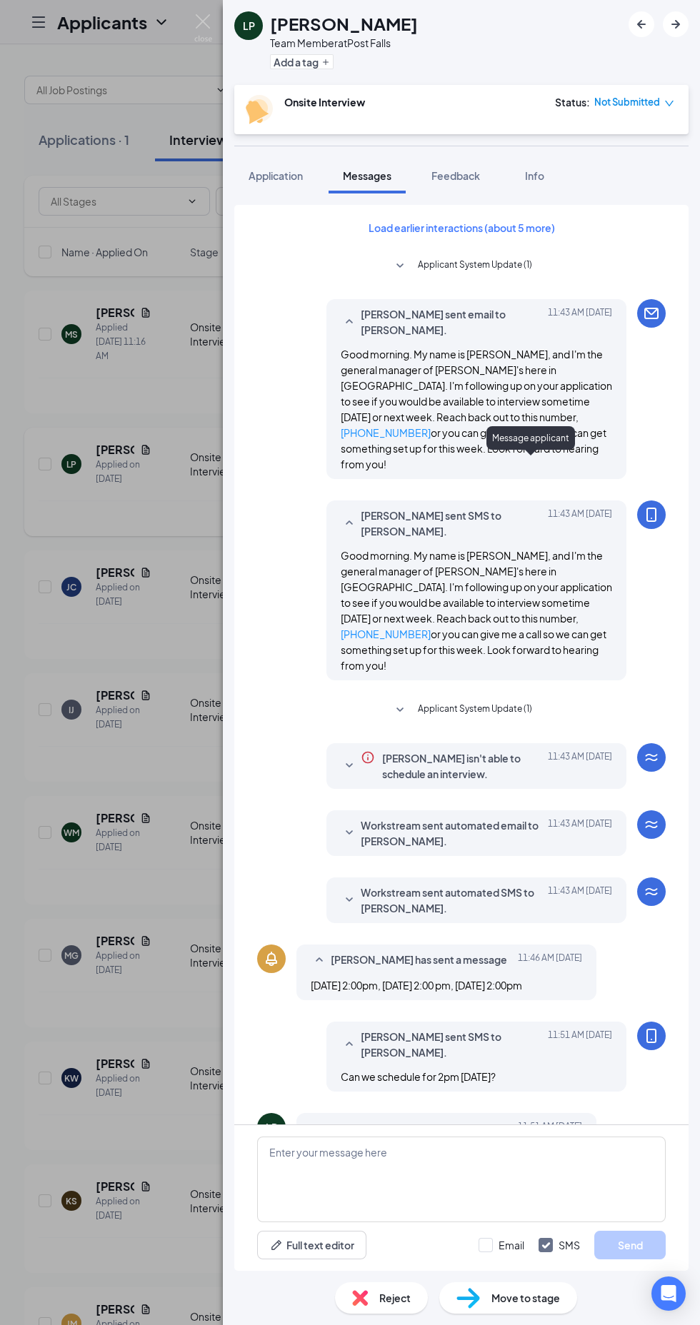
scroll to position [138, 0]
click at [426, 1181] on textarea at bounding box center [461, 1180] width 408 height 86
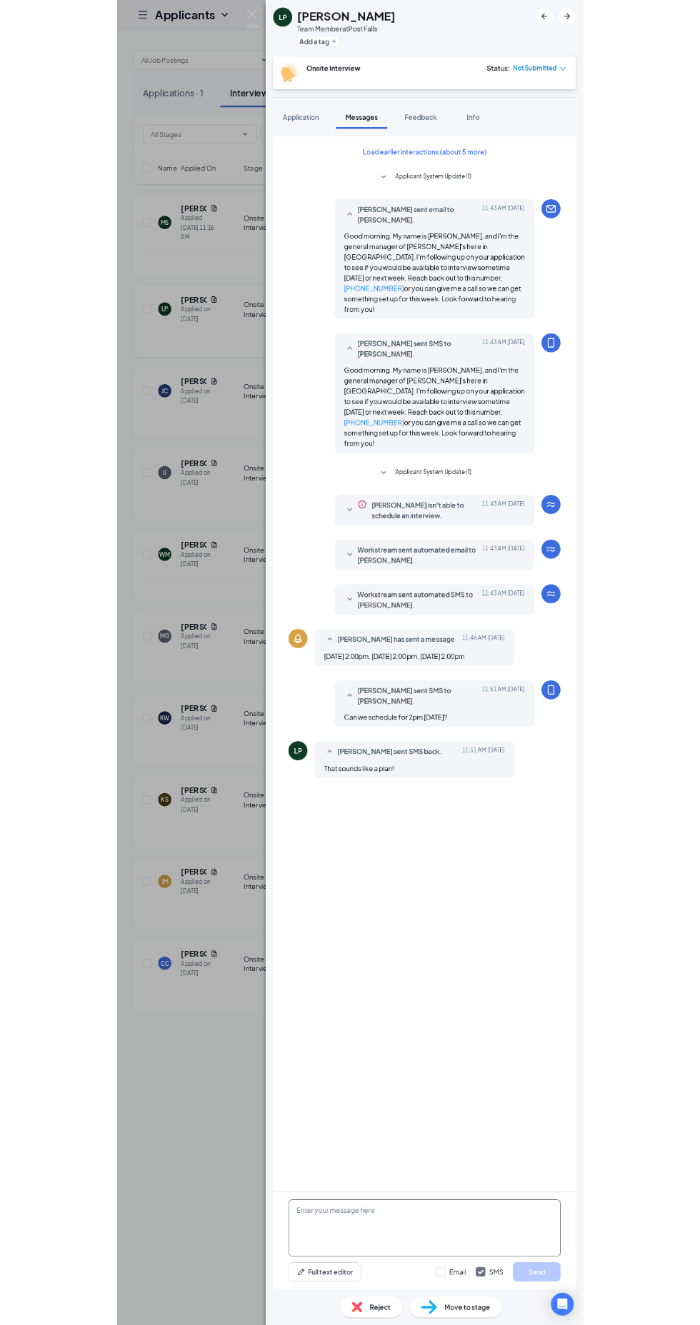
scroll to position [0, 0]
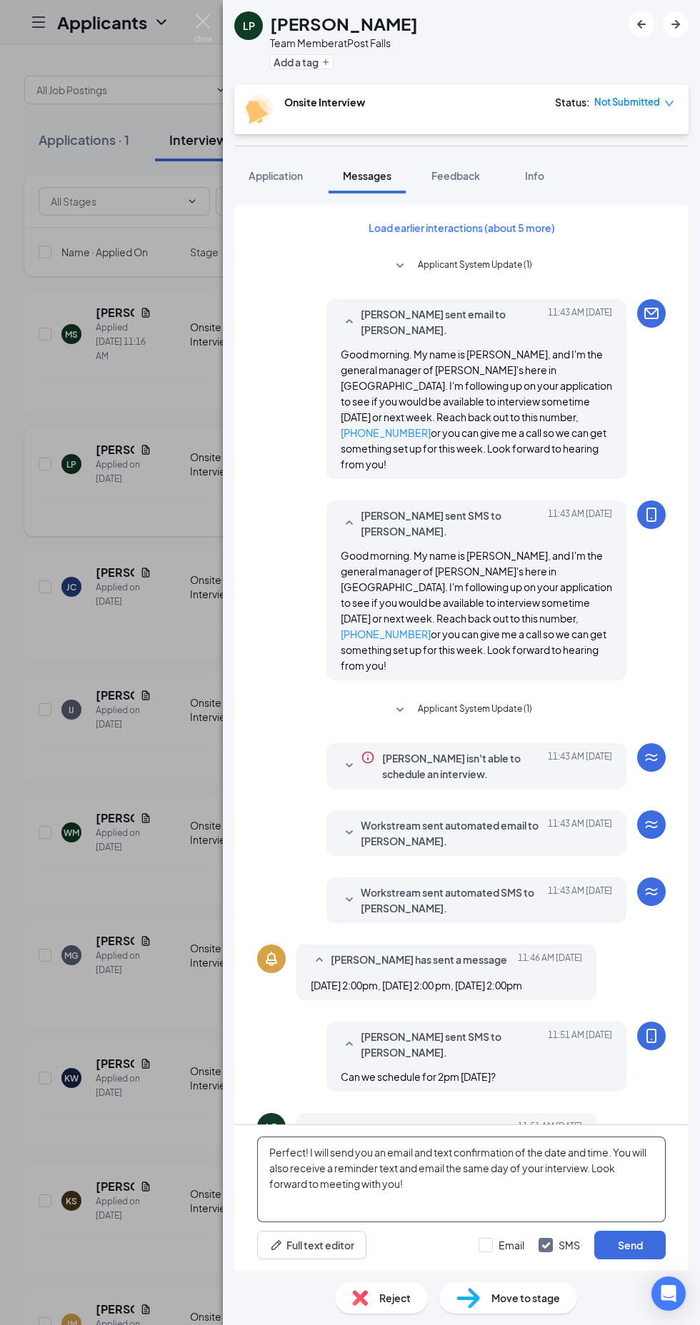
scroll to position [138, 0]
type textarea "Perfect! I will send you an email and text confirmation of the date and time. Y…"
click at [643, 1254] on button "Send" at bounding box center [629, 1245] width 71 height 29
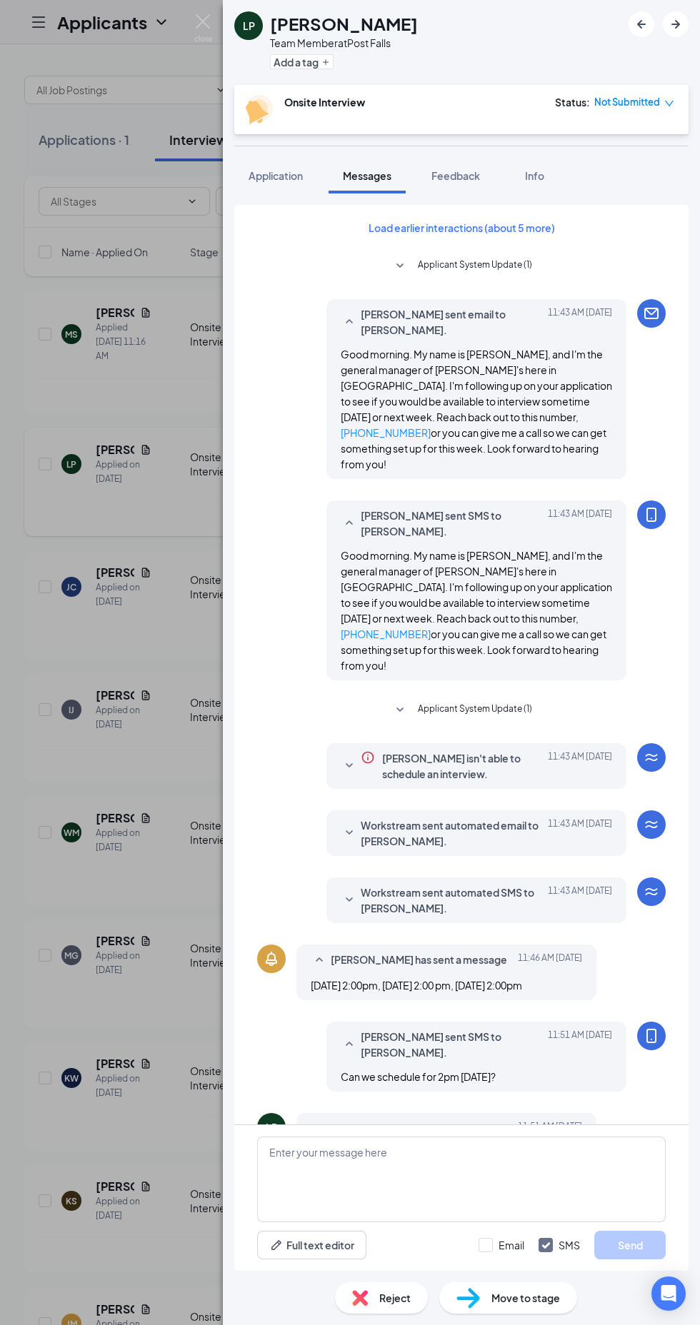
click at [135, 470] on div "LP Laura Pierce Team Member at Post Falls Add a tag Onsite Interview Status : N…" at bounding box center [350, 662] width 700 height 1325
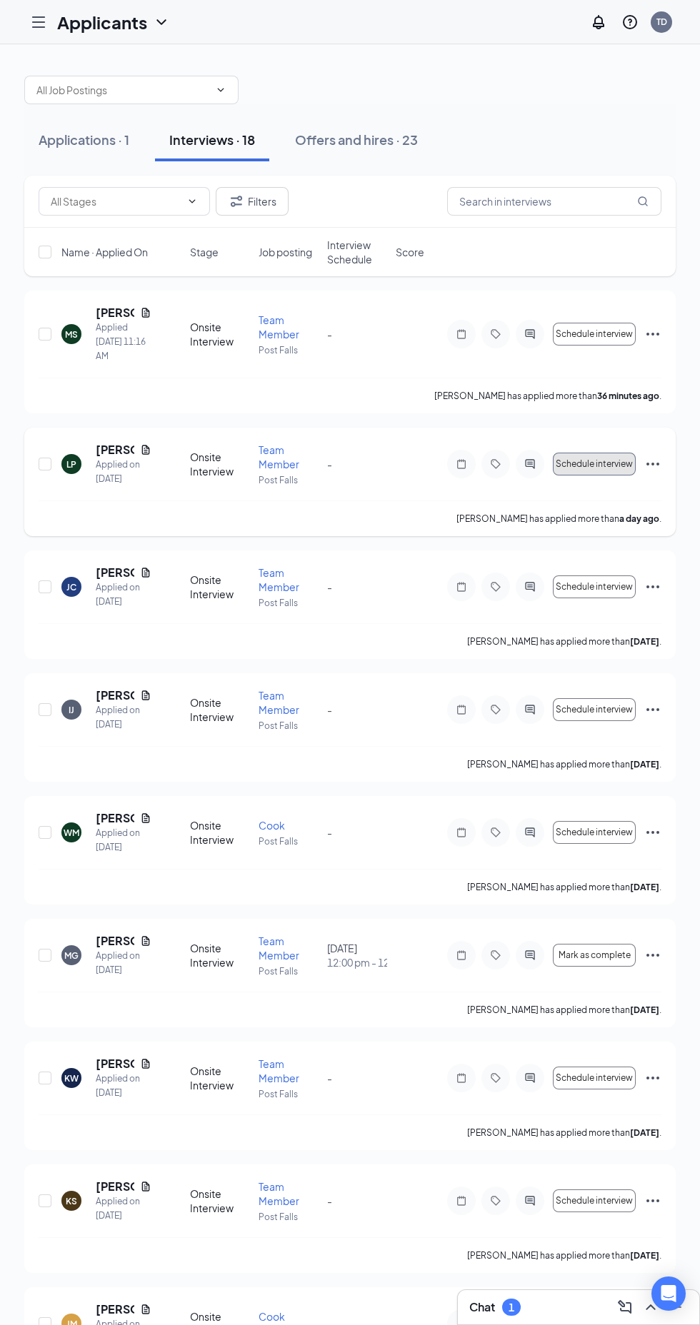
click at [601, 472] on button "Schedule interview" at bounding box center [594, 464] width 83 height 23
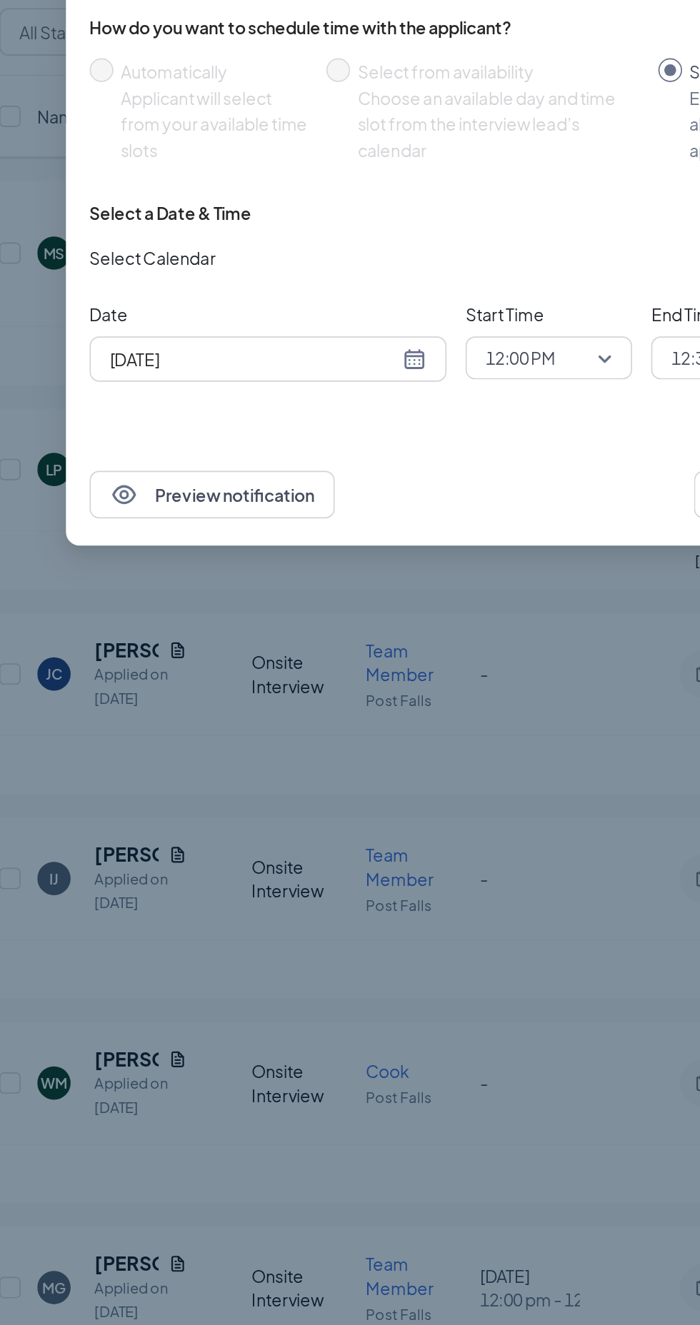
click at [301, 393] on div "Sep 15, 2025" at bounding box center [200, 397] width 214 height 27
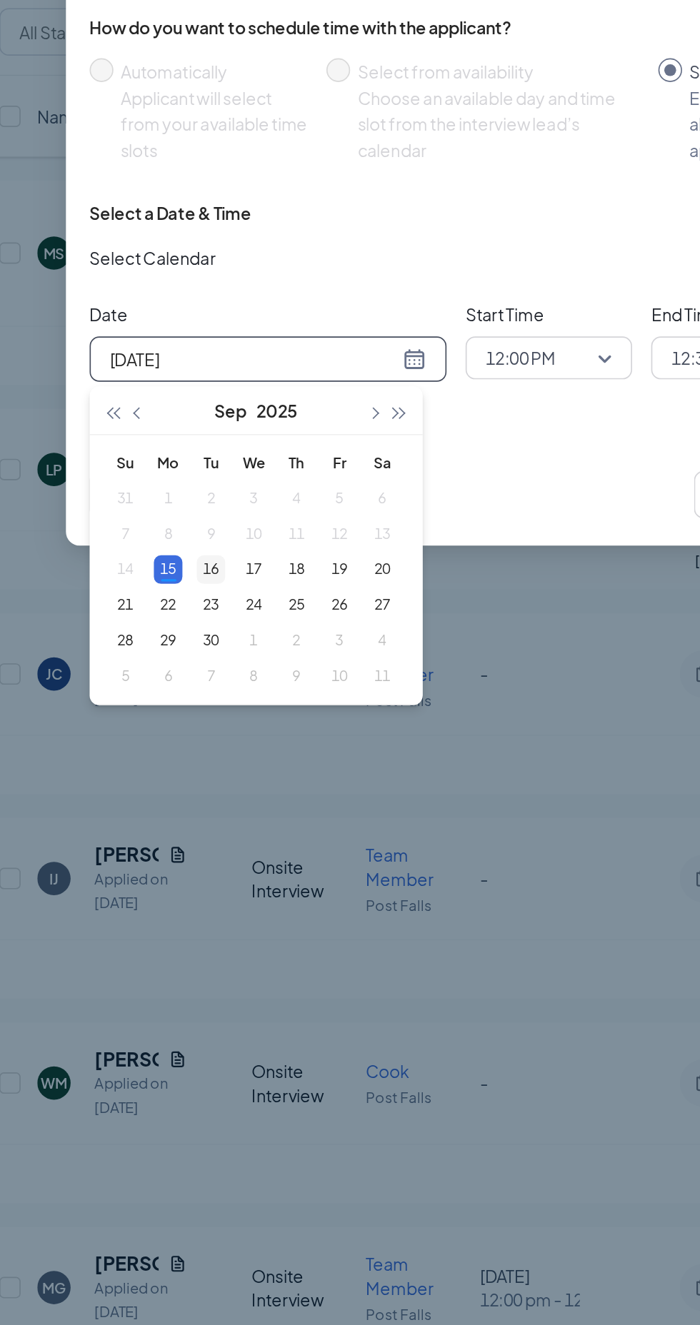
click at [166, 523] on div "16" at bounding box center [165, 524] width 17 height 17
type input "Sep 16, 2025"
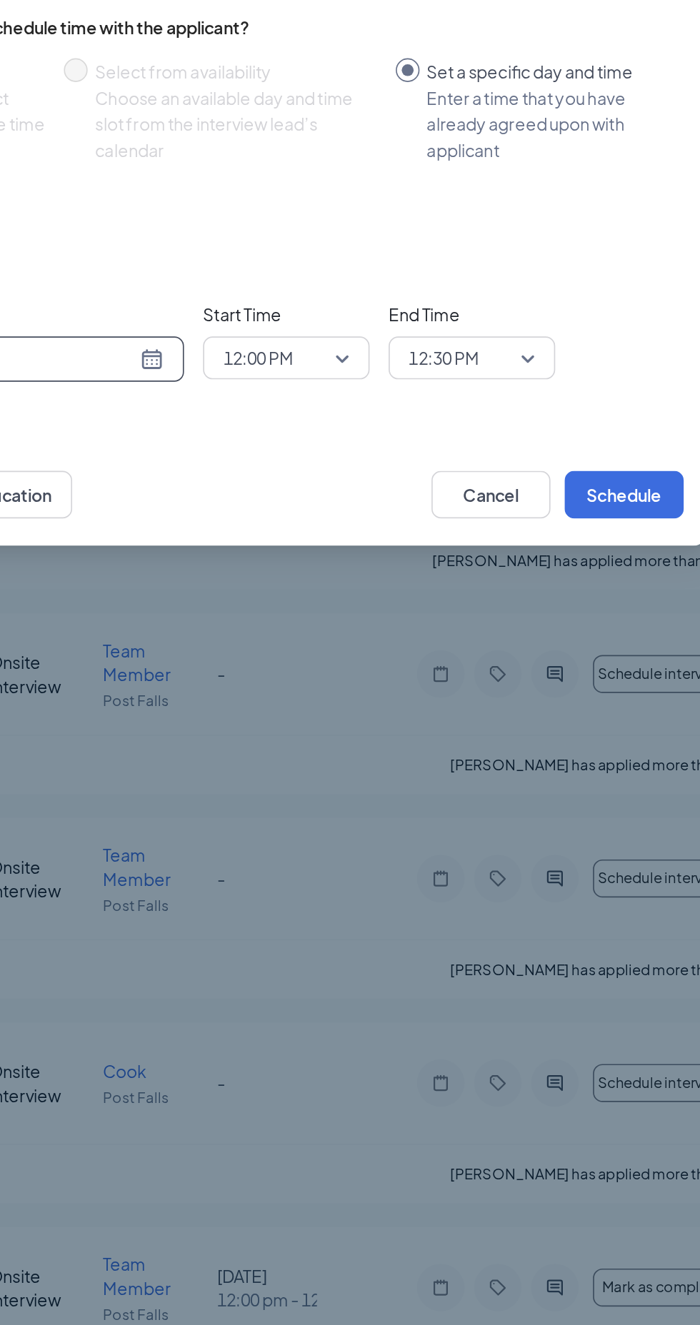
click at [397, 395] on span "12:00 PM" at bounding box center [369, 396] width 76 height 21
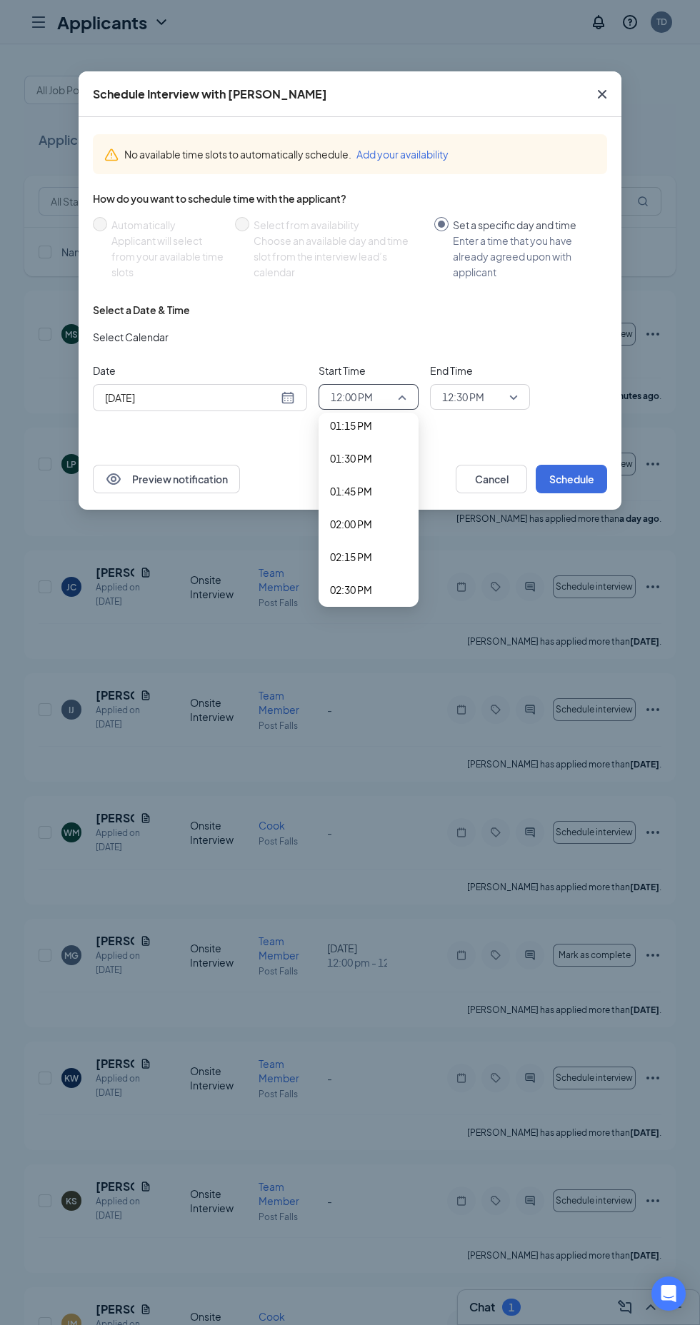
scroll to position [1752, 0]
click at [393, 521] on span "02:00 PM" at bounding box center [368, 524] width 77 height 16
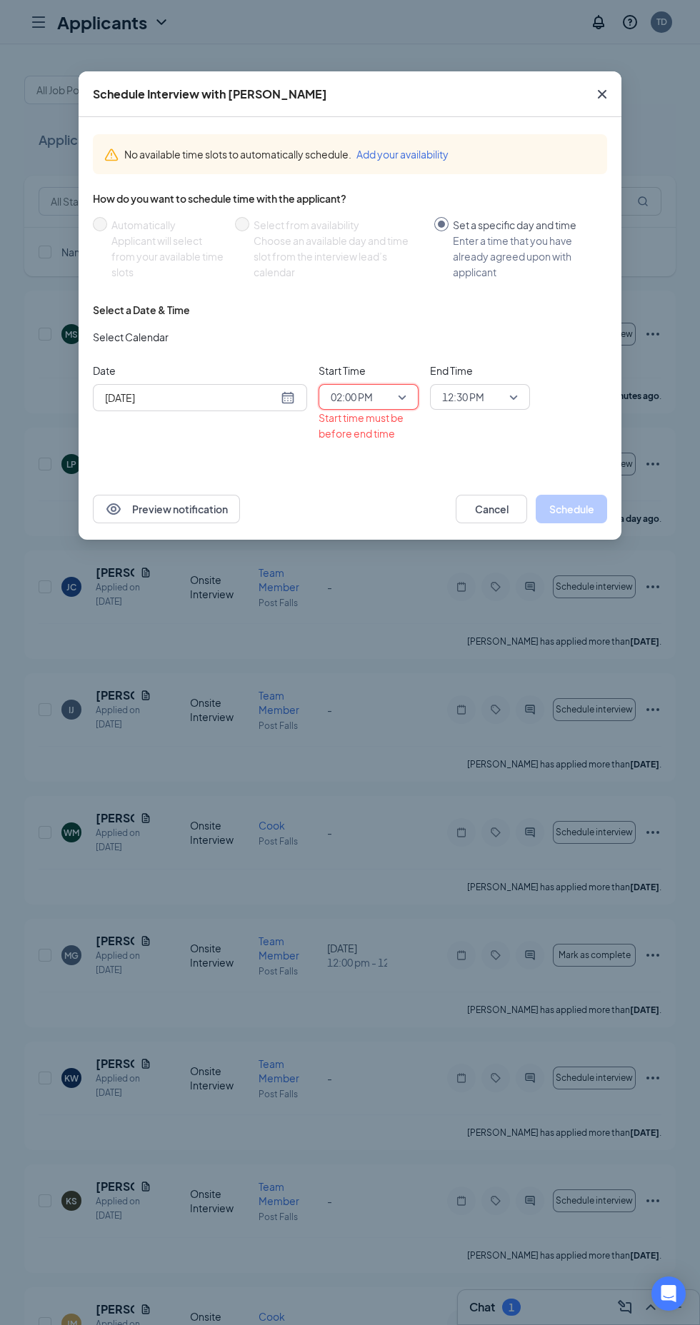
click at [505, 391] on span "12:30 PM" at bounding box center [480, 396] width 76 height 21
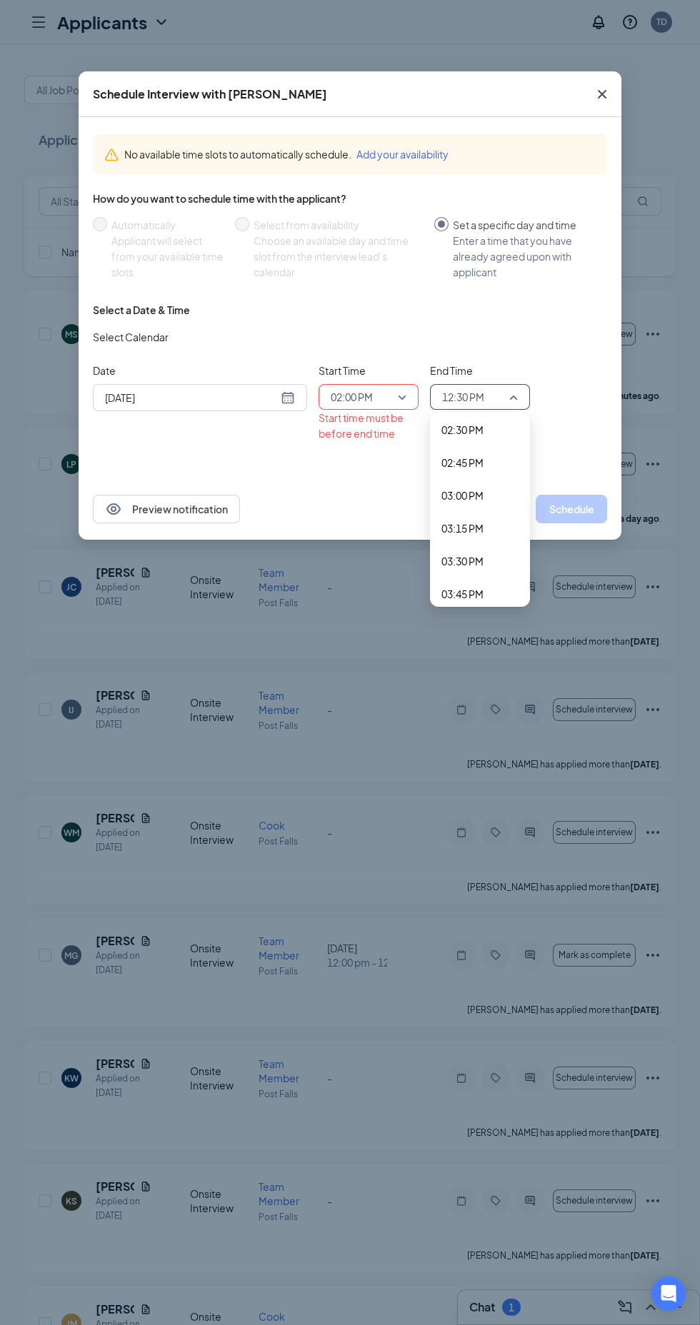
scroll to position [1912, 0]
click at [494, 463] on span "02:45 PM" at bounding box center [479, 463] width 77 height 16
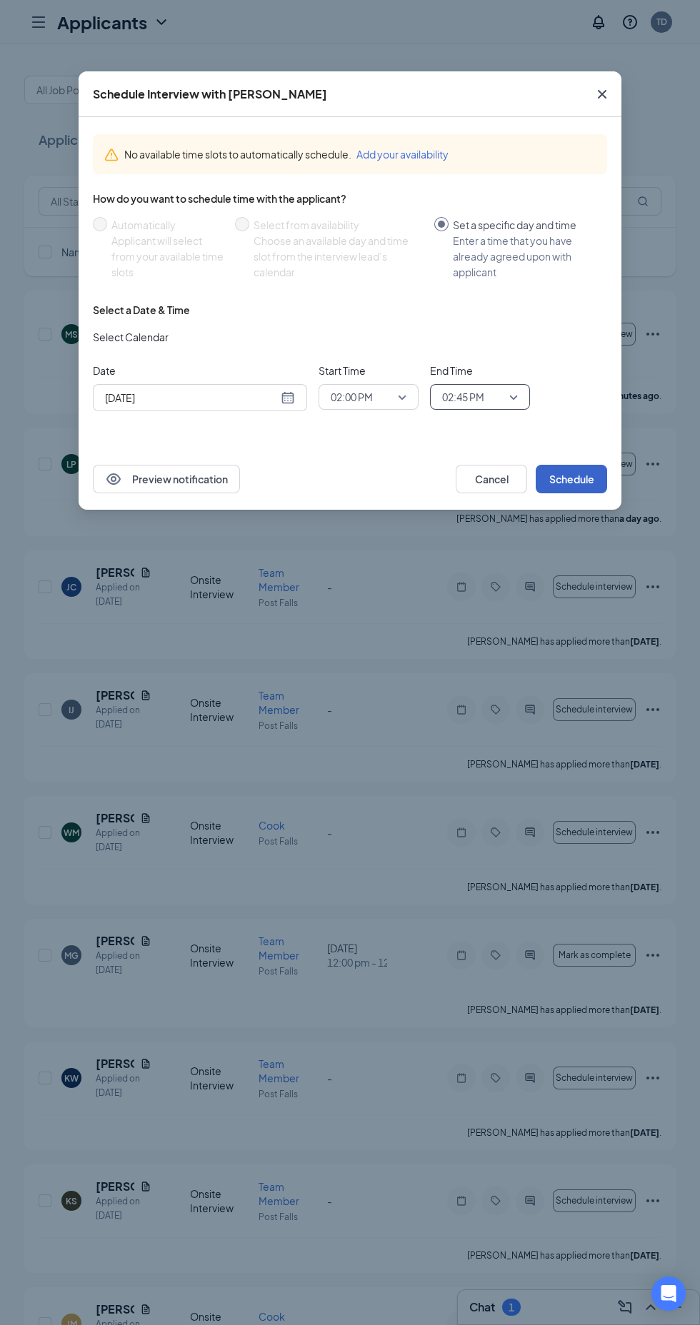
click at [594, 473] on button "Schedule" at bounding box center [571, 479] width 71 height 29
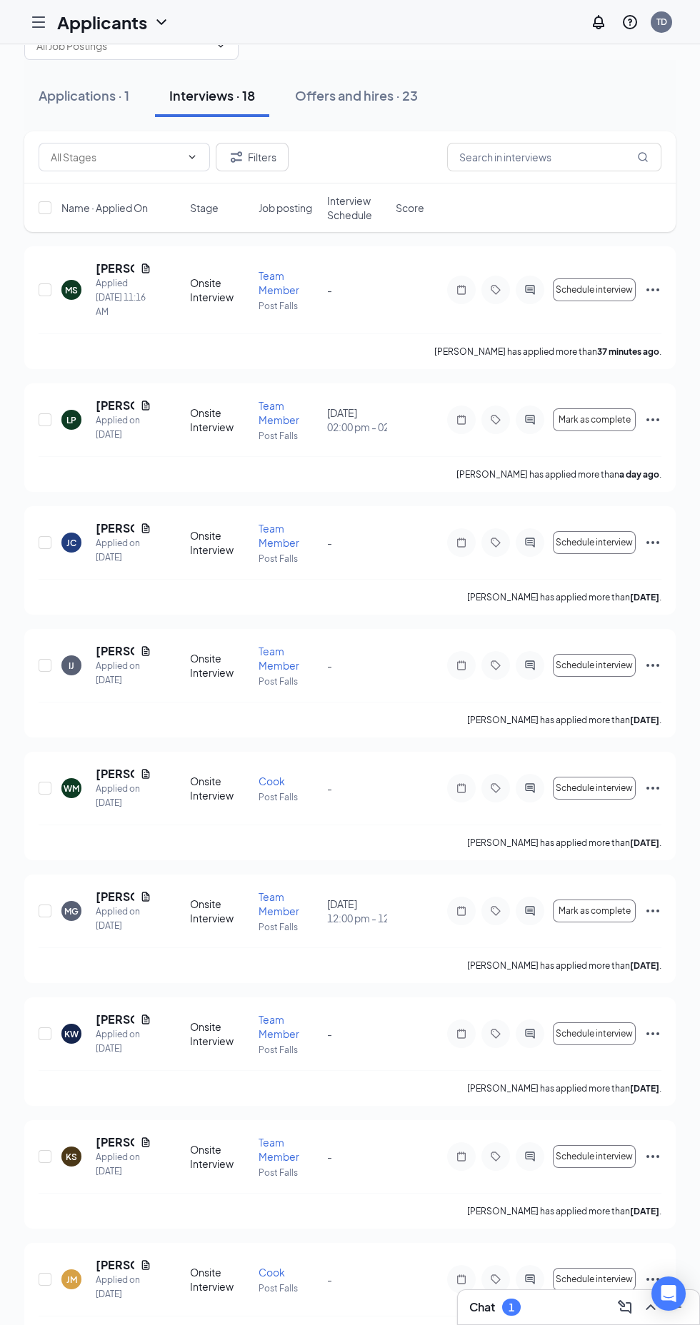
scroll to position [0, 0]
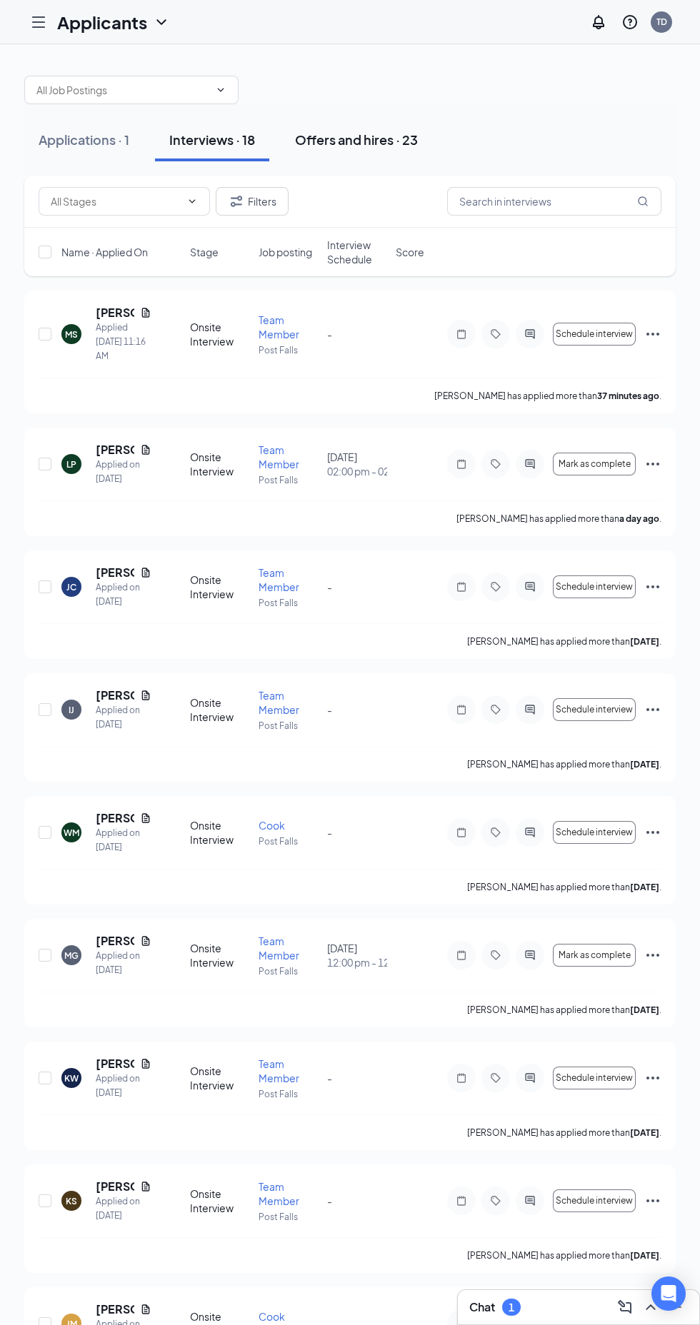
click at [401, 140] on div "Offers and hires · 23" at bounding box center [356, 140] width 123 height 18
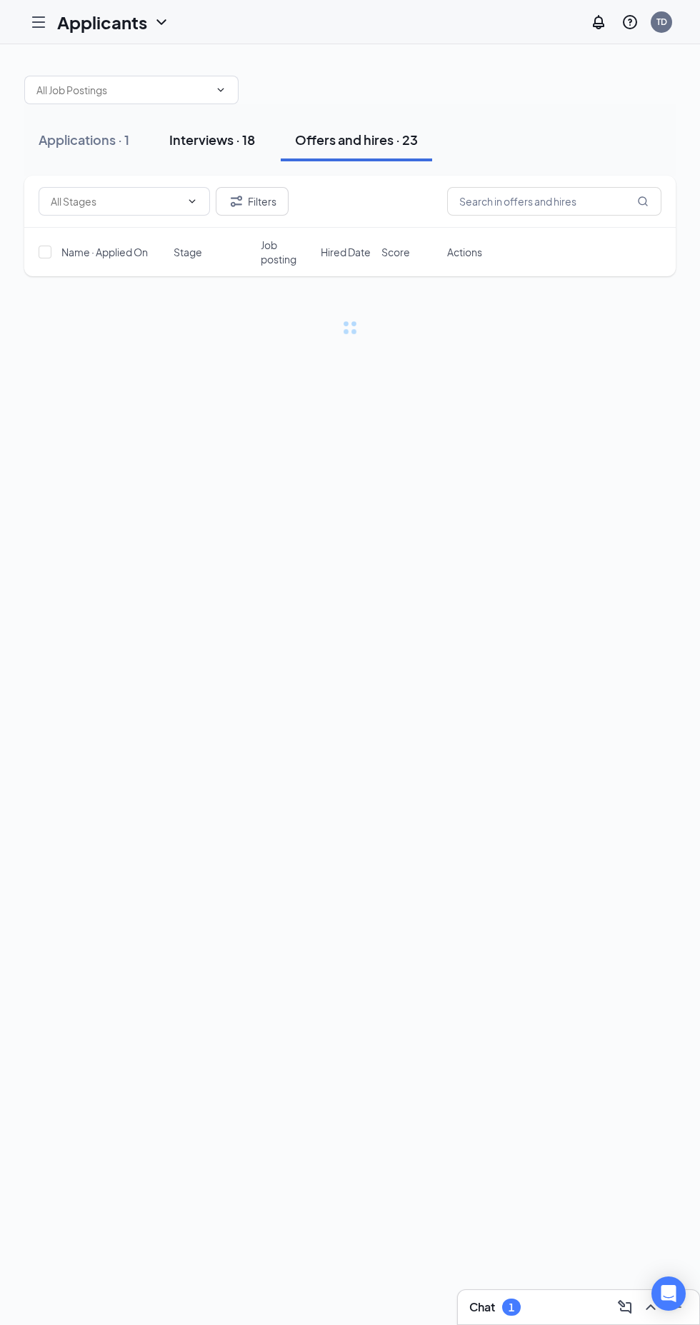
click at [231, 143] on div "Interviews · 18" at bounding box center [212, 140] width 86 height 18
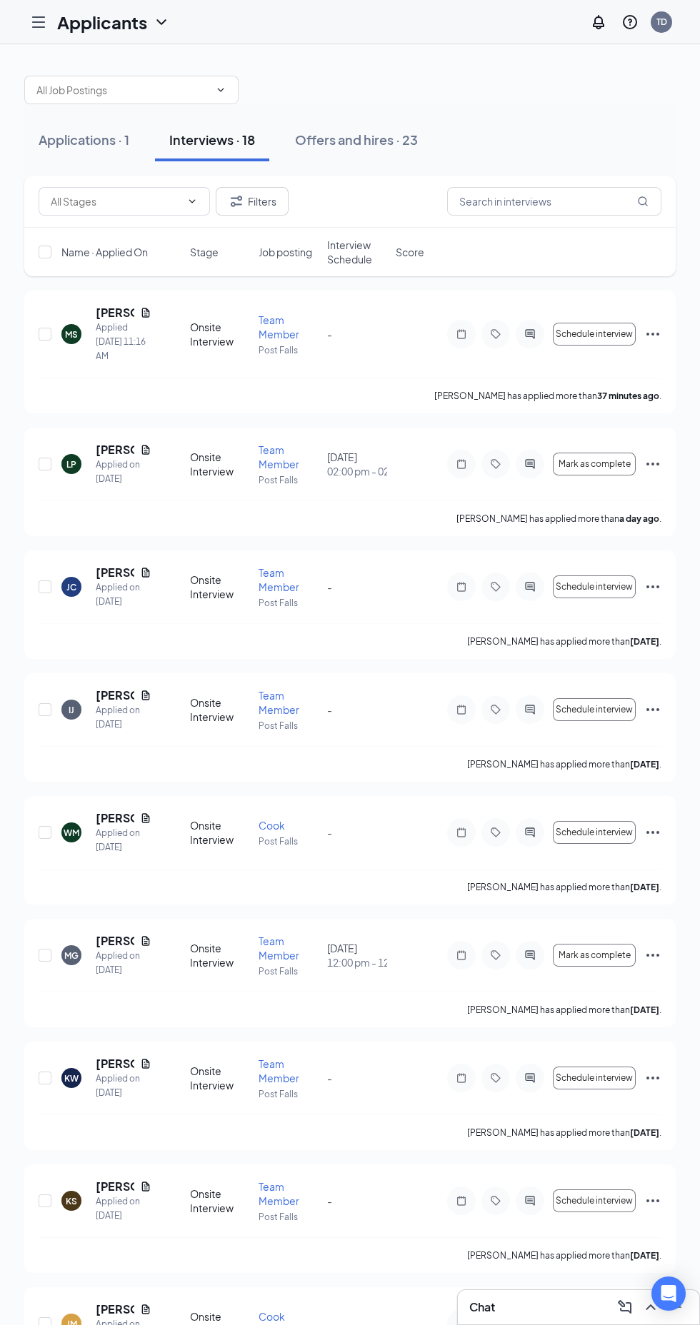
scroll to position [5, 0]
